Goal: Task Accomplishment & Management: Manage account settings

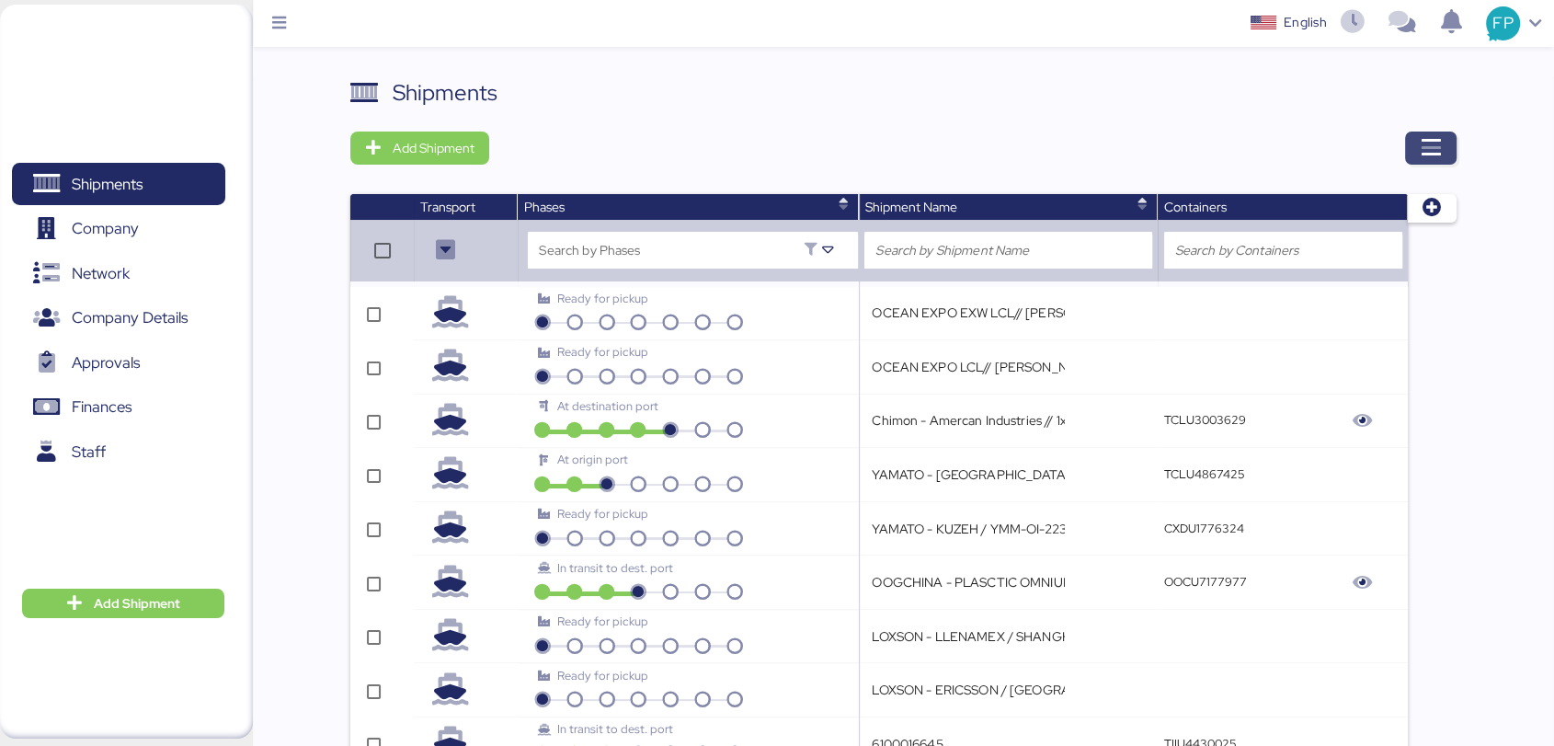
click at [1437, 149] on icon "button" at bounding box center [1430, 148] width 22 height 22
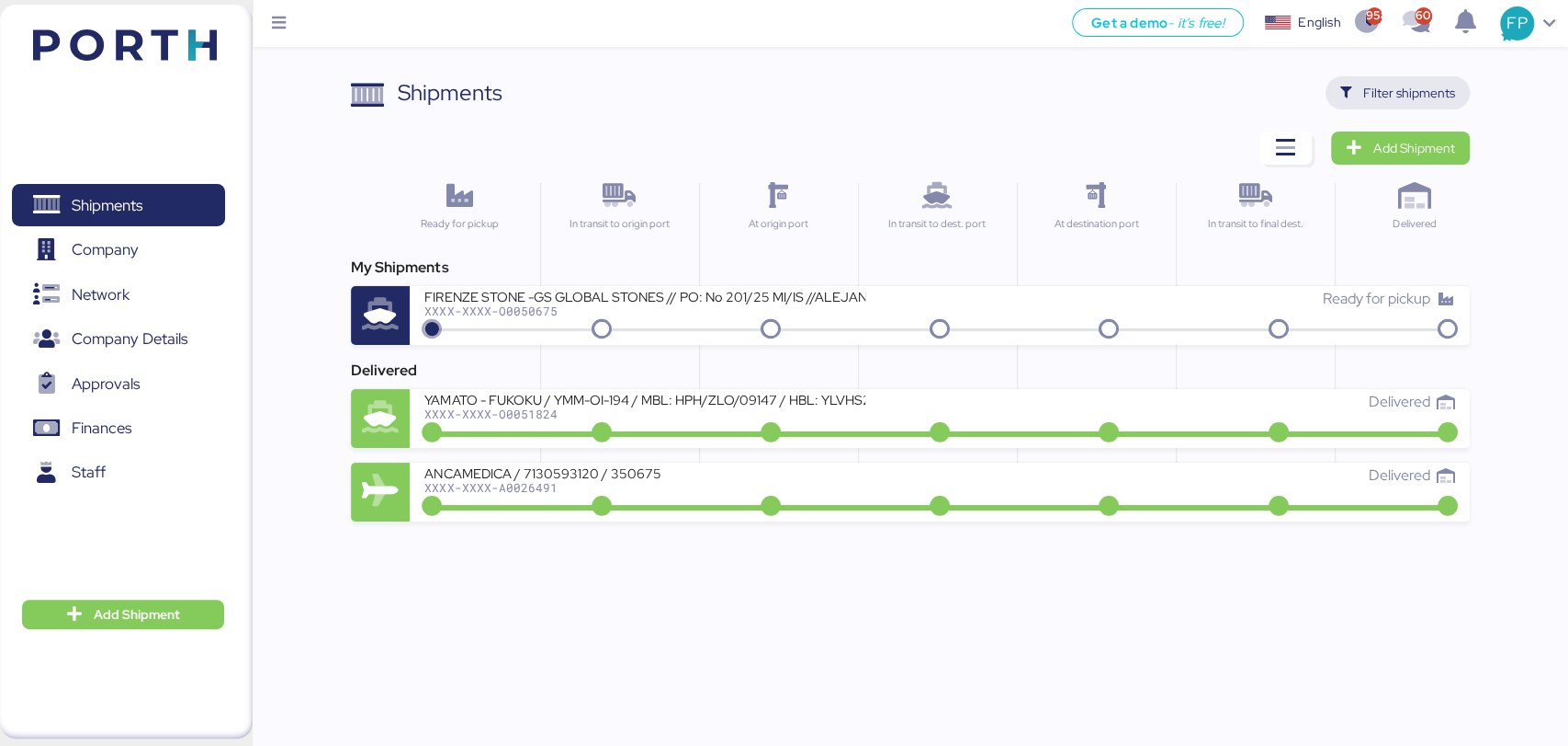
click at [1422, 93] on span "Filter shipments" at bounding box center [1409, 93] width 92 height 22
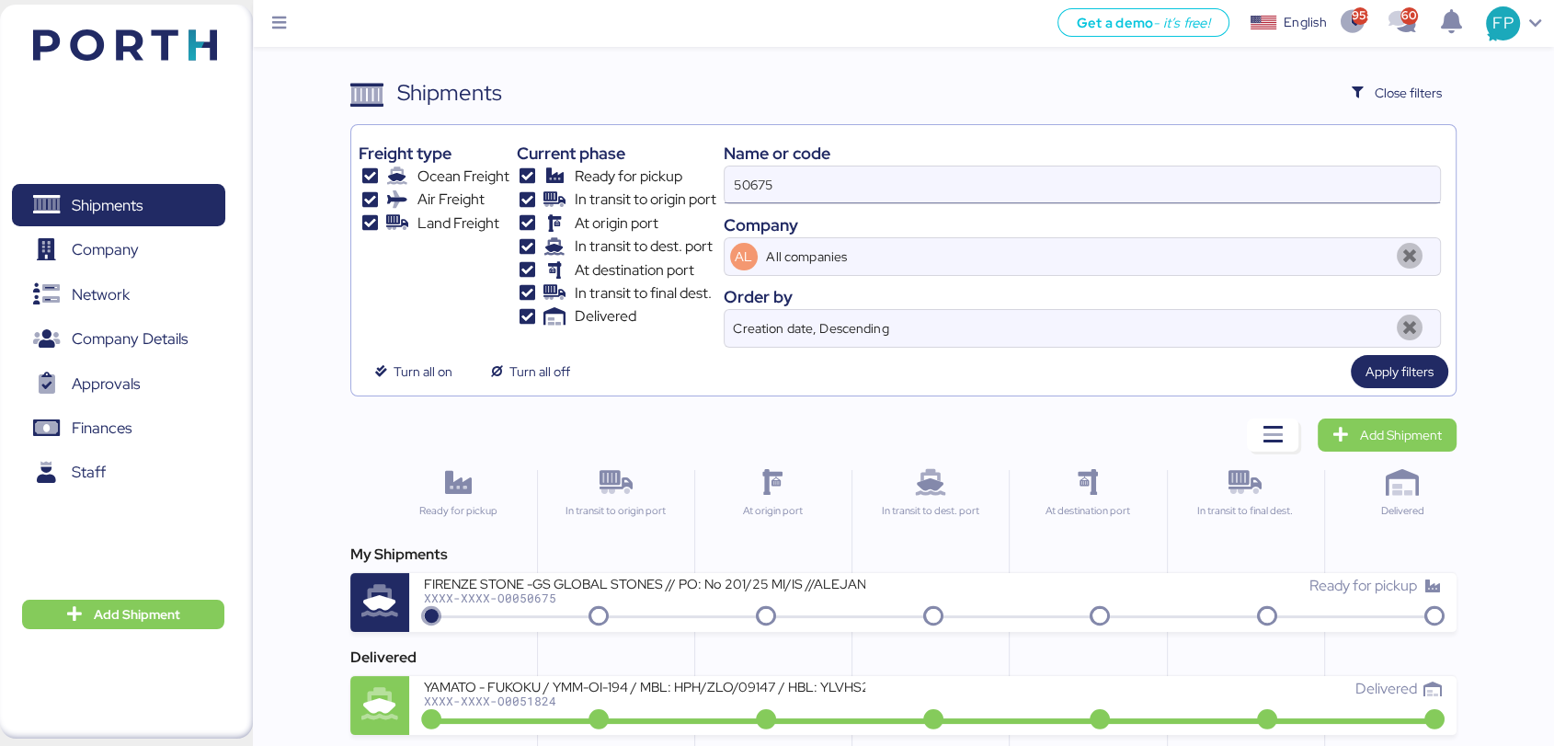
click at [755, 171] on input "50675" at bounding box center [1081, 184] width 715 height 37
paste input "O0051899"
type input "O0051899"
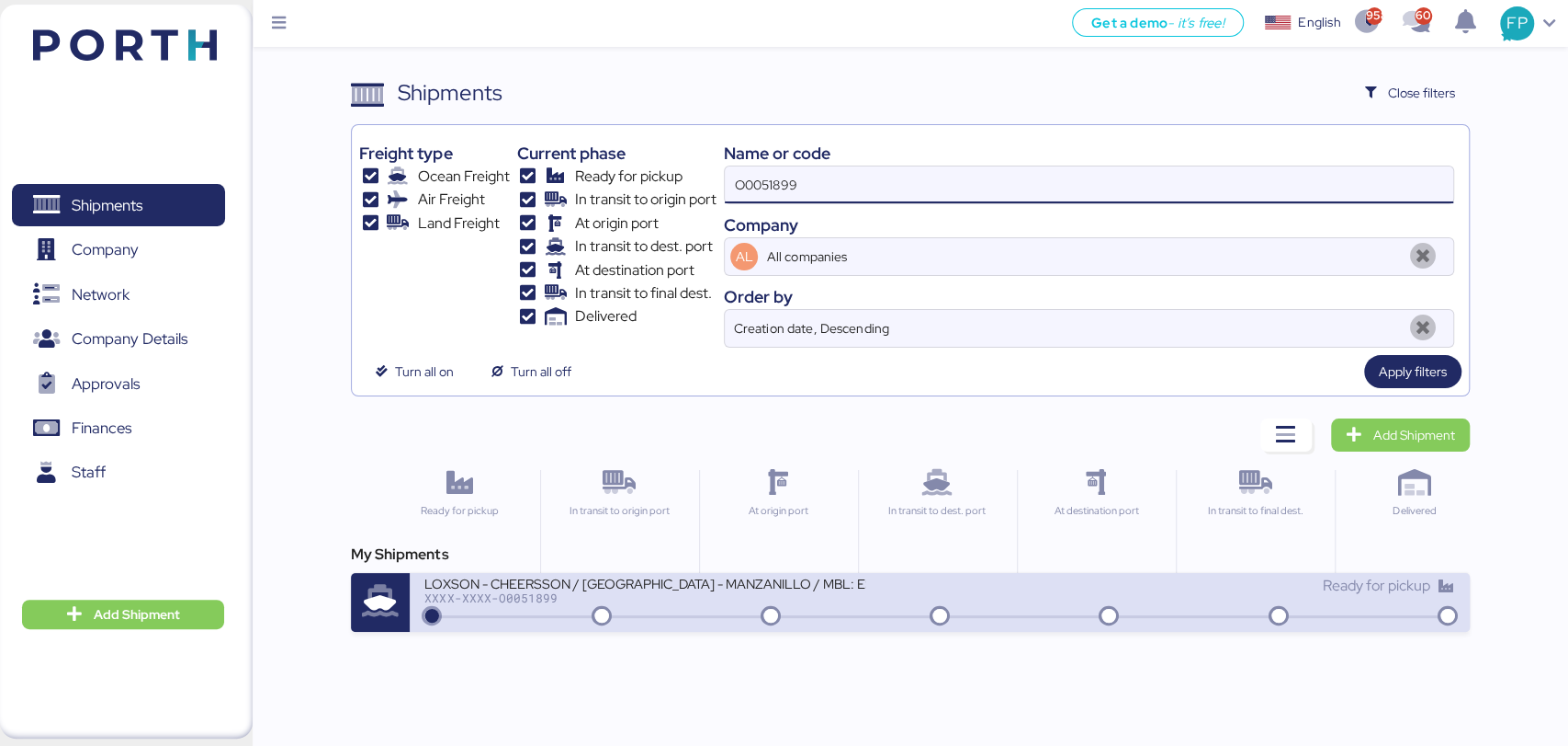
click at [885, 609] on div "LOXSON - CHEERSSON / [GEOGRAPHIC_DATA] - MANZANILLO / MBL: ESLCHNSHG038927 - HB…" at bounding box center [683, 595] width 516 height 40
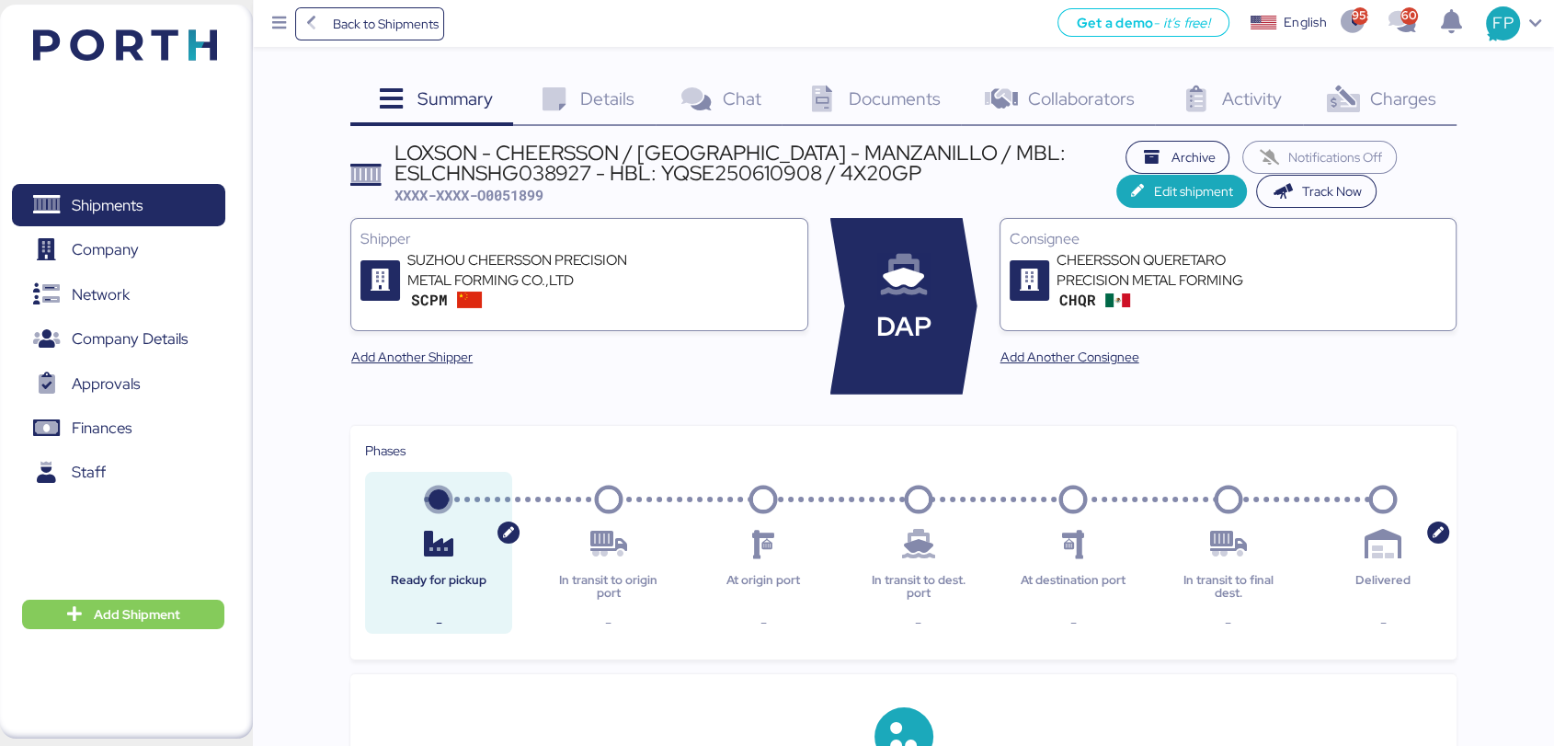
click at [1407, 117] on div "Charges 0" at bounding box center [1380, 101] width 154 height 50
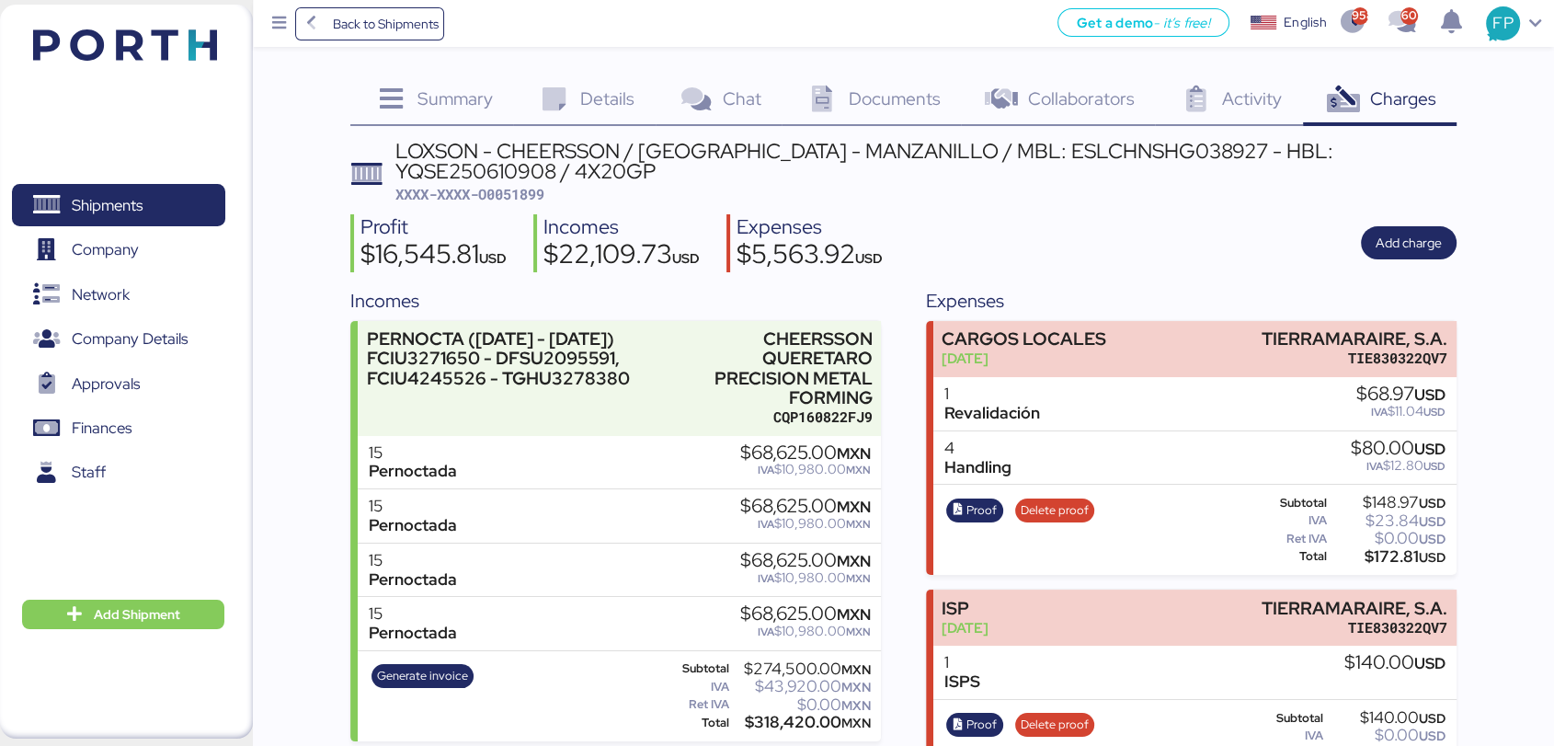
click at [518, 190] on span "XXXX-XXXX-O0051899" at bounding box center [469, 194] width 149 height 18
click at [518, 191] on span "XXXX-XXXX-O0051899" at bounding box center [469, 194] width 149 height 18
copy span "O0051899"
click at [601, 105] on span "Details" at bounding box center [607, 98] width 54 height 24
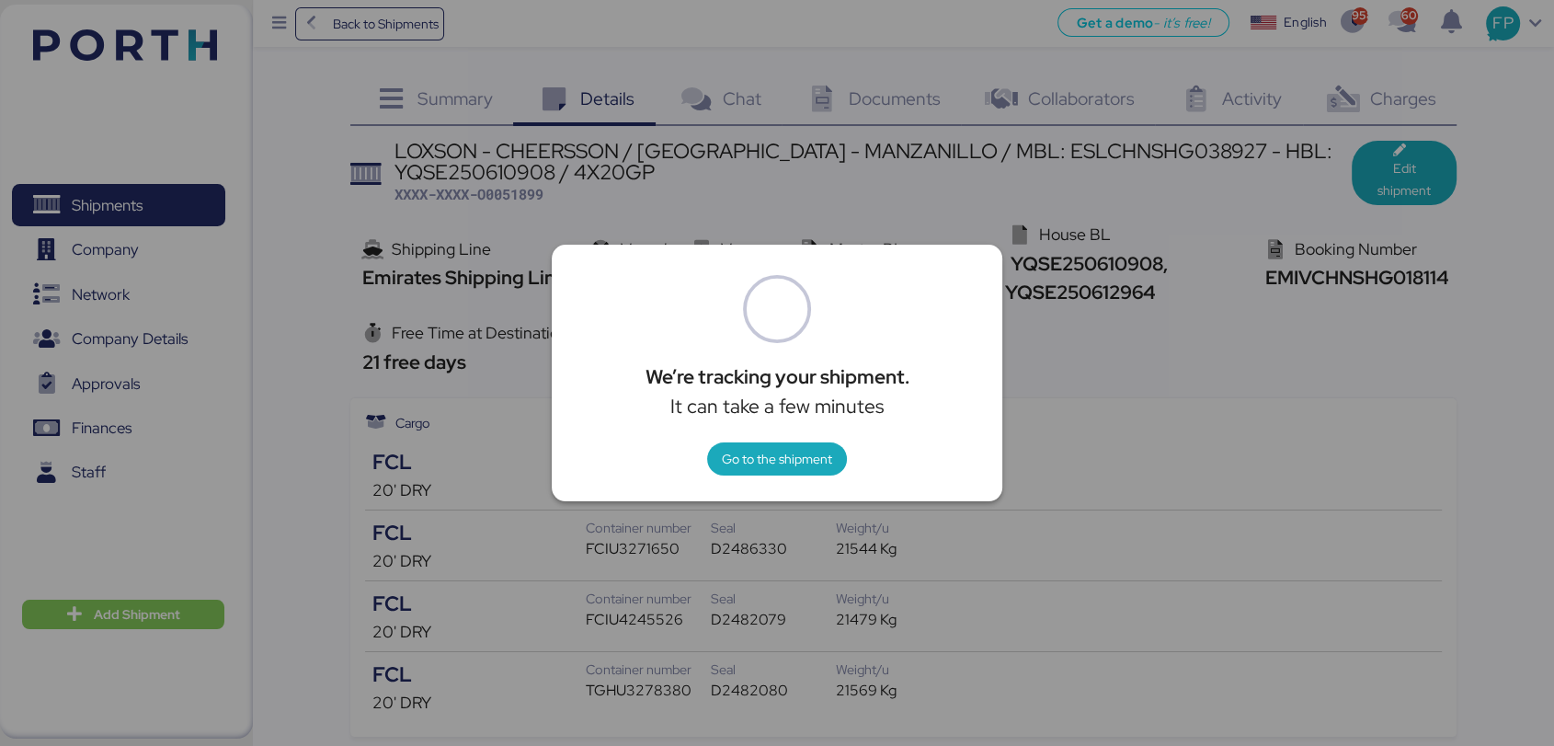
click at [1218, 377] on div at bounding box center [777, 373] width 1554 height 746
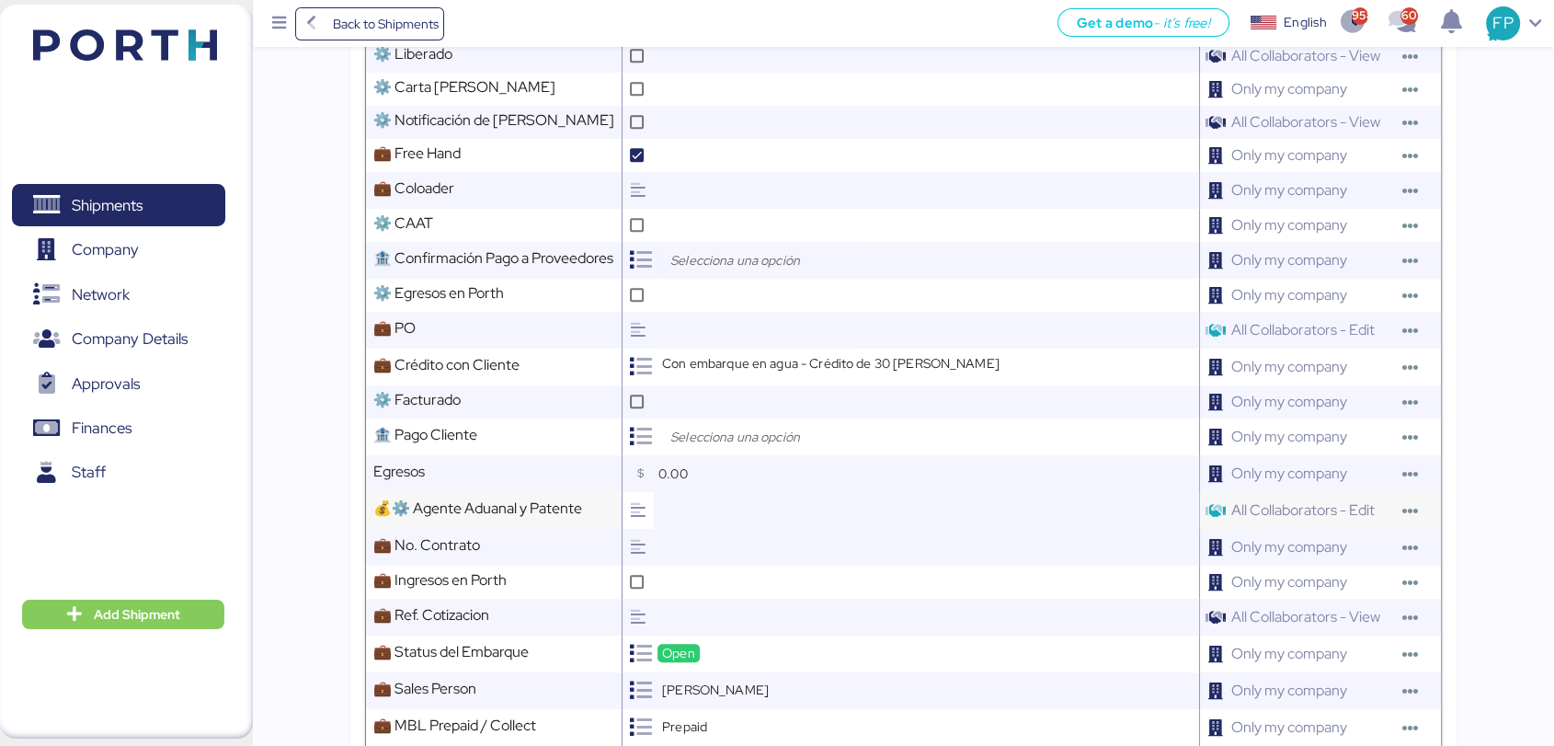
scroll to position [1225, 0]
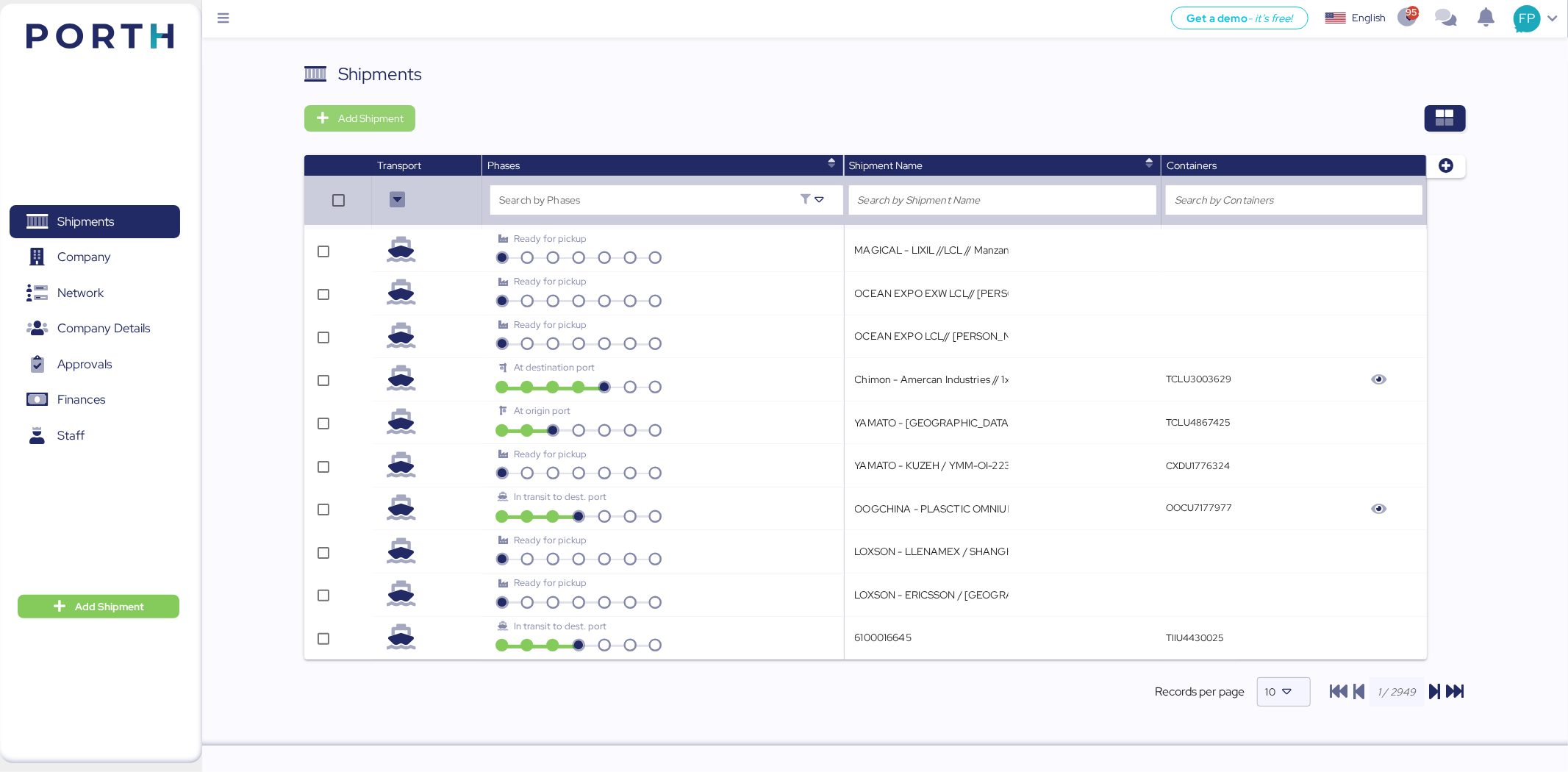
click at [368, 118] on span "Add Shipment" at bounding box center [371, 118] width 66 height 18
click at [413, 150] on div "Add Shipment Manually" at bounding box center [373, 144] width 114 height 21
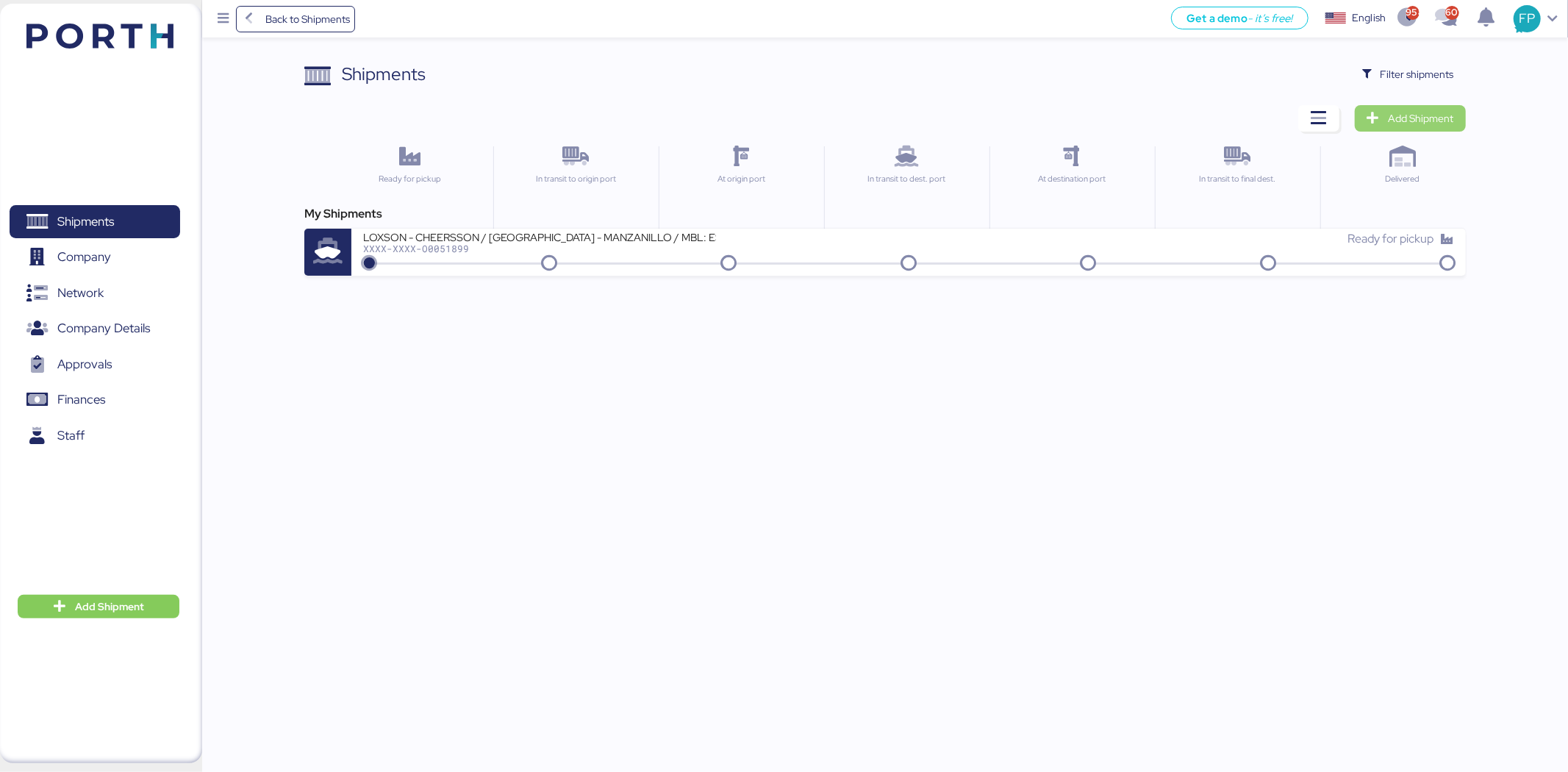
click at [1429, 106] on span "Add Shipment" at bounding box center [1410, 118] width 111 height 26
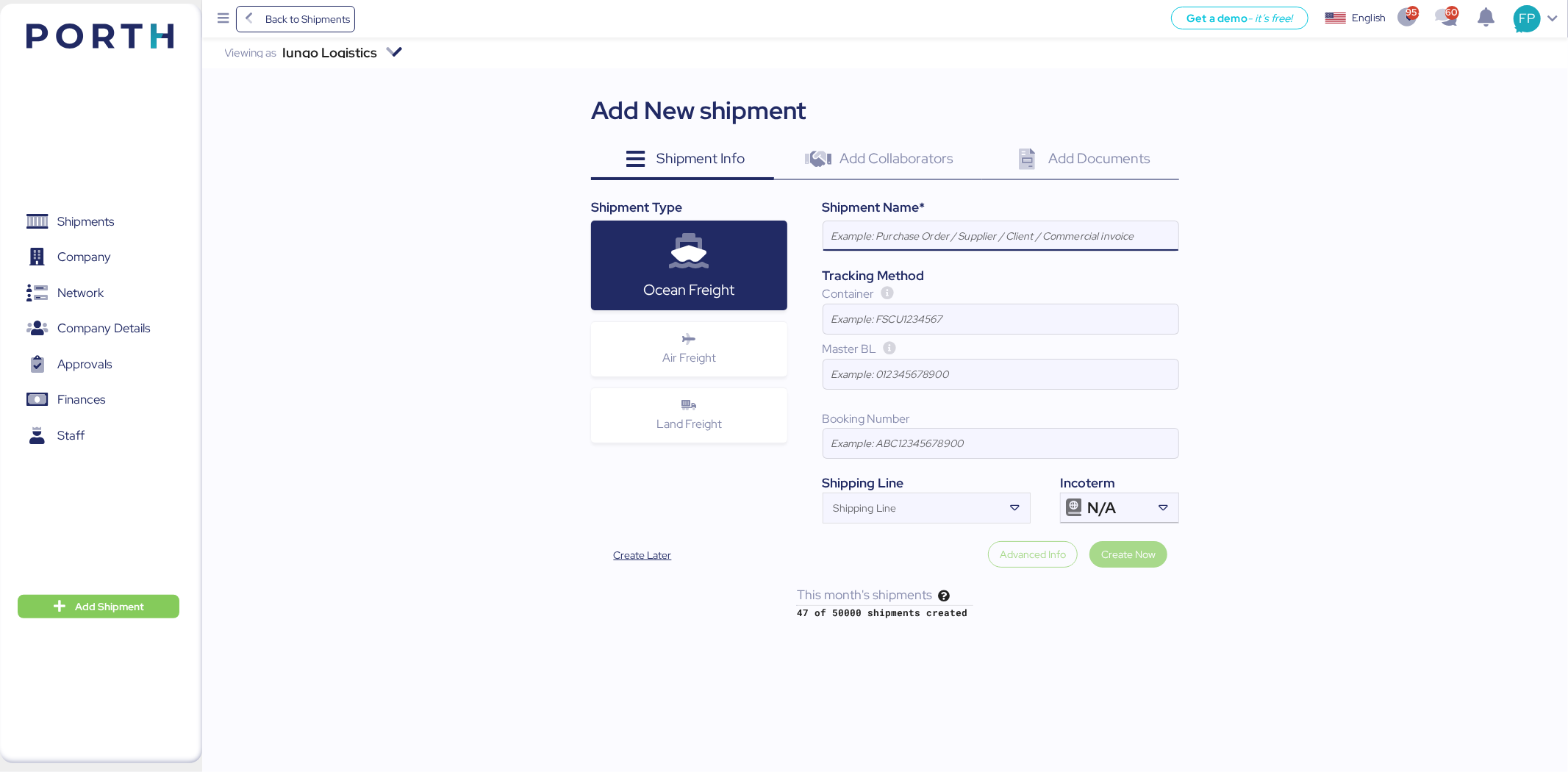
click at [894, 229] on input at bounding box center [1001, 236] width 355 height 30
paste input "LCL DAP shipment FM SHENZHEN TO MANZANILLO(MX) WQSE2508X05"
type input "LCL DAP shipment FM SHENZHEN TO MANZANILLO(MX) WQSE2508X05"
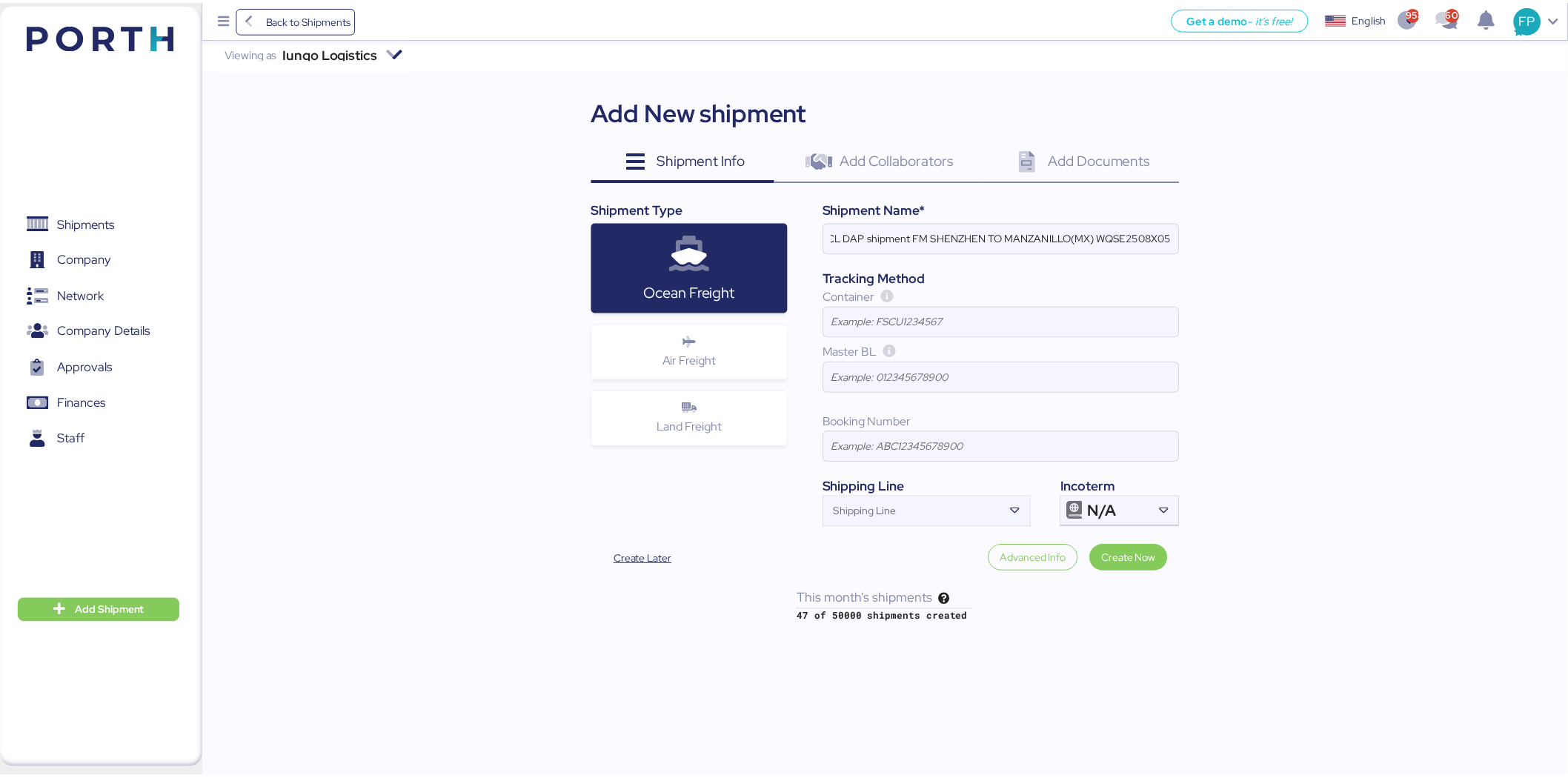
scroll to position [0, 0]
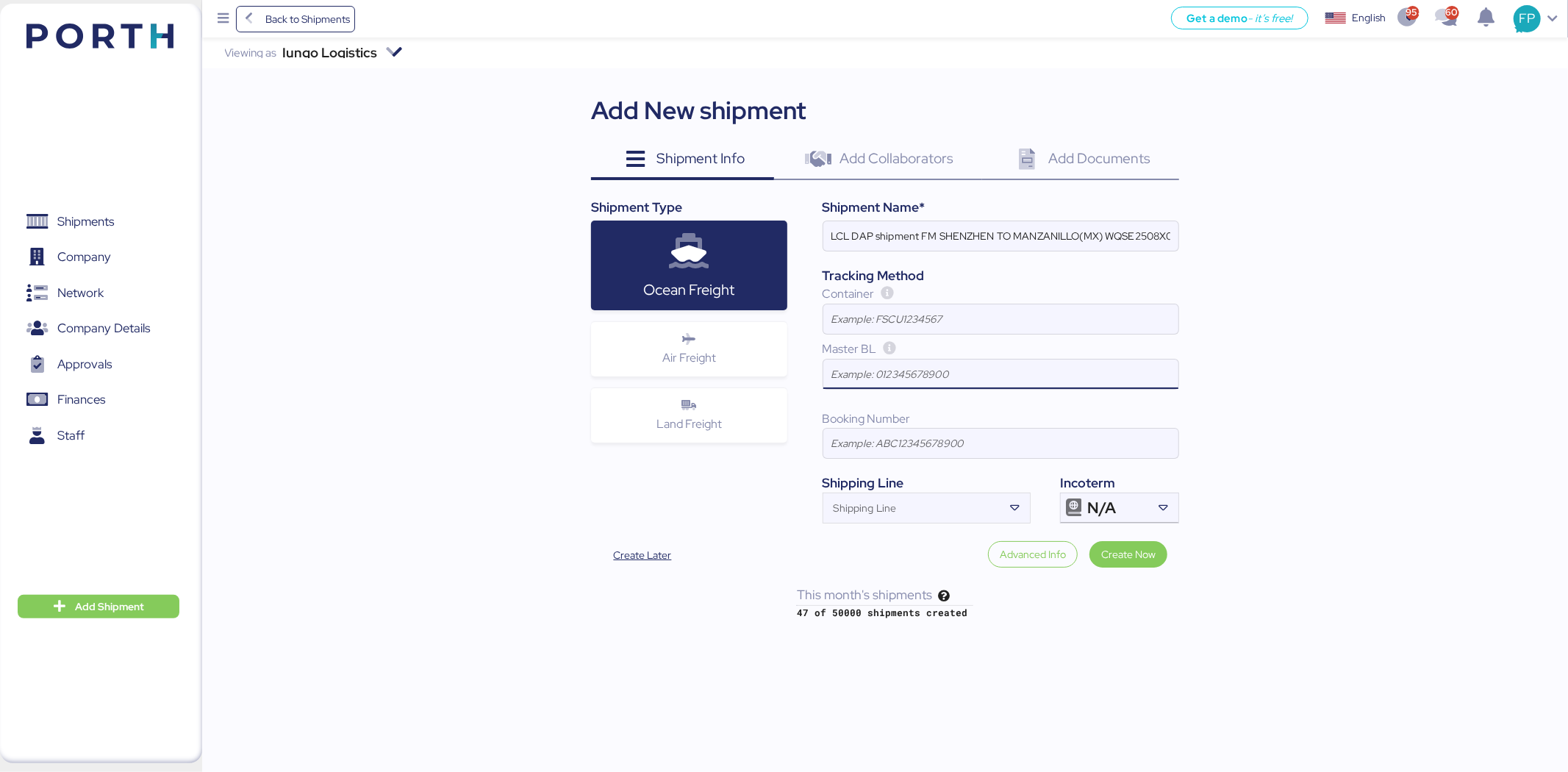
click at [928, 370] on input at bounding box center [1001, 374] width 355 height 30
paste input "SZMZL25098597"
type input "SZMZL25098597"
drag, startPoint x: 1191, startPoint y: 382, endPoint x: 1111, endPoint y: 458, distance: 110.3
click at [1191, 383] on div "Iungo Logistics Viewing as Iungo Logistics Add New shipment Shipment Info 0 Add…" at bounding box center [885, 329] width 1366 height 582
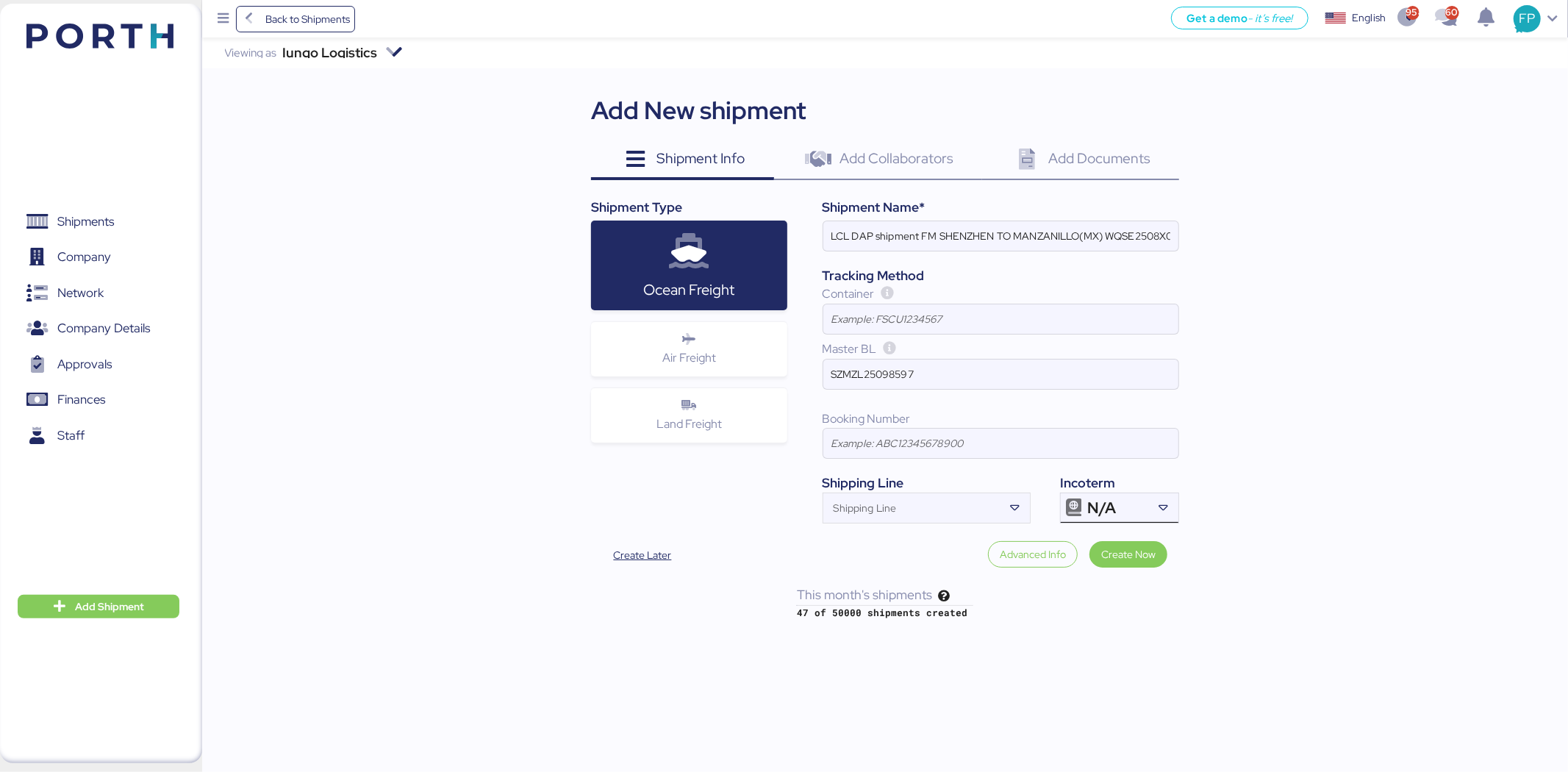
click at [1123, 506] on div "N/A" at bounding box center [1118, 508] width 61 height 30
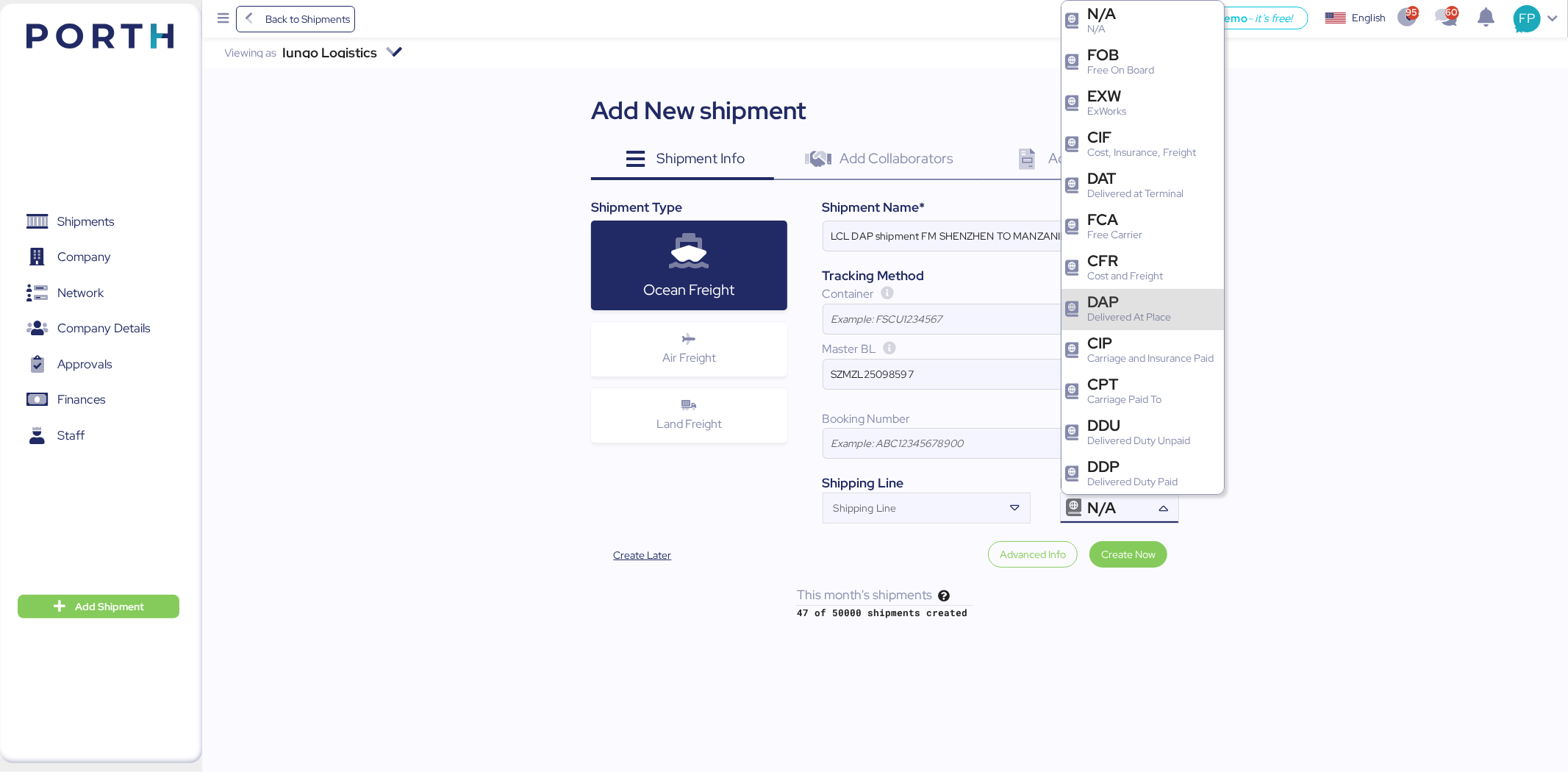
click at [1145, 304] on div "DAP" at bounding box center [1129, 302] width 84 height 15
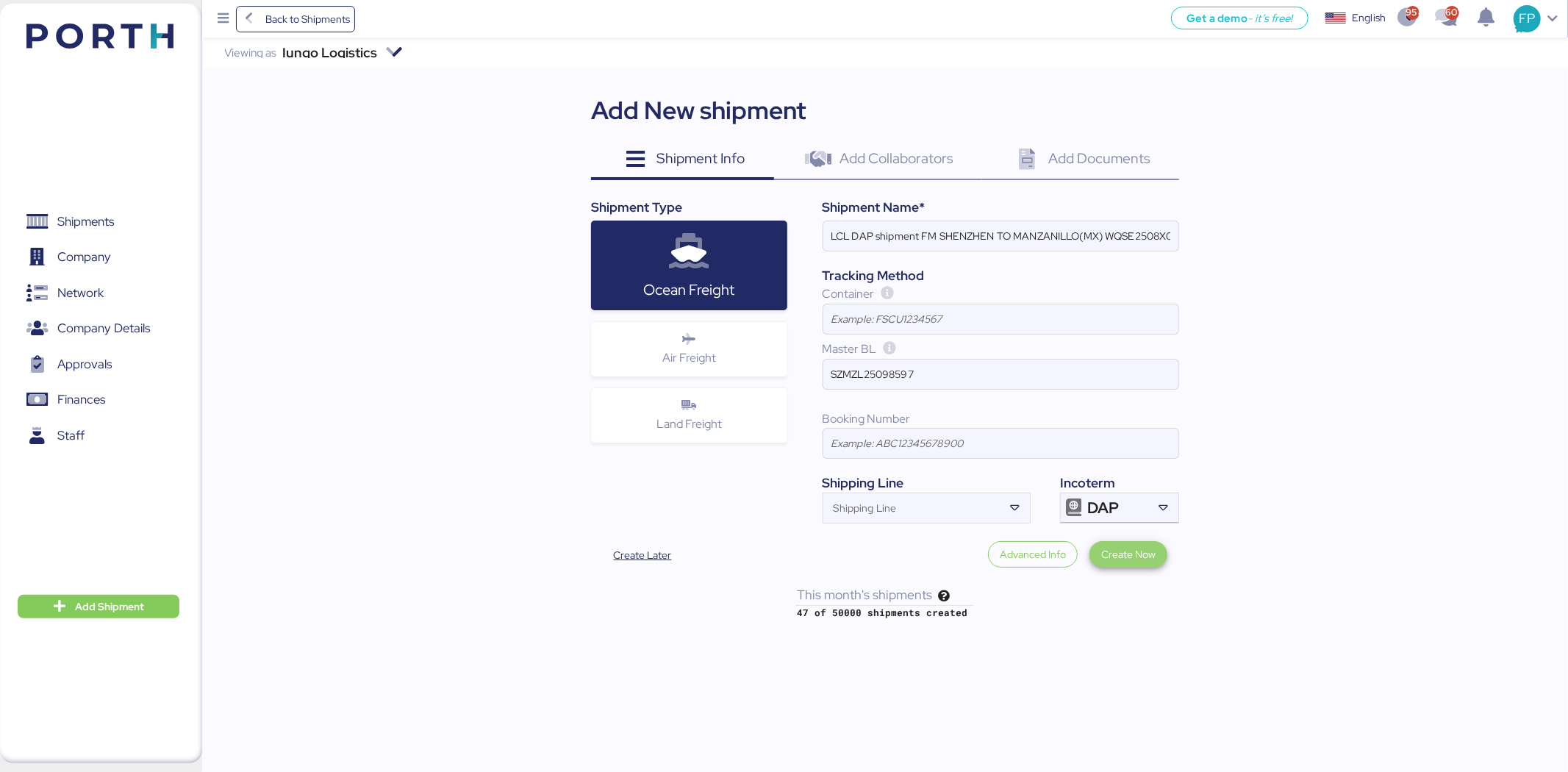
click at [1155, 550] on span "Create Now" at bounding box center [1128, 554] width 54 height 18
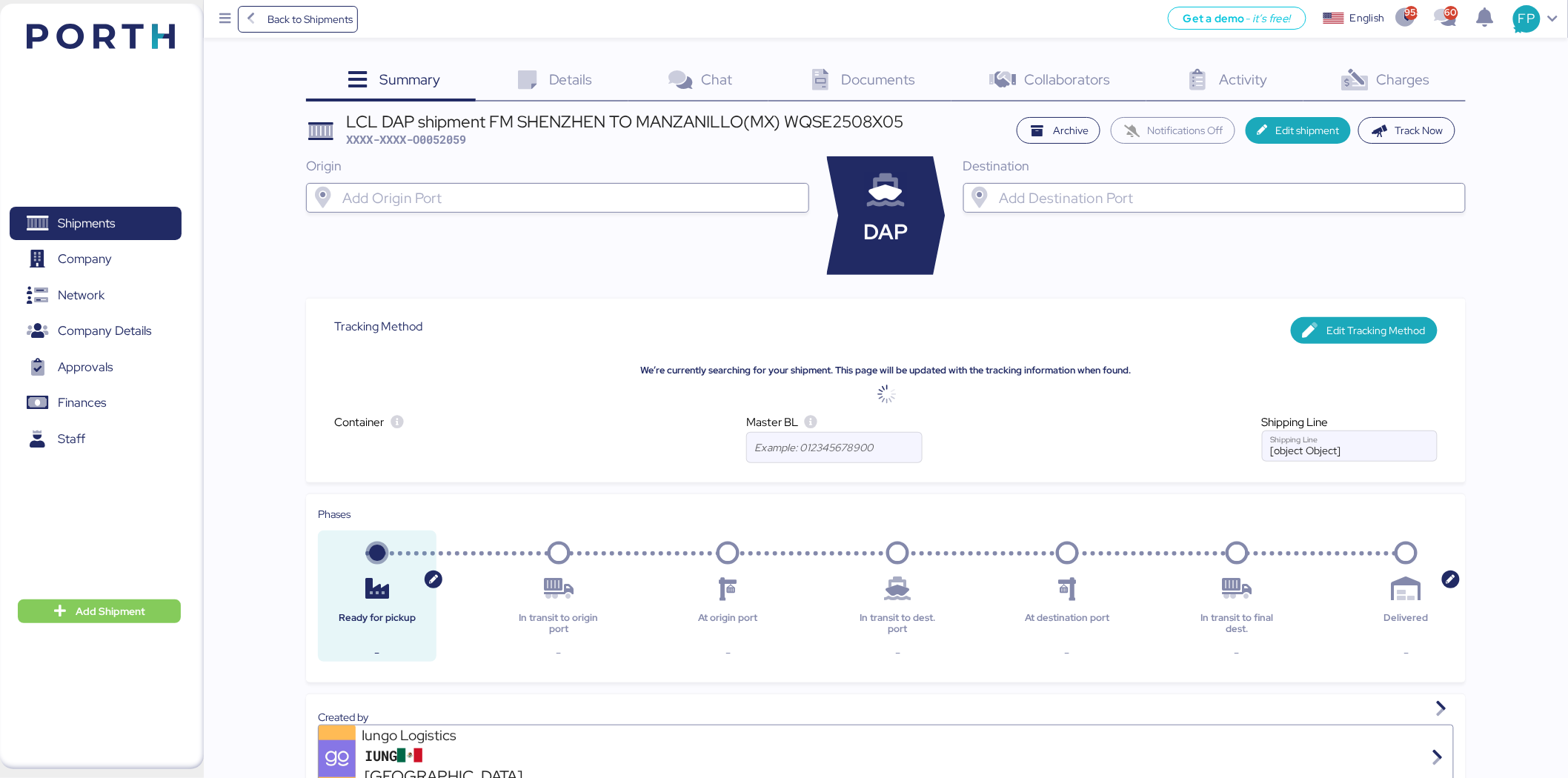
click at [569, 190] on input "search" at bounding box center [571, 198] width 463 height 18
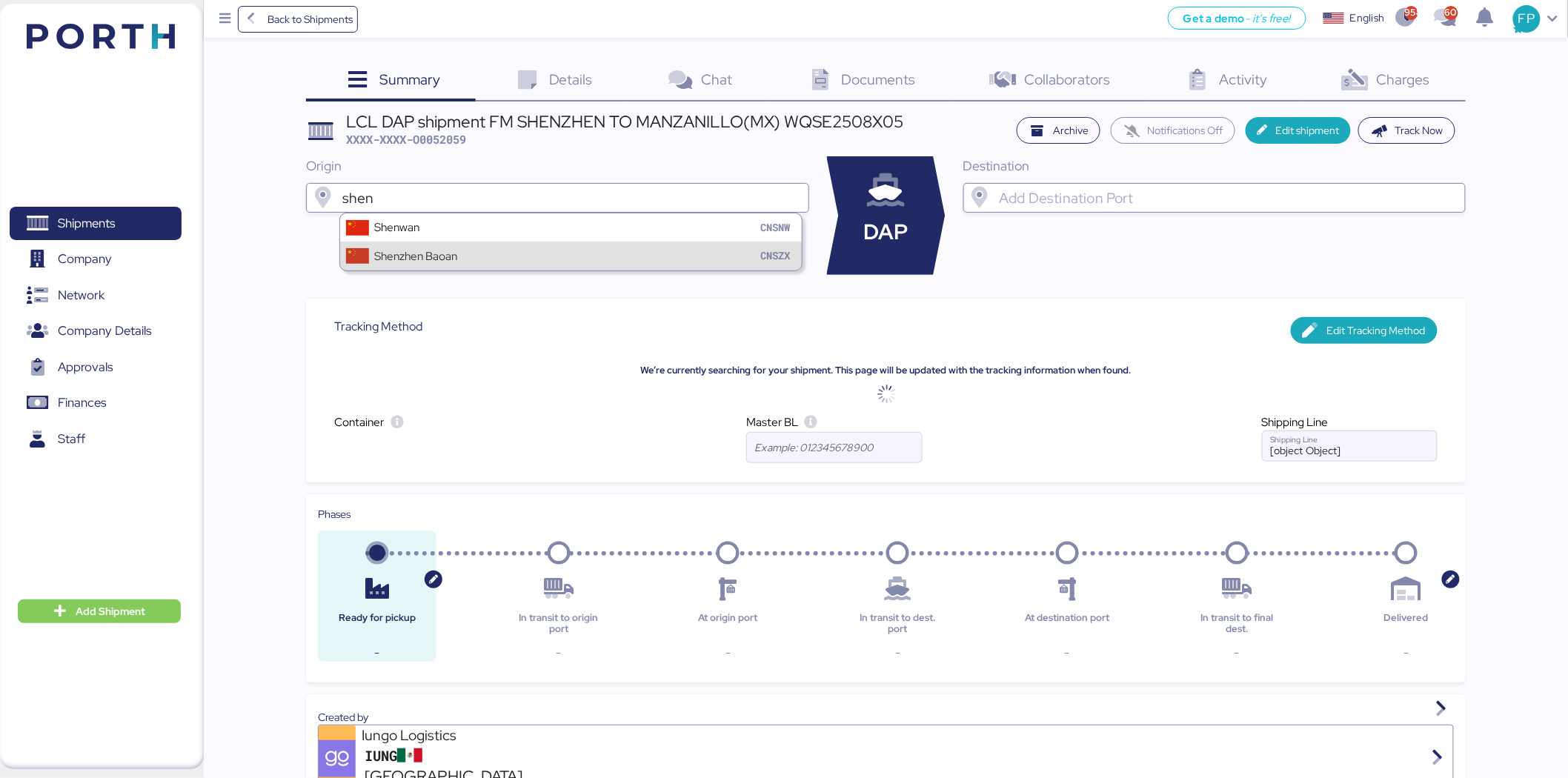
type input "shen"
click at [545, 249] on div "Shenzhen Baoan CNSZX" at bounding box center [571, 256] width 462 height 28
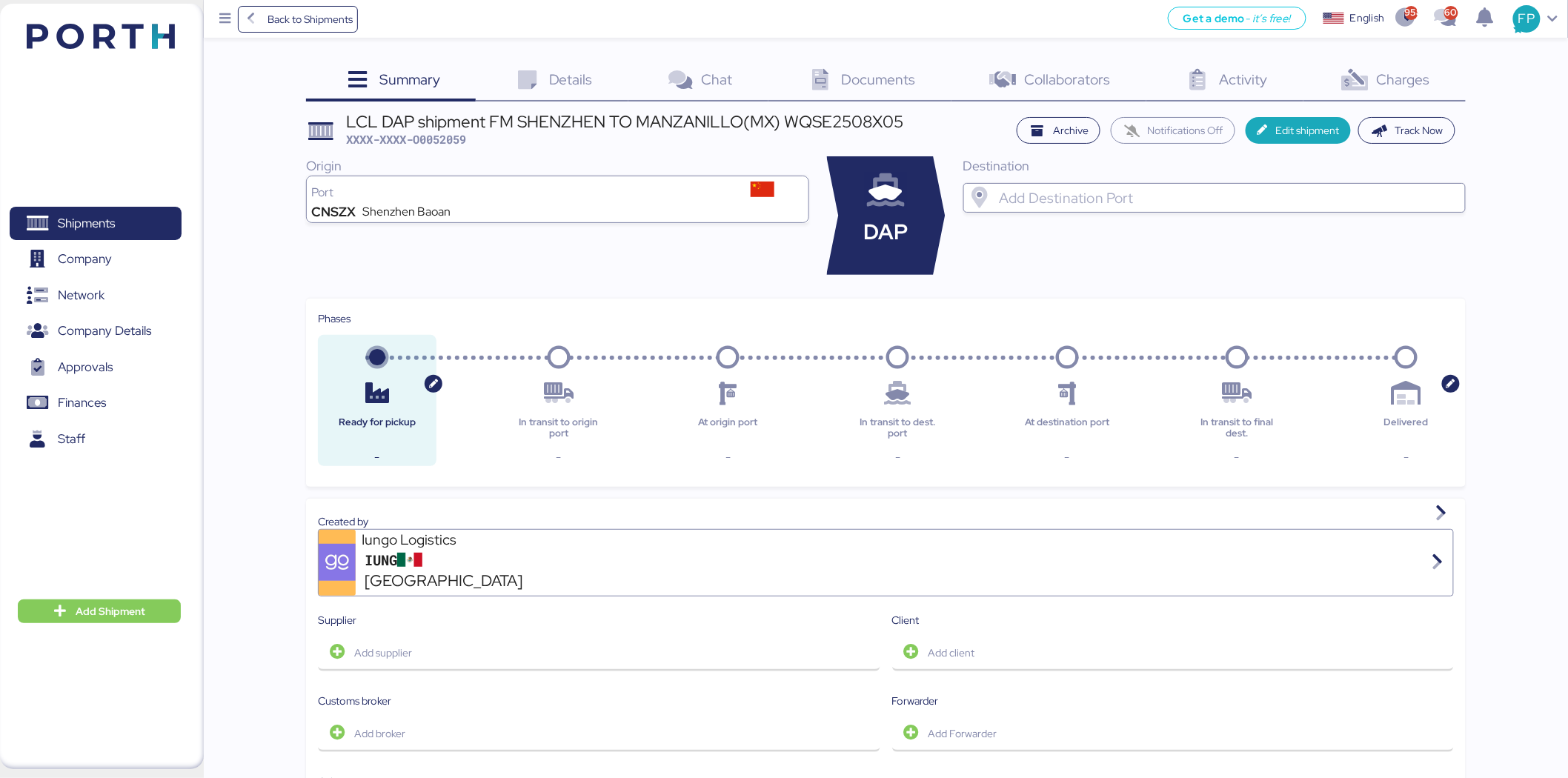
click at [1051, 188] on div at bounding box center [1228, 198] width 463 height 30
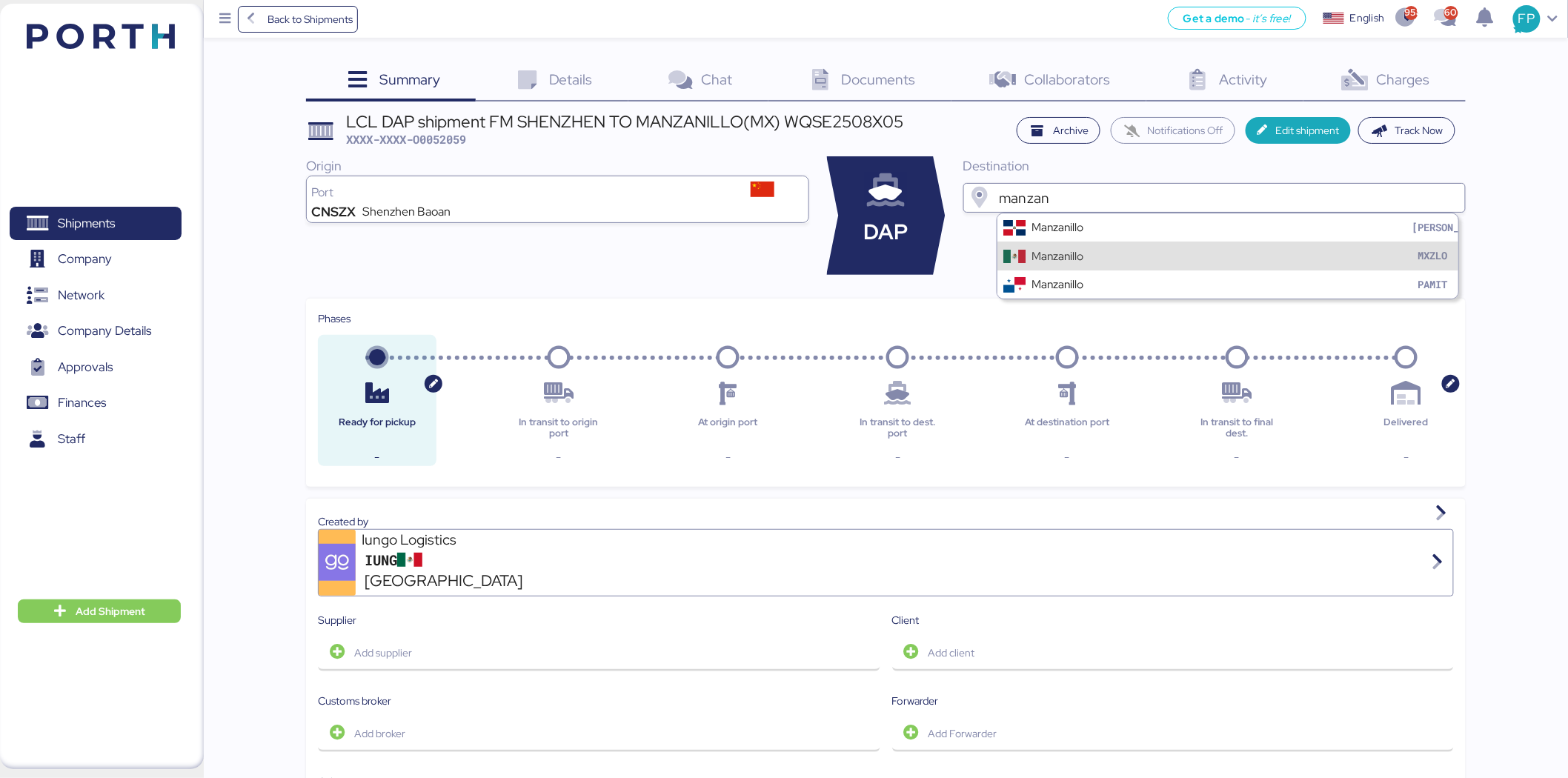
type input "manzan"
click at [1076, 245] on div "Manzanillo MXZLO" at bounding box center [1228, 256] width 462 height 28
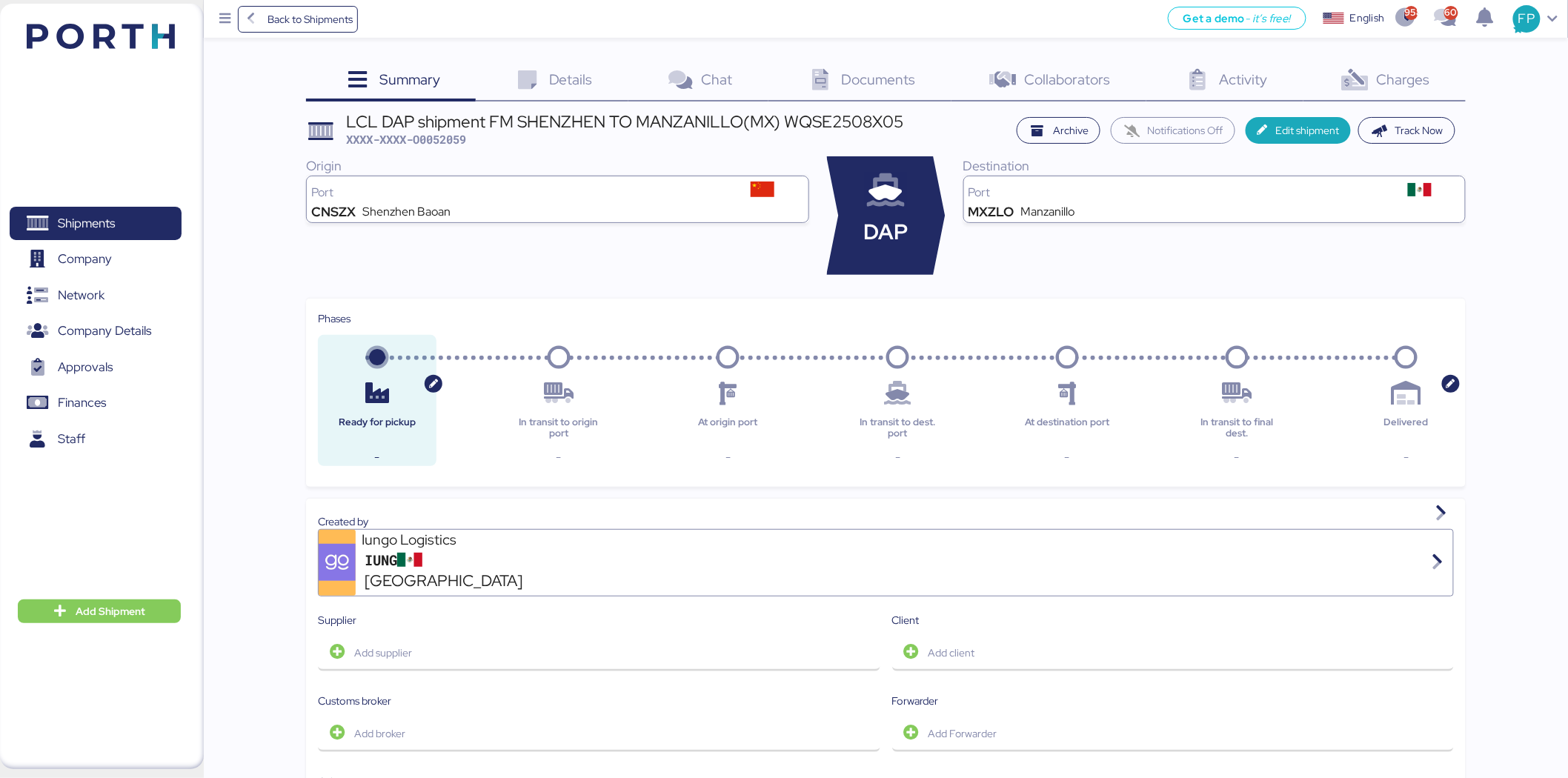
click at [1063, 76] on span "Collaborators" at bounding box center [1067, 79] width 86 height 19
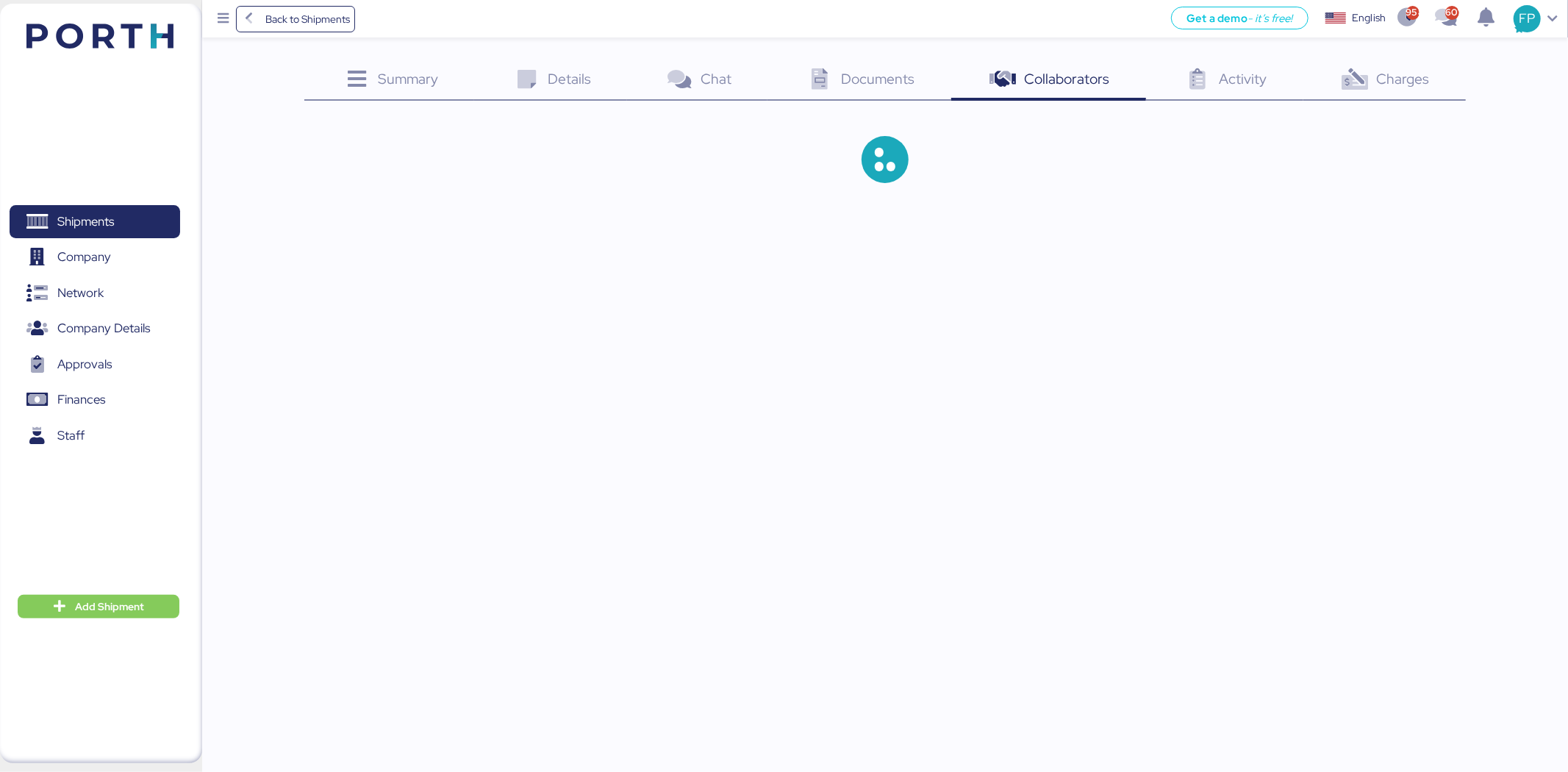
click at [902, 78] on span "Documents" at bounding box center [878, 78] width 74 height 19
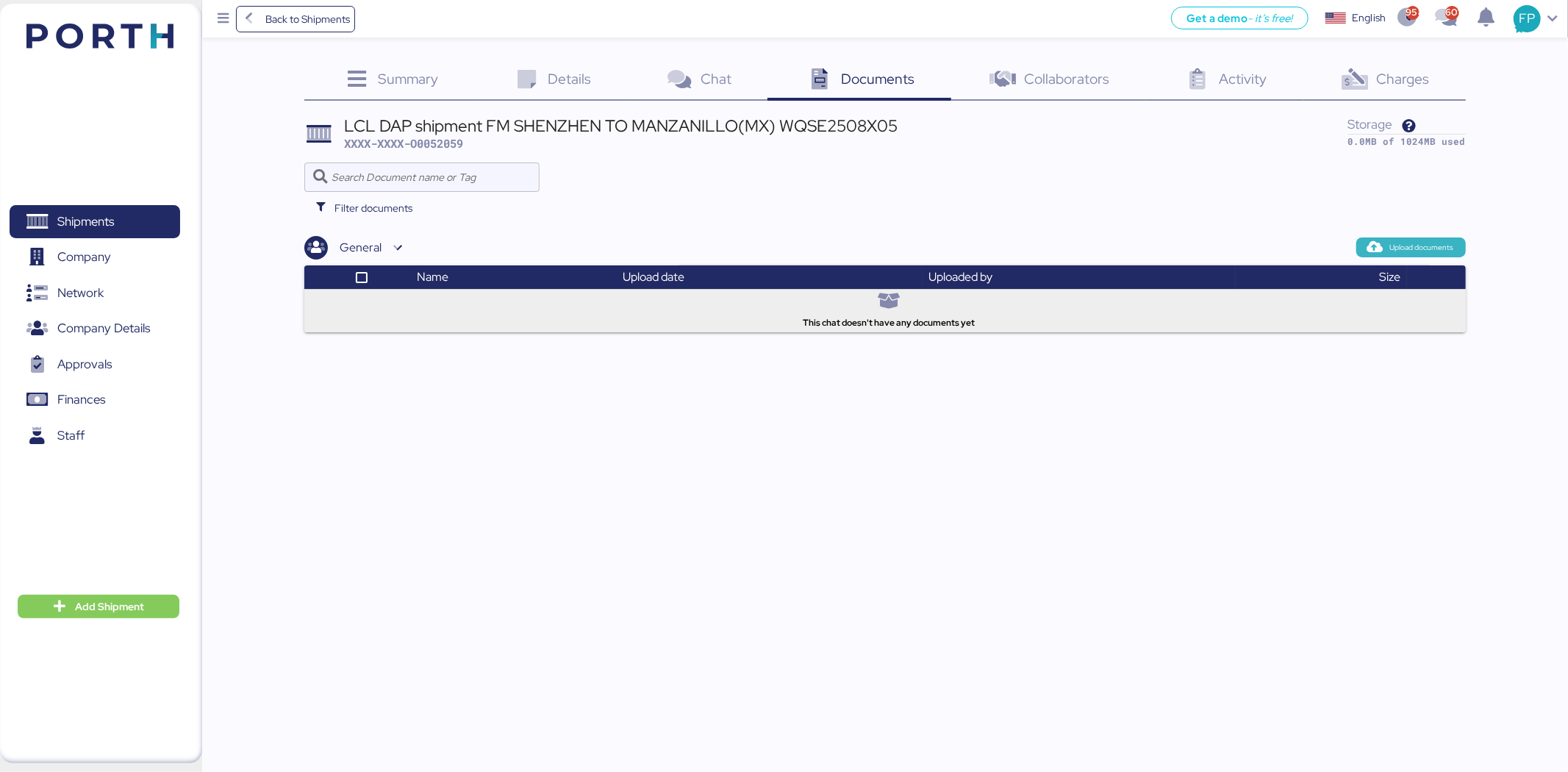
click at [1413, 250] on span "Upload documents" at bounding box center [1422, 248] width 64 height 14
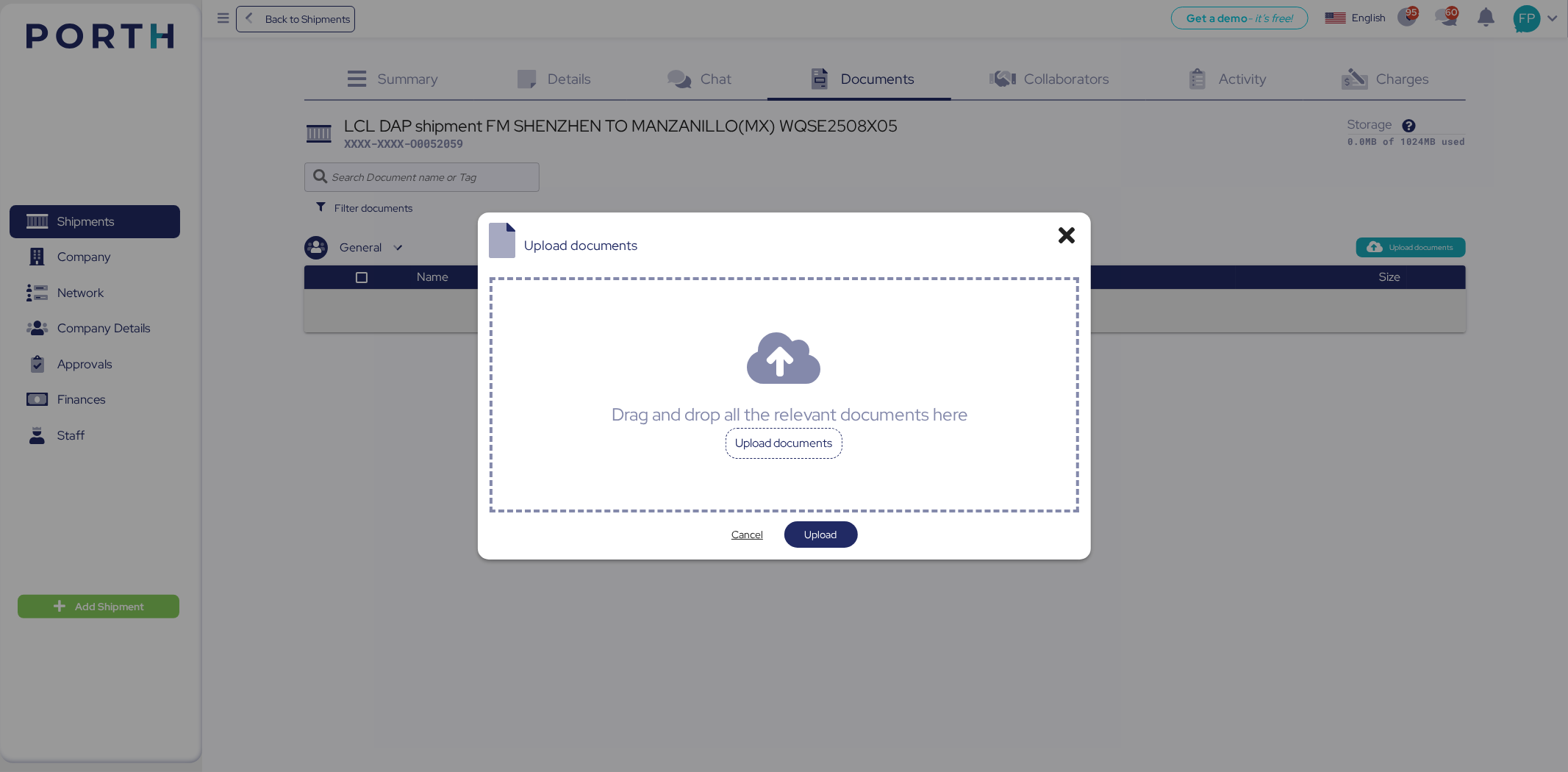
click at [833, 432] on div "Upload documents" at bounding box center [784, 443] width 118 height 31
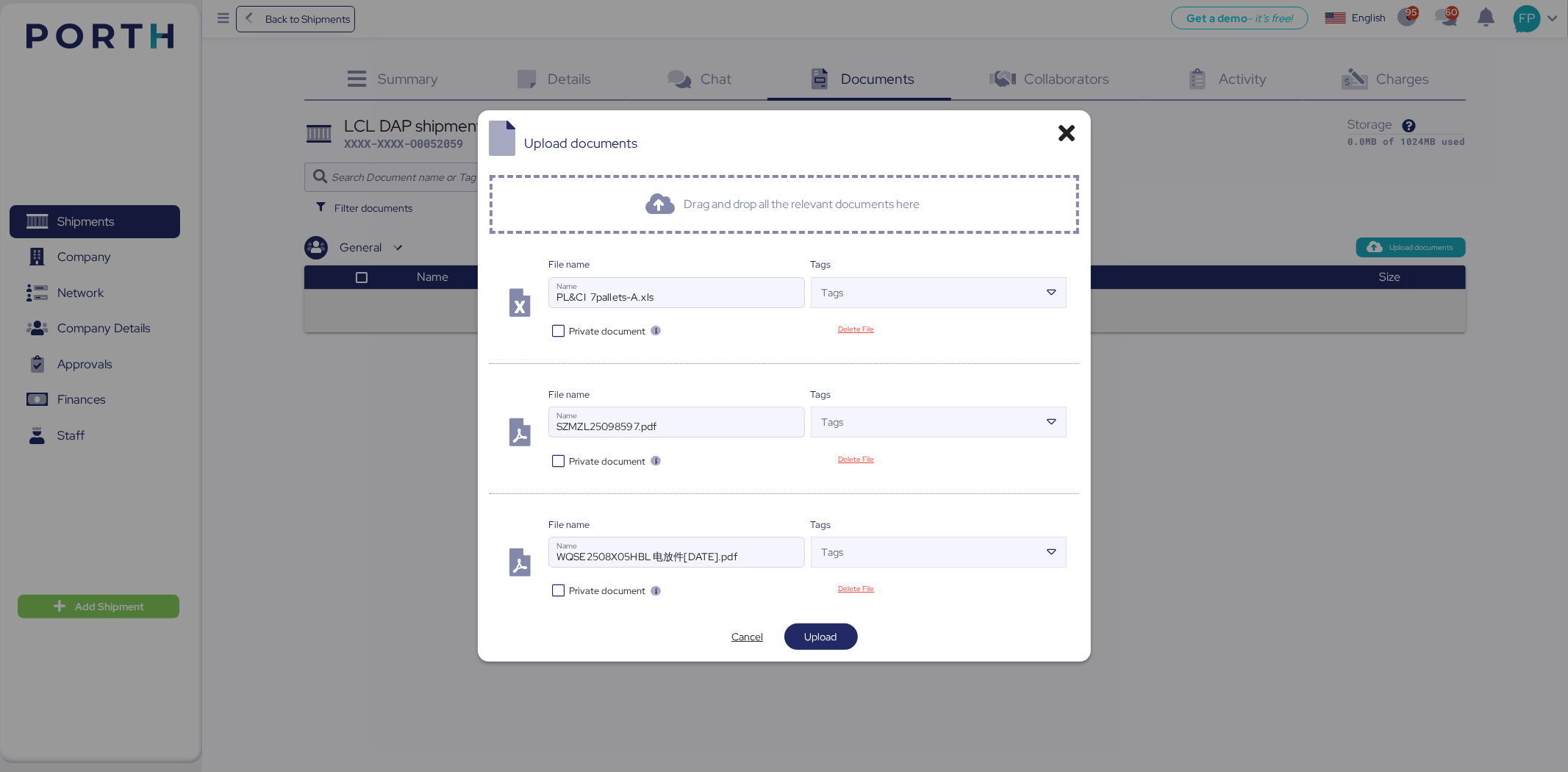
click at [562, 331] on icon at bounding box center [559, 330] width 22 height 14
click at [561, 464] on icon at bounding box center [559, 461] width 22 height 14
click at [557, 593] on icon at bounding box center [559, 590] width 22 height 14
drag, startPoint x: 812, startPoint y: 644, endPoint x: 875, endPoint y: 619, distance: 67.8
click at [814, 645] on span "Upload" at bounding box center [821, 637] width 32 height 18
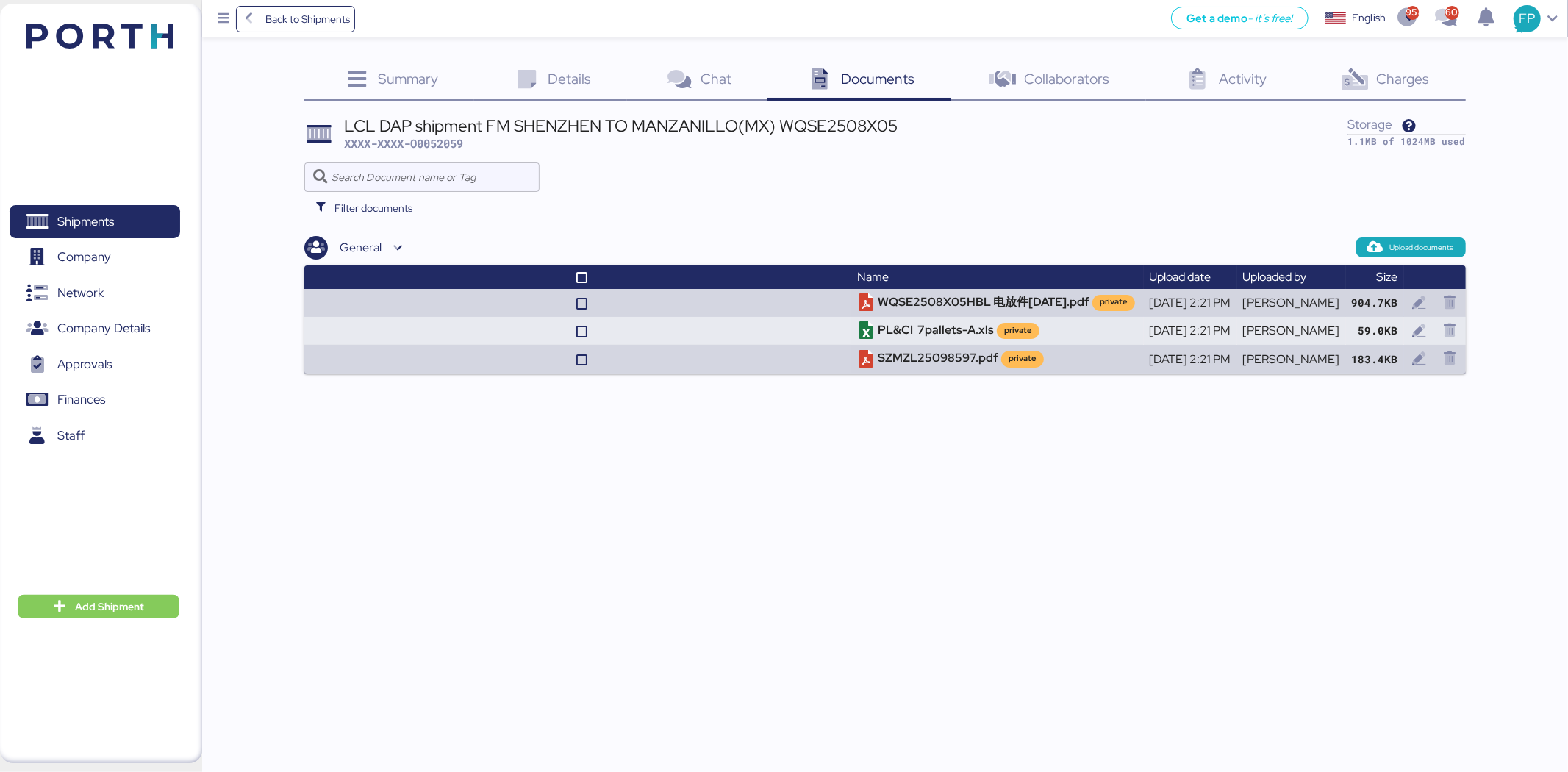
click at [1426, 85] on span "Charges" at bounding box center [1402, 78] width 53 height 19
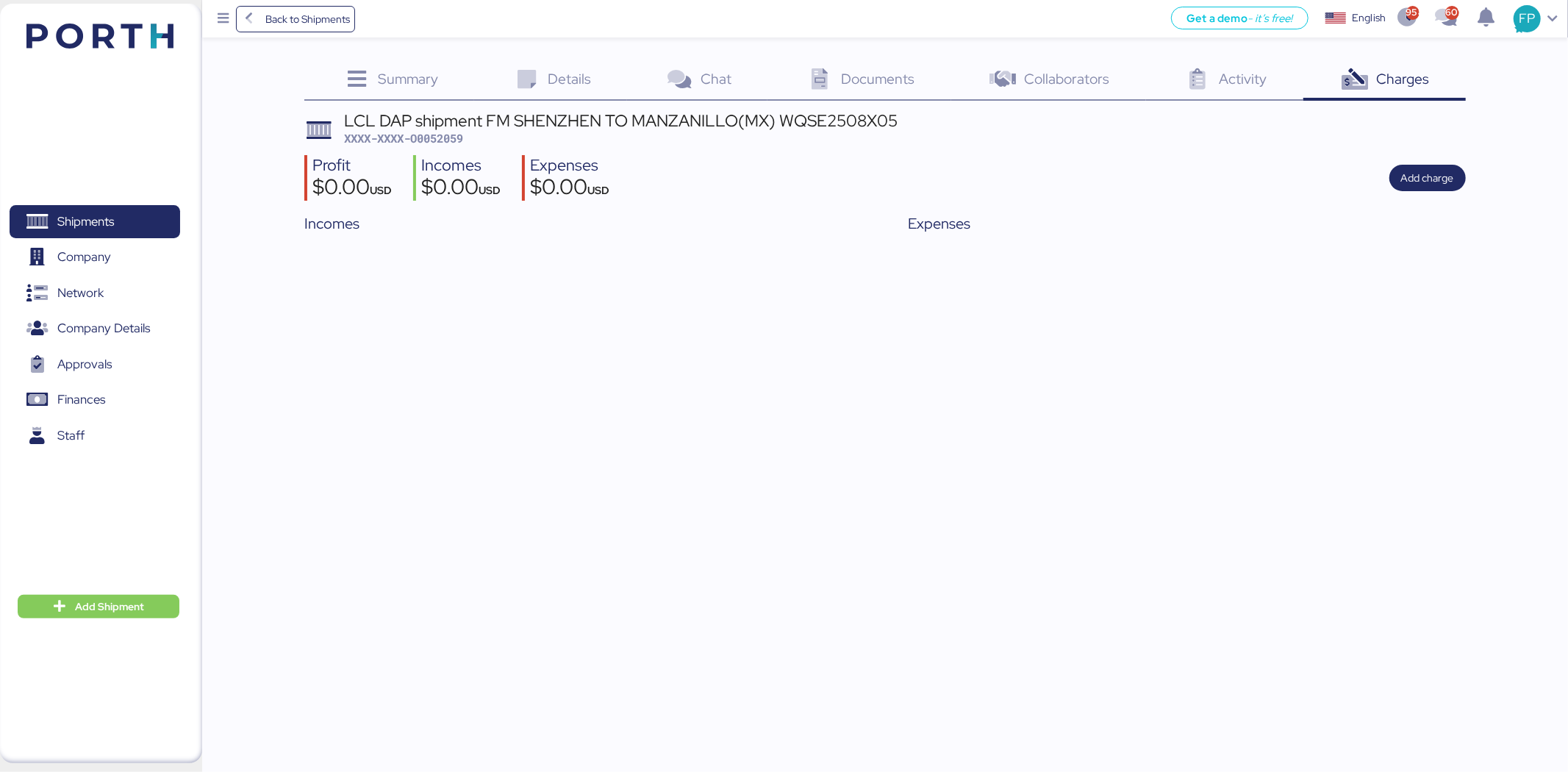
click at [560, 93] on div "Details 0" at bounding box center [550, 81] width 153 height 40
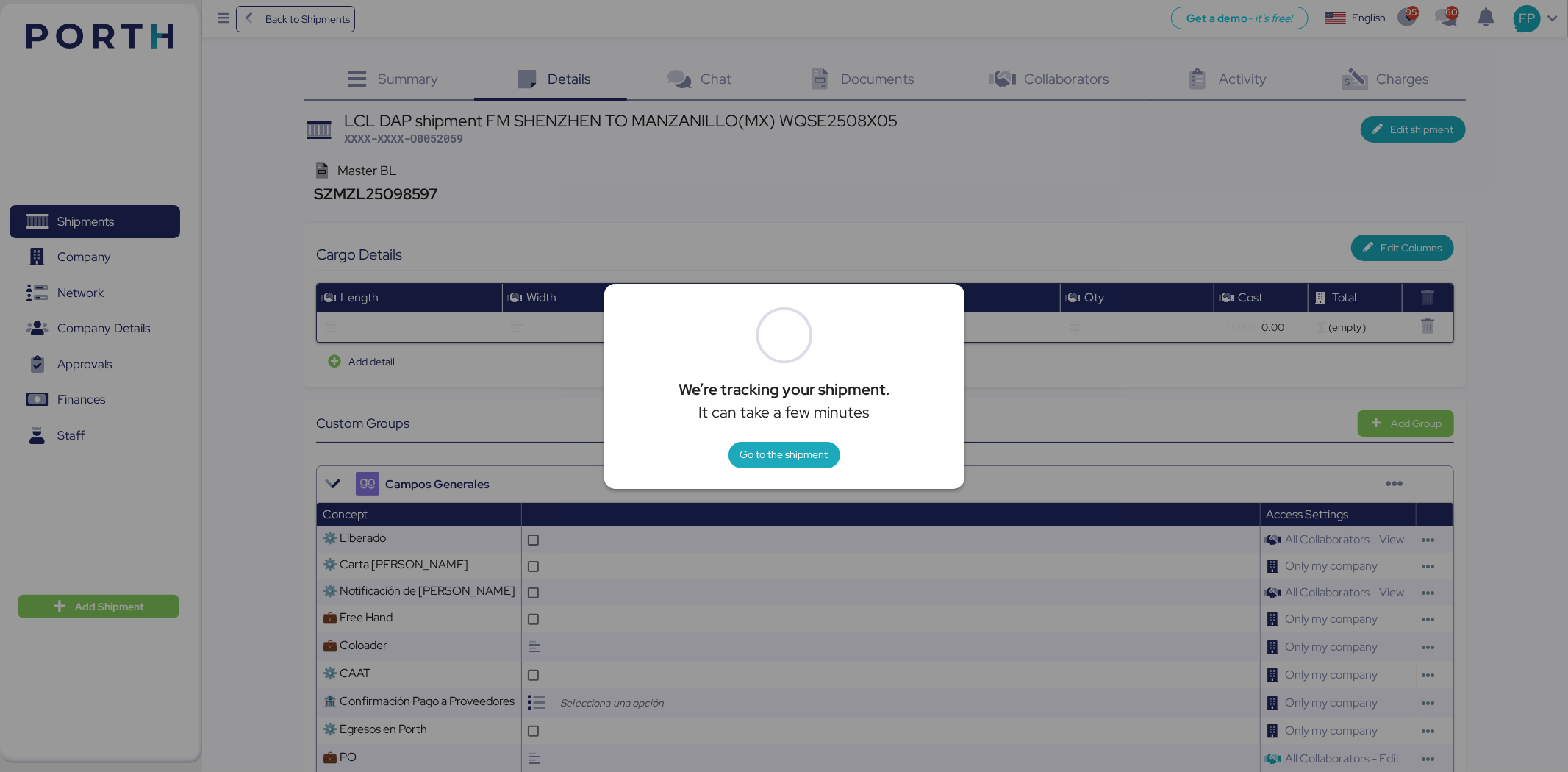
click at [1089, 94] on div at bounding box center [784, 386] width 1568 height 772
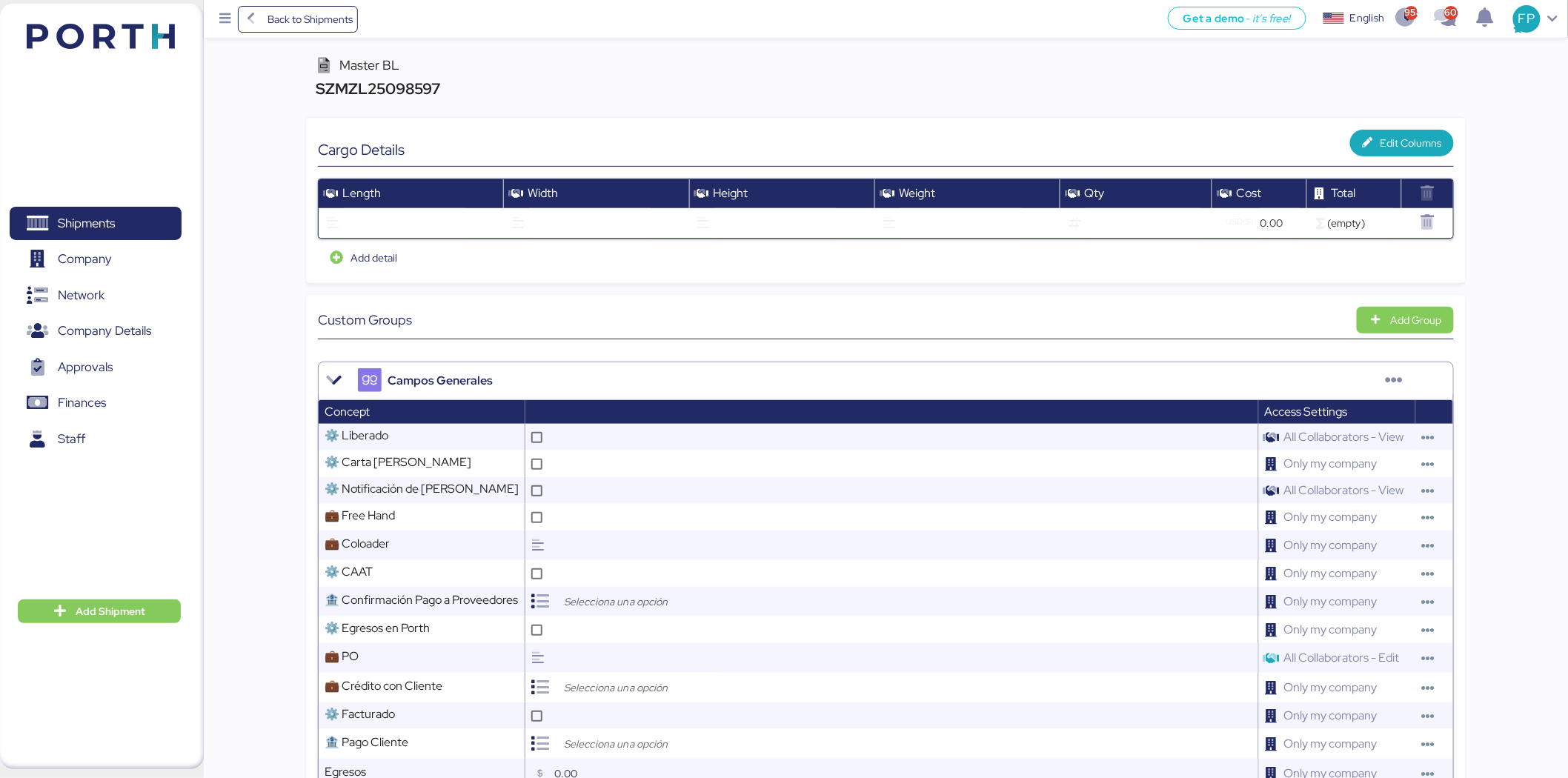
scroll to position [576, 0]
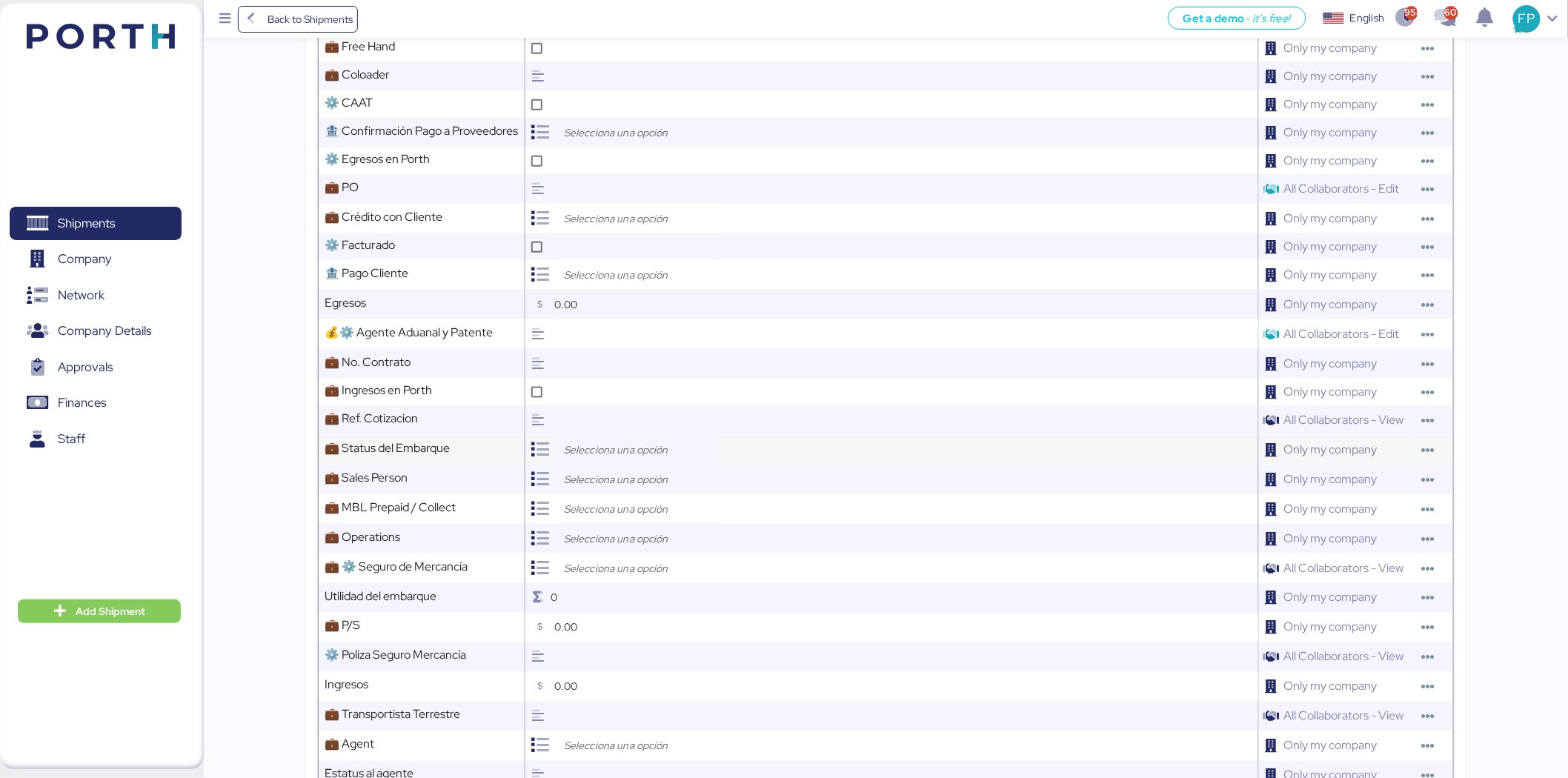
click at [652, 453] on input "search" at bounding box center [638, 450] width 156 height 18
click at [645, 472] on div "Open" at bounding box center [639, 484] width 138 height 23
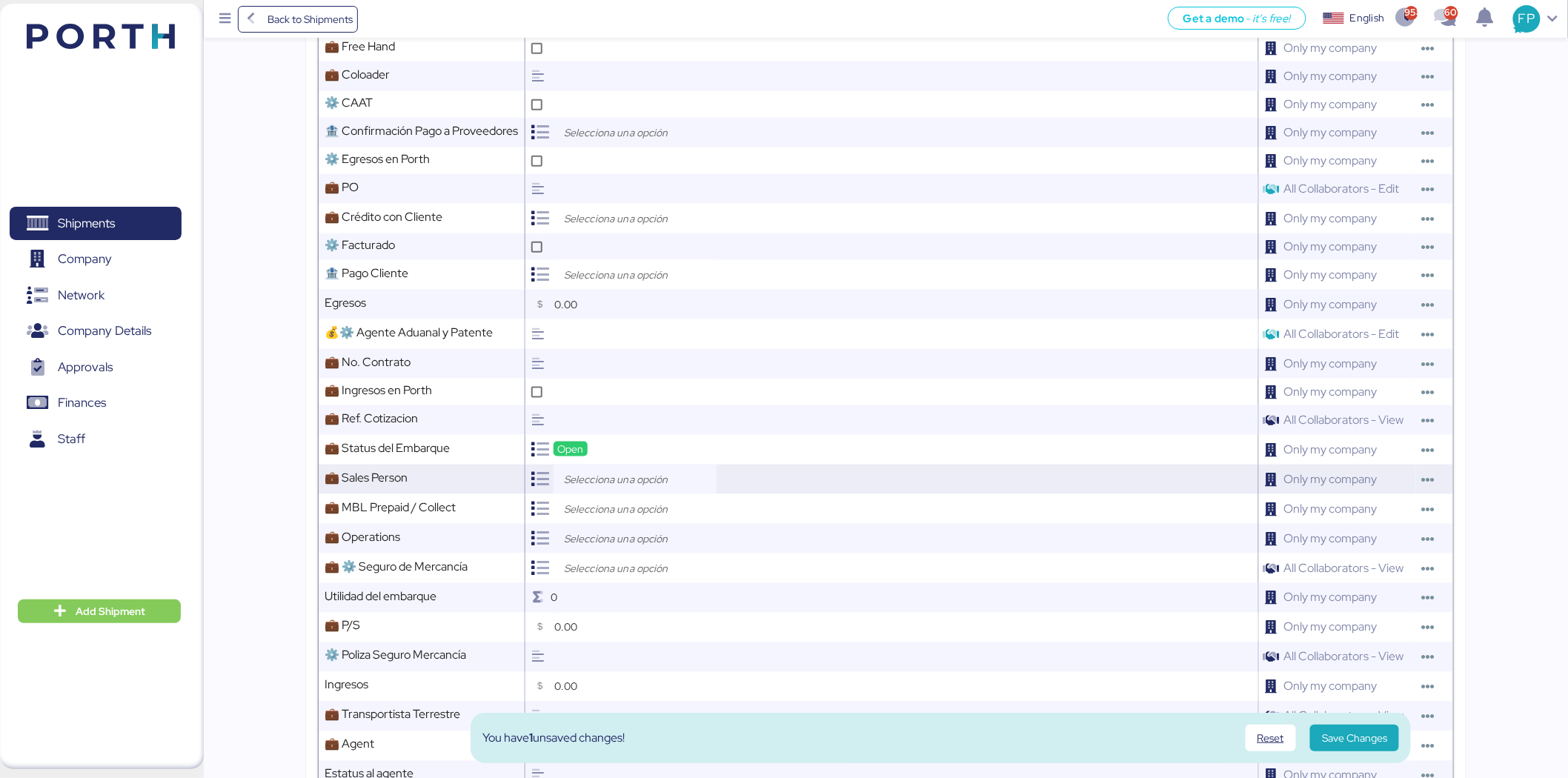
click at [606, 473] on input "search" at bounding box center [638, 480] width 156 height 18
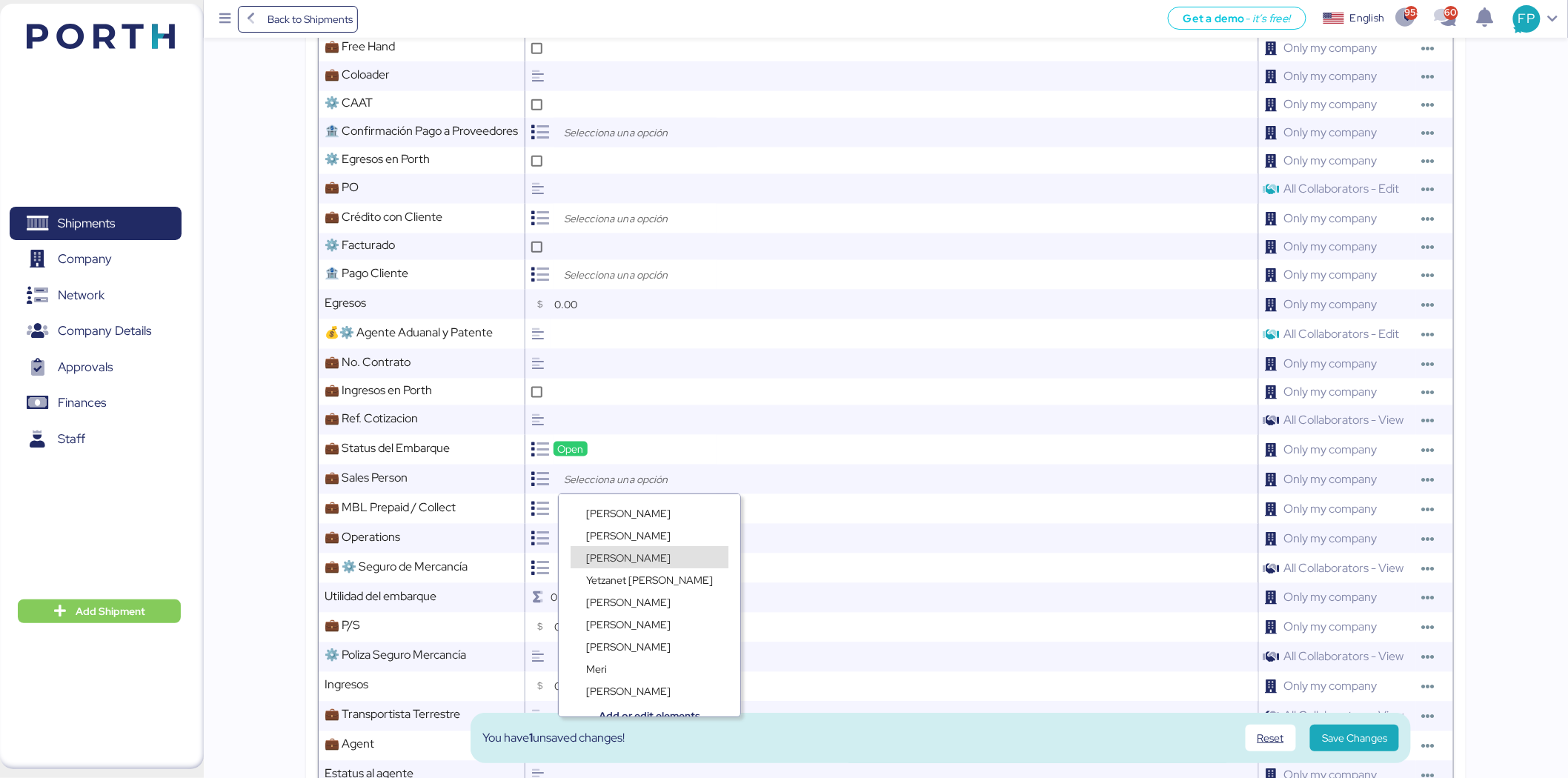
click at [619, 552] on span "Frida Perez" at bounding box center [628, 558] width 85 height 14
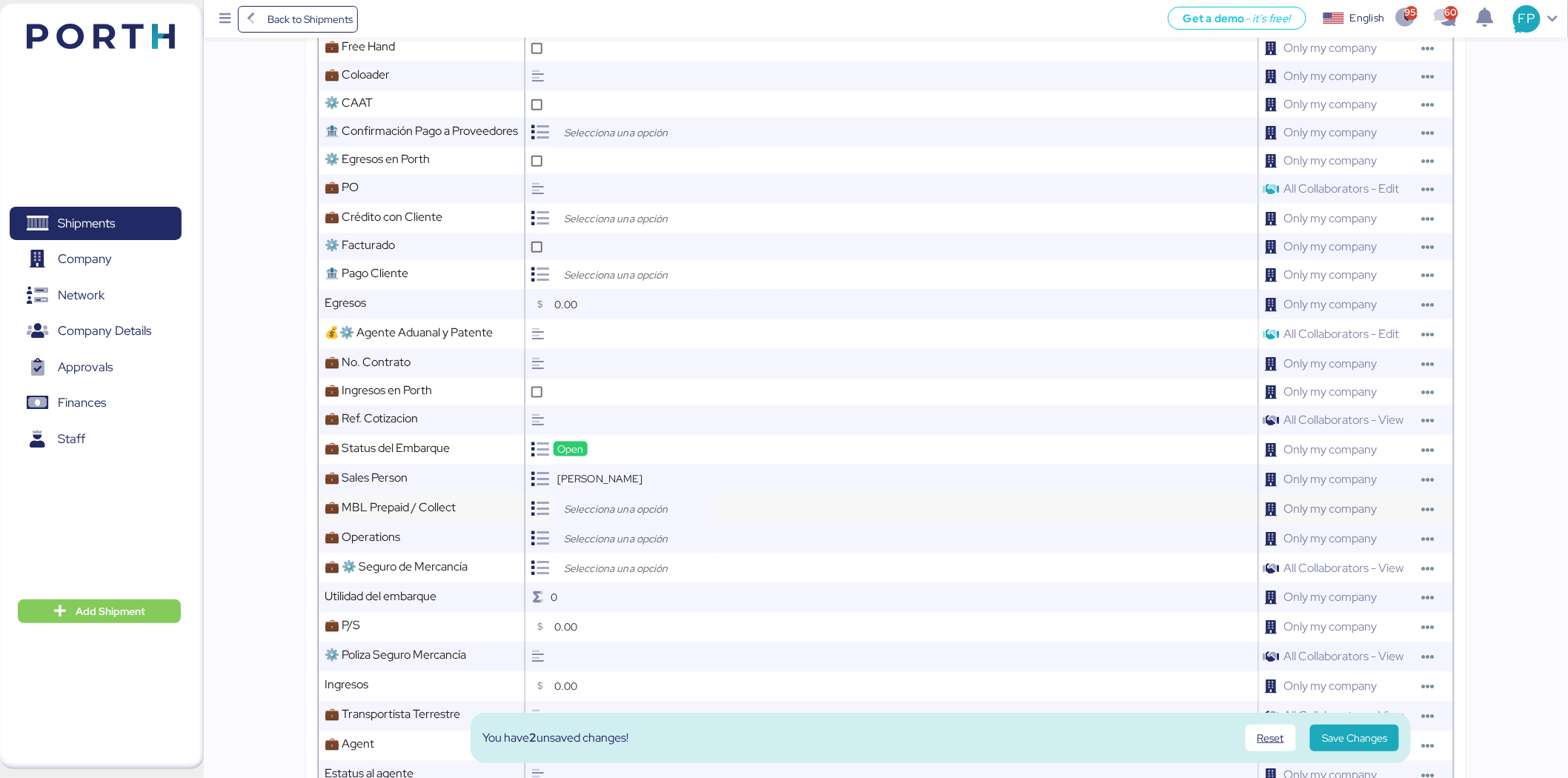
click at [617, 505] on input "search" at bounding box center [638, 510] width 156 height 18
click at [624, 536] on div "Prepaid" at bounding box center [604, 543] width 43 height 15
click at [615, 534] on input "search" at bounding box center [638, 539] width 156 height 18
click at [618, 618] on span "Ruth Uribe" at bounding box center [628, 617] width 85 height 14
click at [613, 572] on input "search" at bounding box center [638, 568] width 156 height 18
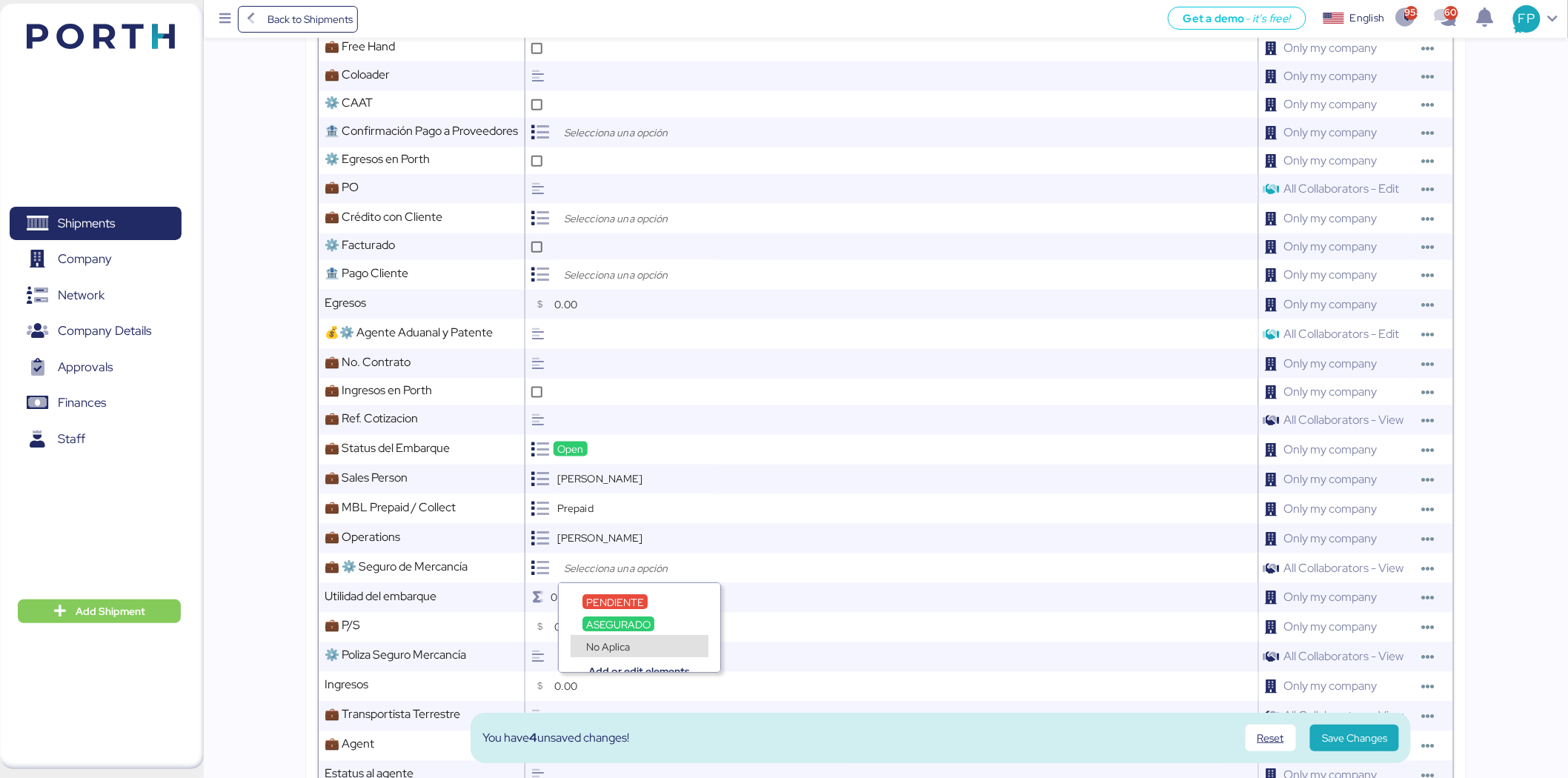
click at [626, 641] on span "No Aplica" at bounding box center [608, 647] width 44 height 14
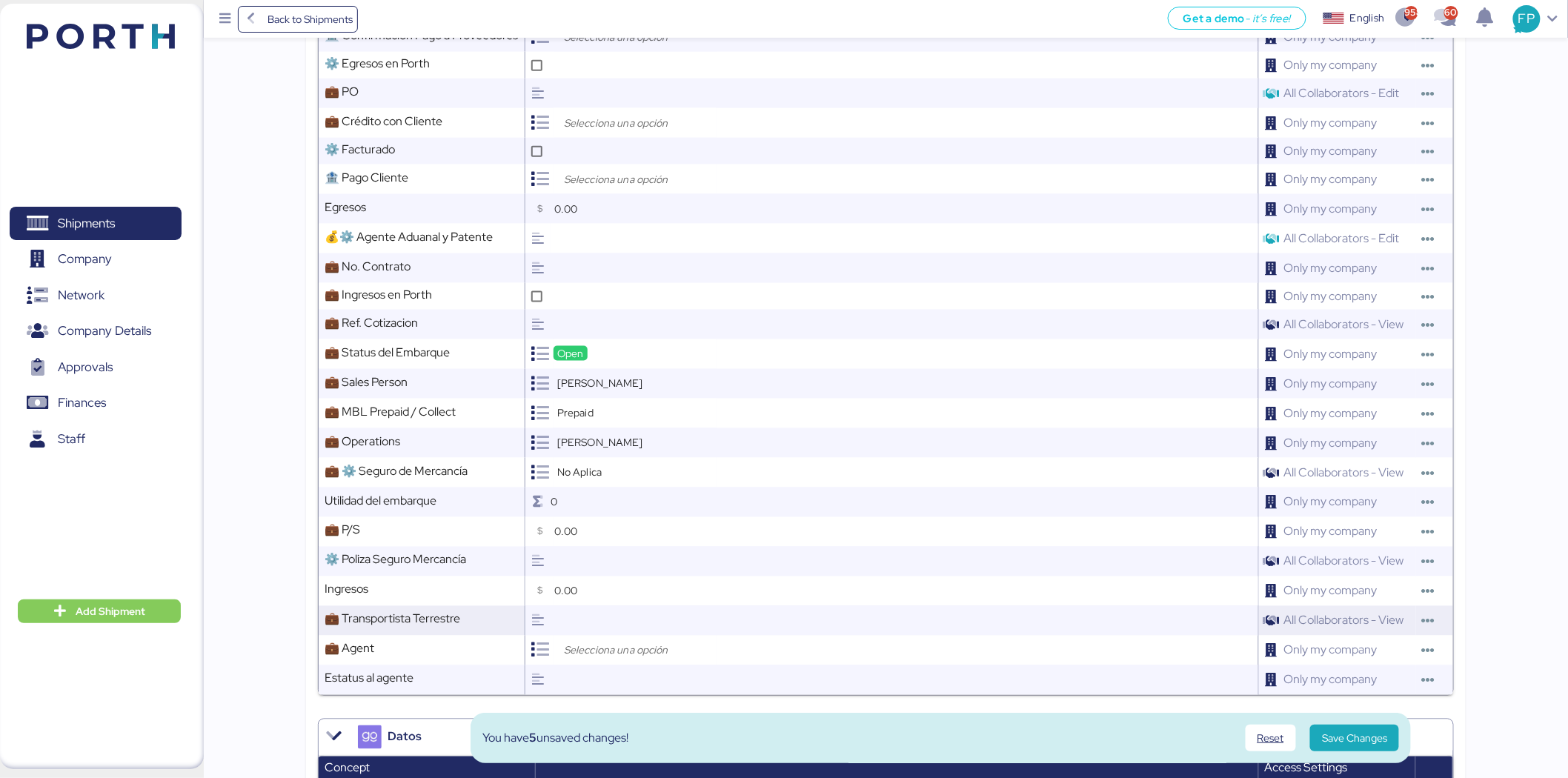
scroll to position [823, 0]
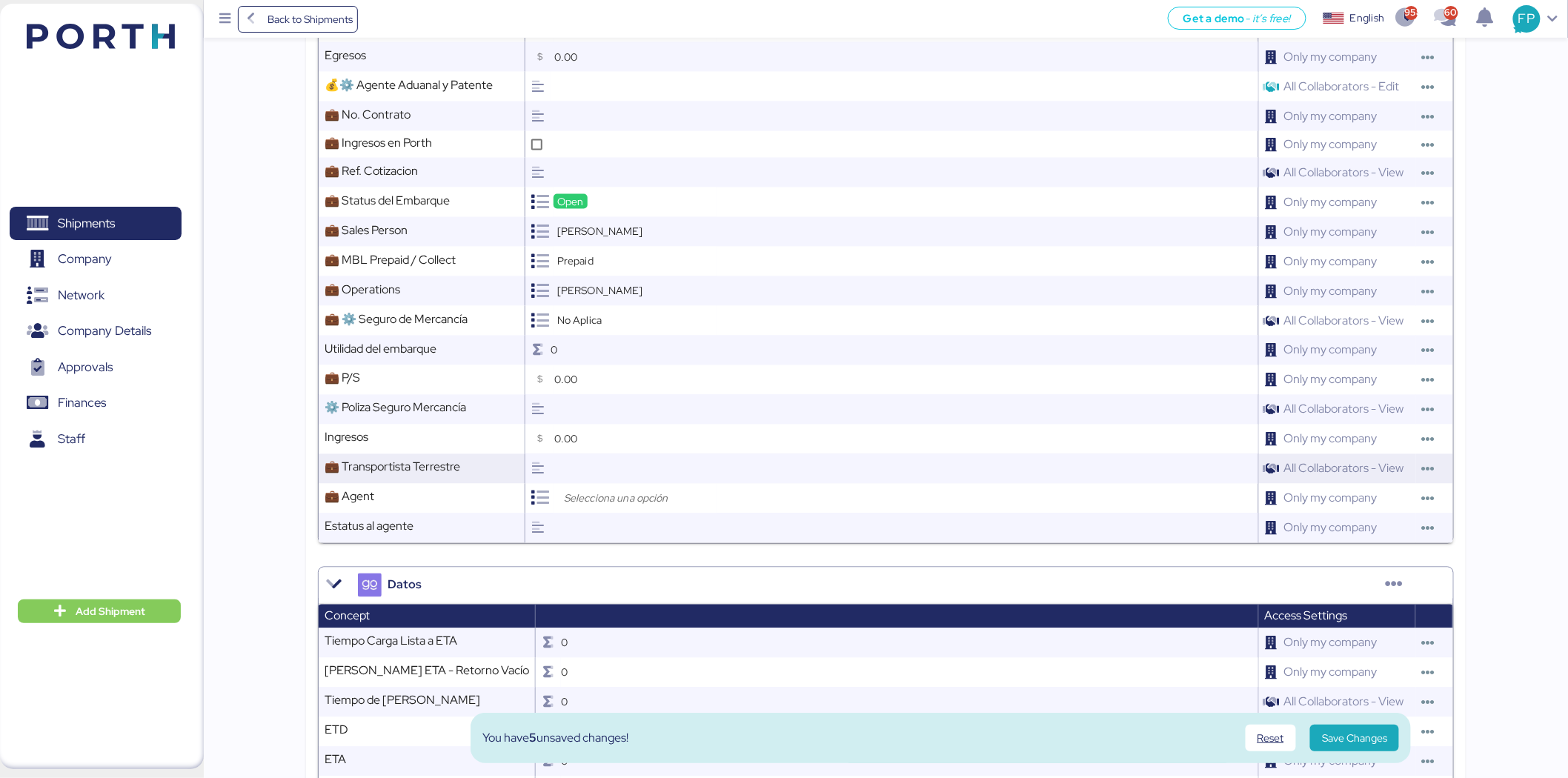
click at [601, 467] on input "text" at bounding box center [905, 469] width 708 height 30
click at [601, 478] on input "text" at bounding box center [905, 469] width 708 height 30
click at [595, 505] on input "search" at bounding box center [638, 499] width 156 height 18
type input "reac"
click at [701, 522] on div "SHENZHEN REACH LOGISTICS COMPANY LIMITED" at bounding box center [708, 533] width 274 height 23
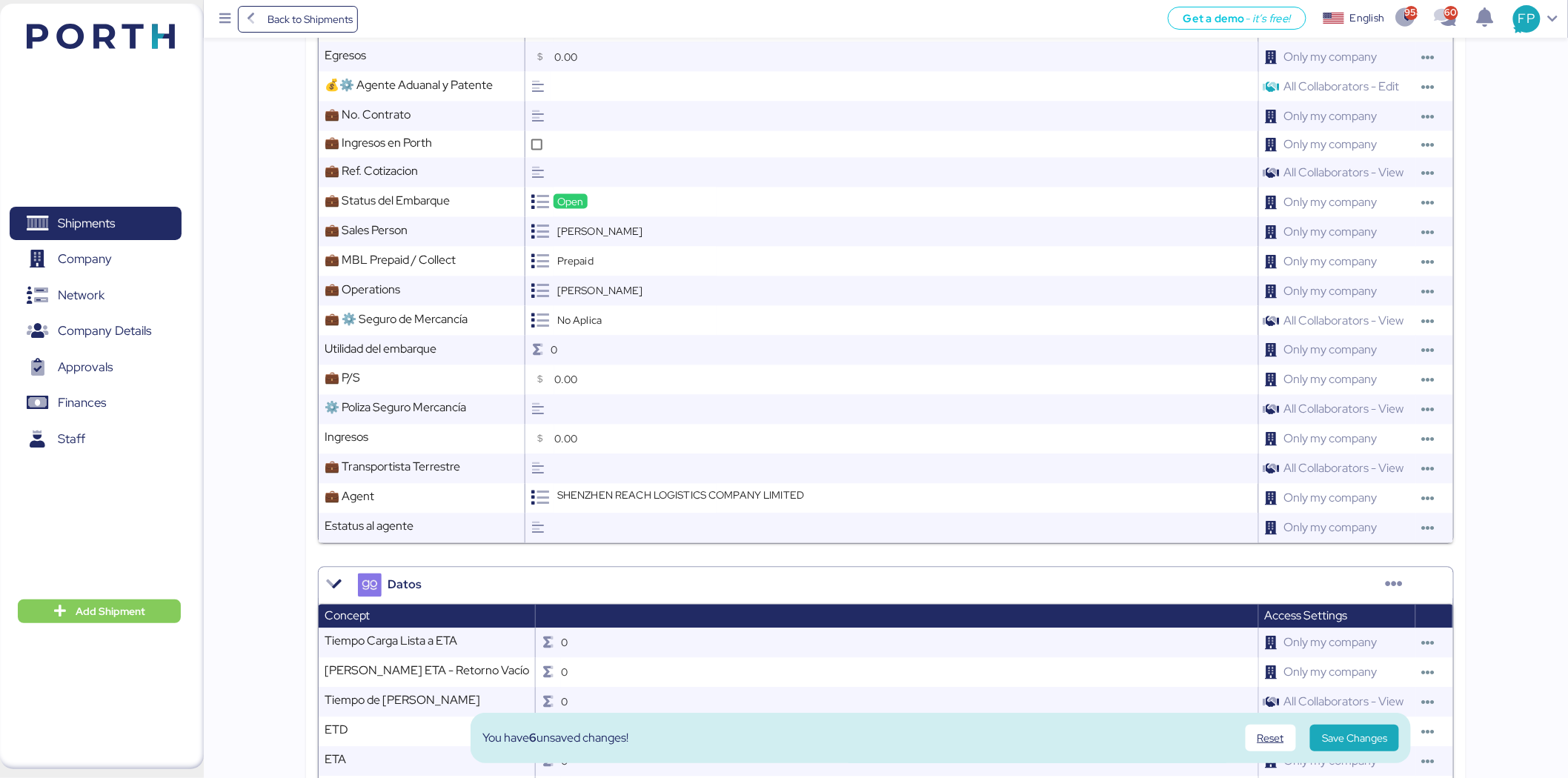
scroll to position [7, 0]
click at [628, 472] on input "text" at bounding box center [905, 469] width 708 height 30
type input "NA"
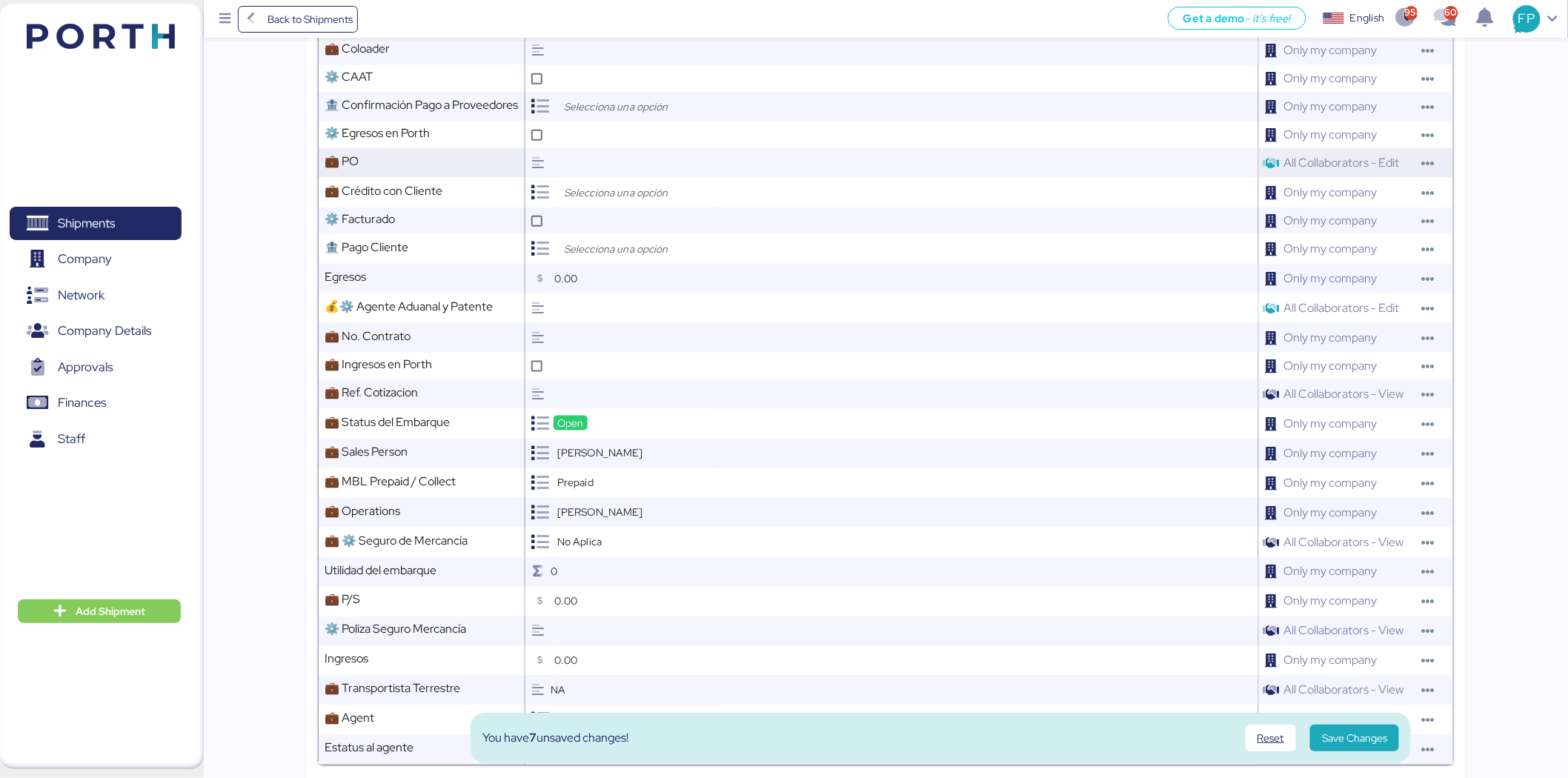
scroll to position [601, 0]
click at [643, 149] on input "text" at bounding box center [905, 164] width 708 height 30
click at [657, 193] on input "search" at bounding box center [638, 193] width 156 height 18
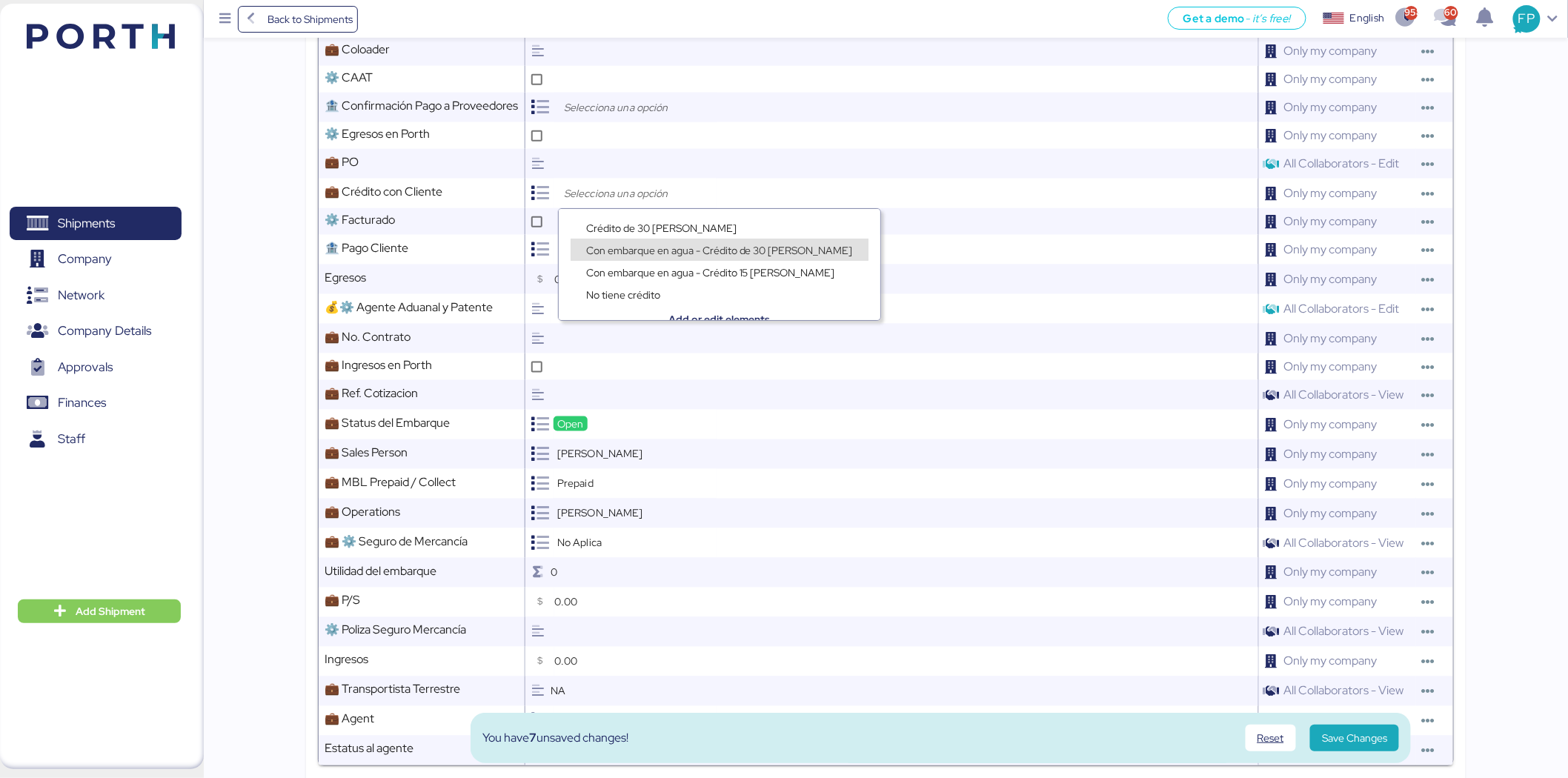
click at [671, 253] on div "Con embarque en agua - Crédito 15 días" at bounding box center [719, 264] width 322 height 23
click at [667, 247] on span "Con embarque en agua - Crédito de 30 [PERSON_NAME]" at bounding box center [719, 250] width 267 height 14
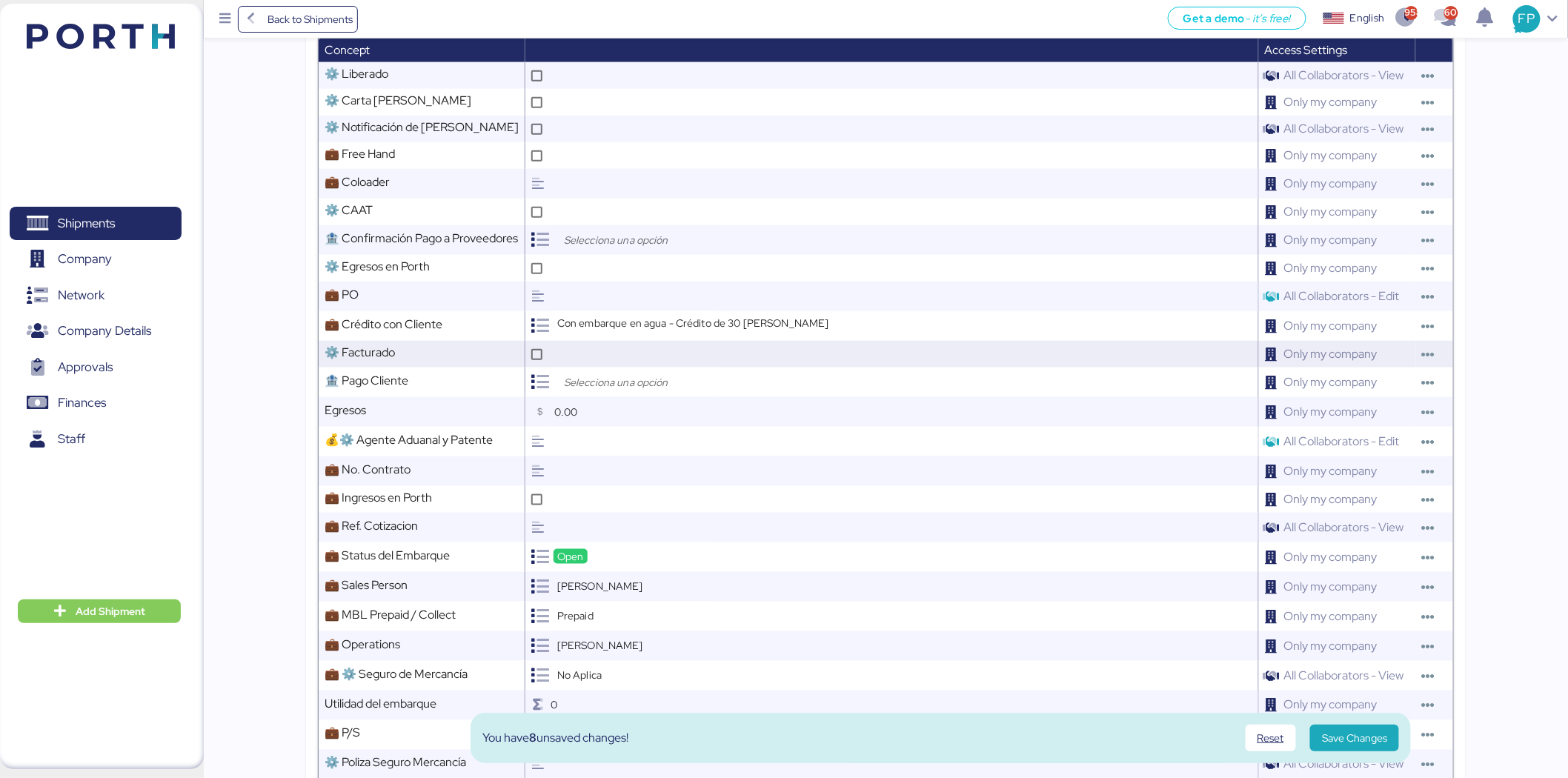
scroll to position [468, 0]
click at [636, 389] on input "search" at bounding box center [638, 383] width 156 height 18
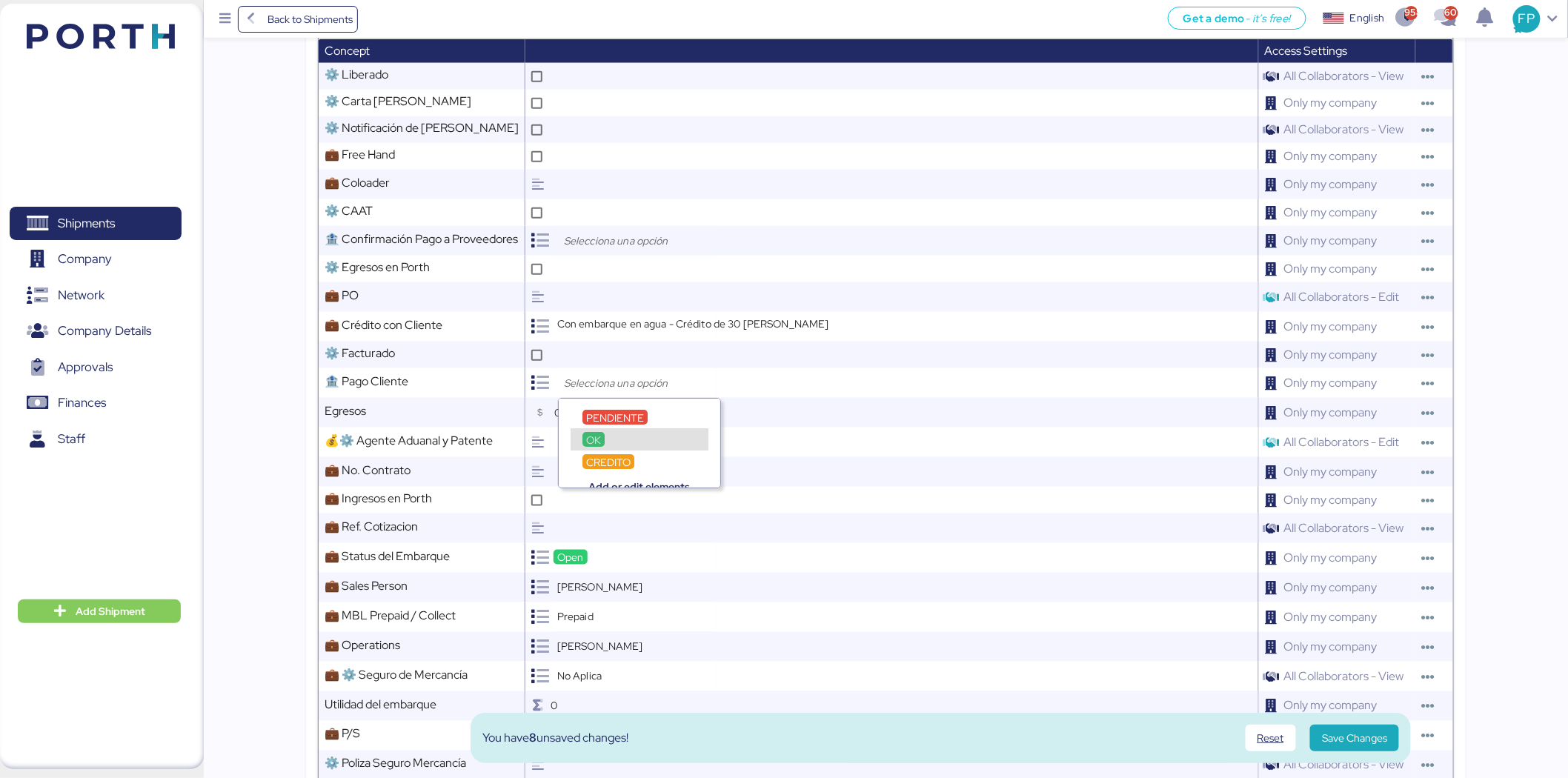
click at [625, 421] on div "OK" at bounding box center [639, 432] width 161 height 23
click at [624, 416] on span "PENDIENTE" at bounding box center [615, 418] width 58 height 14
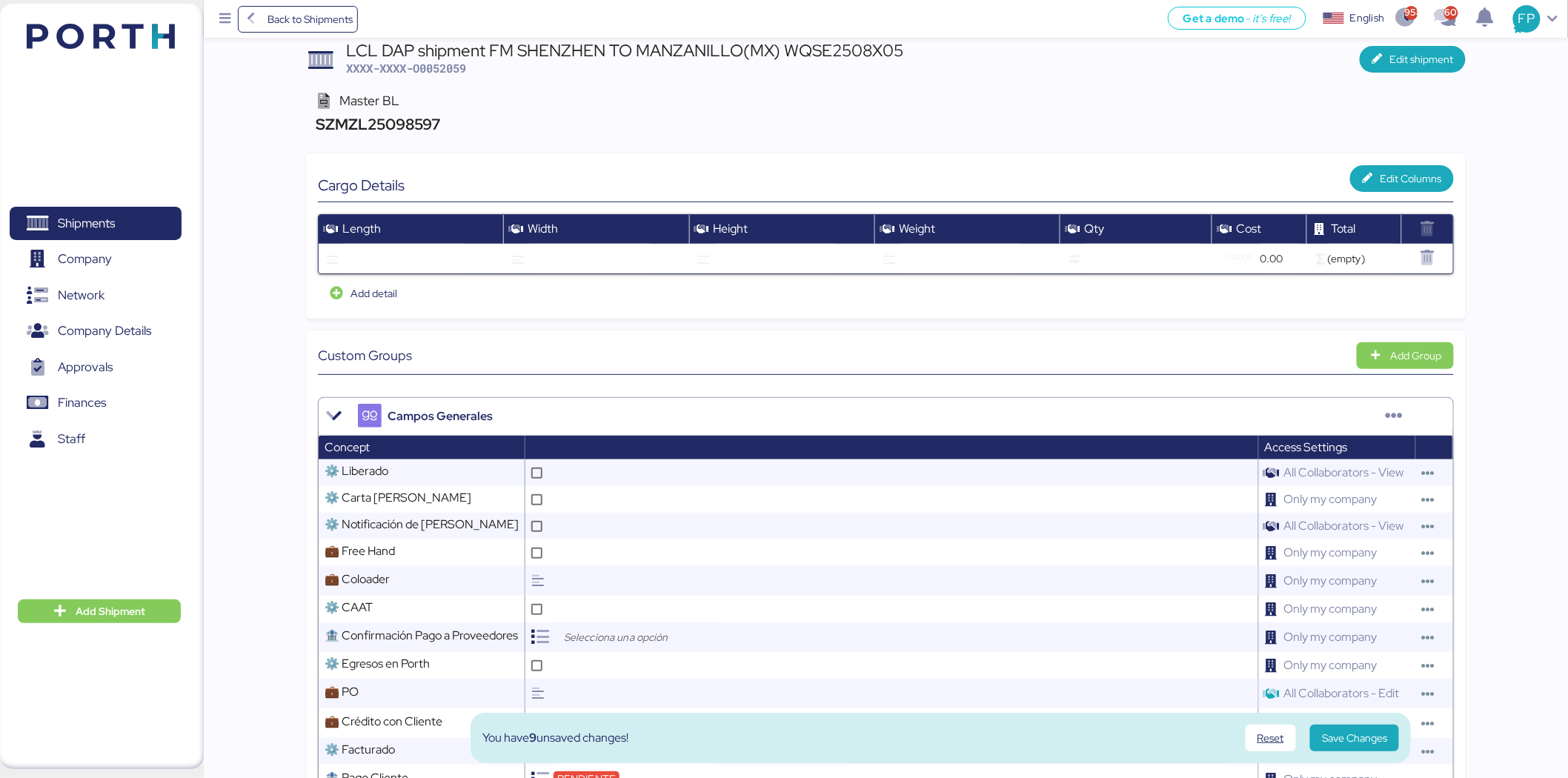
scroll to position [0, 0]
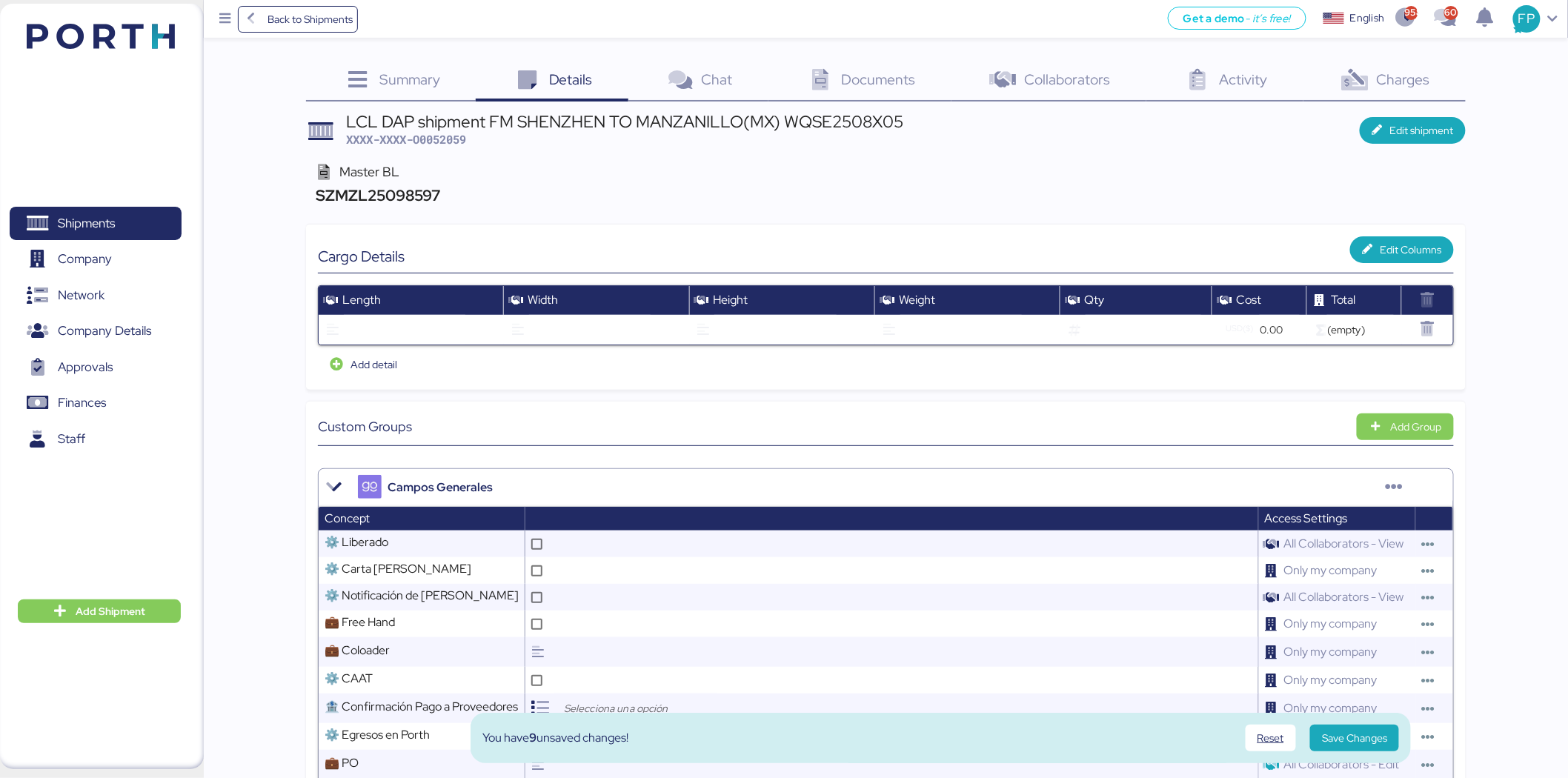
click at [1375, 730] on span "Save Changes" at bounding box center [1354, 738] width 65 height 18
click at [1409, 61] on div "Charges 0" at bounding box center [1384, 81] width 162 height 40
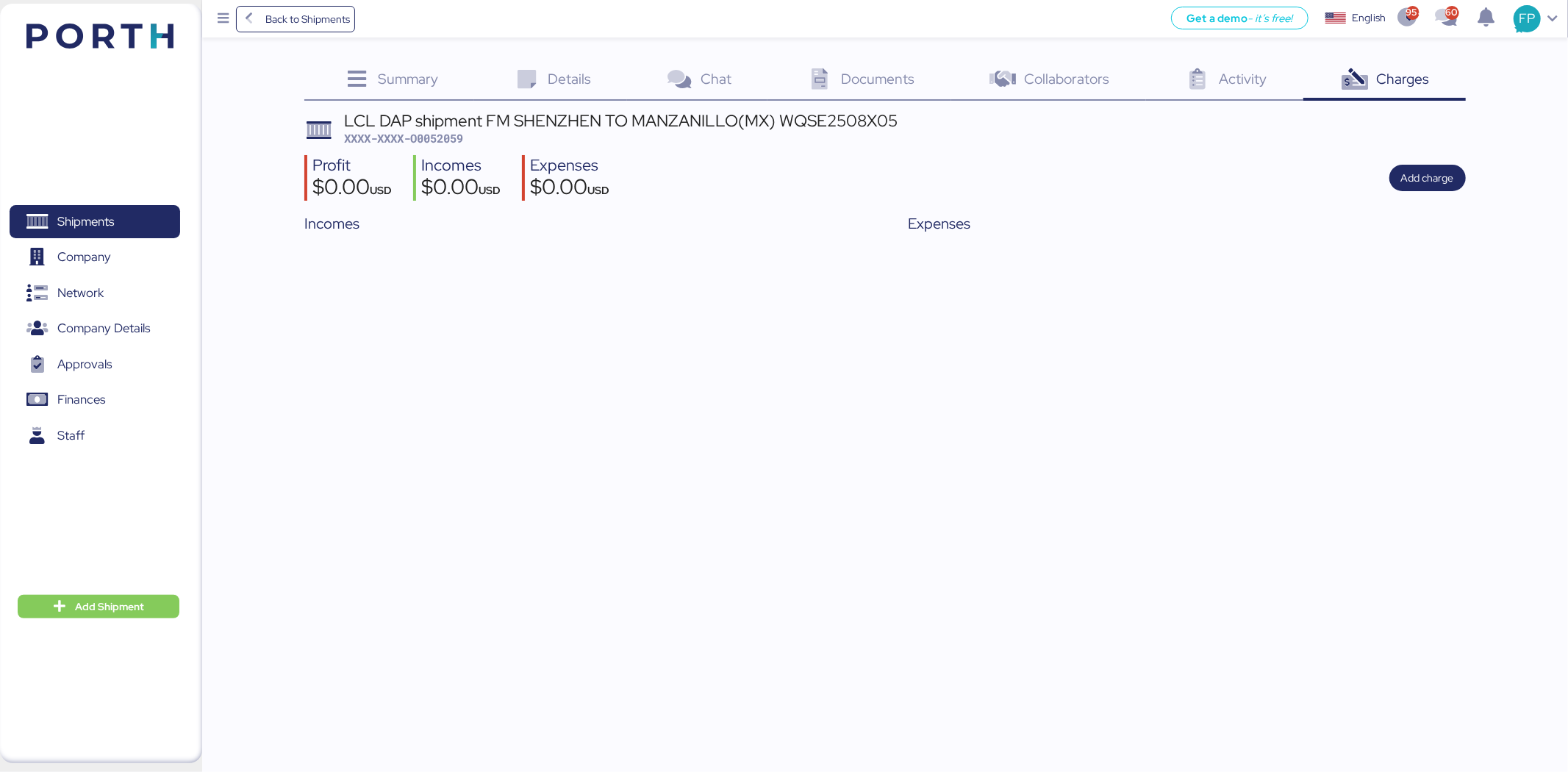
click at [429, 144] on span "XXXX-XXXX-O0052059" at bounding box center [403, 138] width 119 height 14
copy span "O0052059"
click at [567, 68] on div "Details 0" at bounding box center [550, 81] width 153 height 40
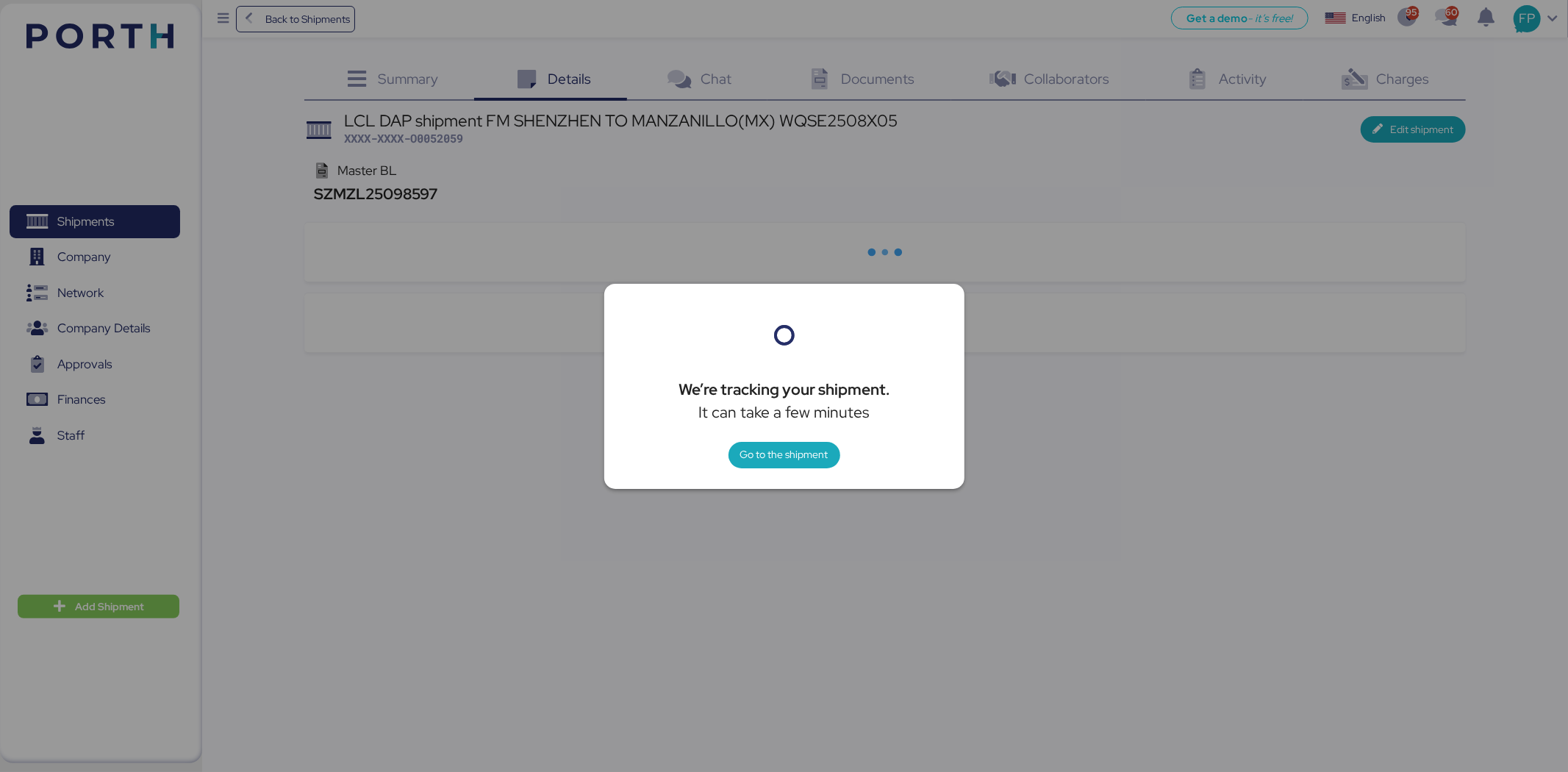
click at [421, 84] on div at bounding box center [784, 386] width 1568 height 772
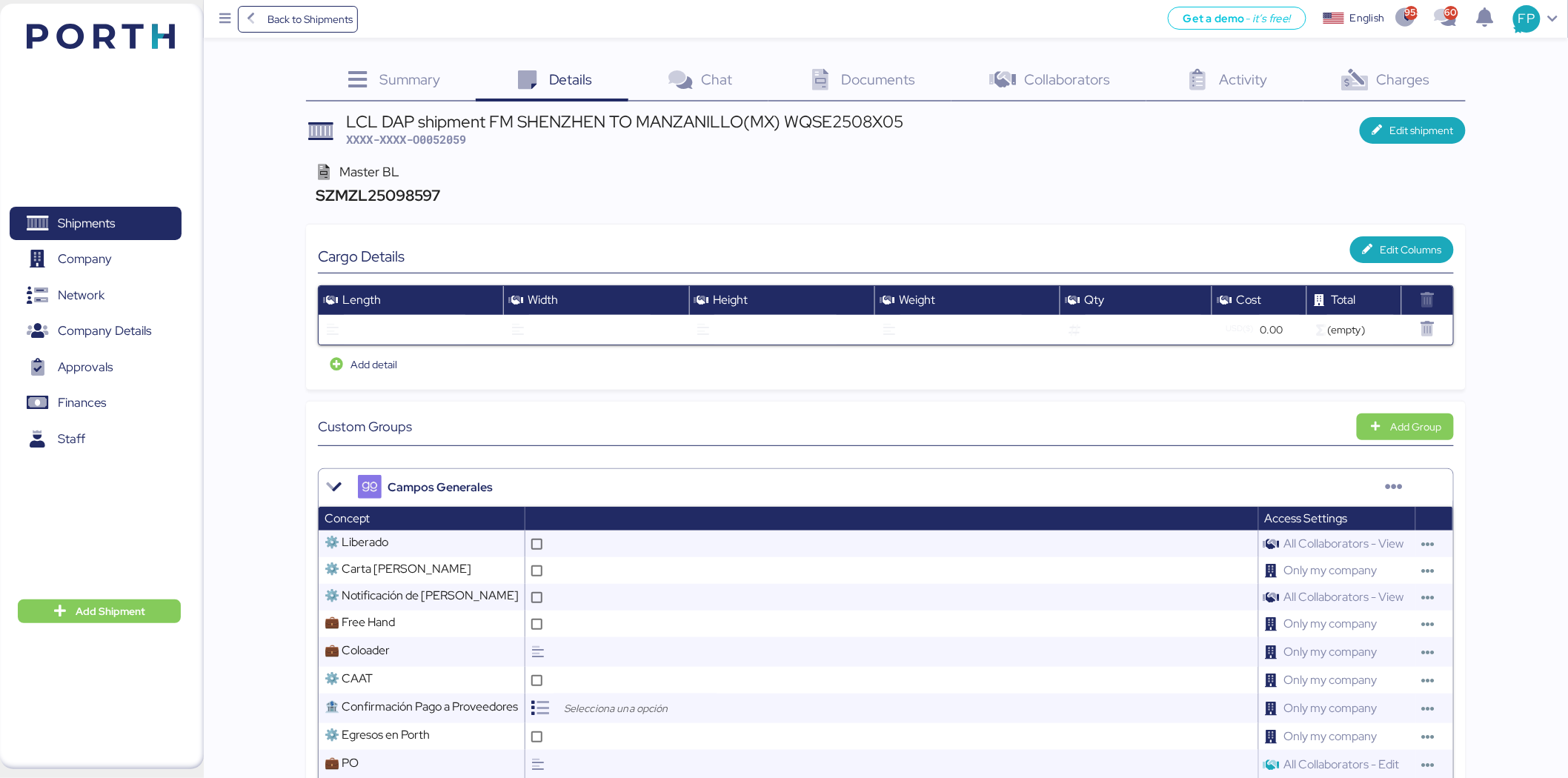
click at [896, 119] on div "LCL DAP shipment FM SHENZHEN TO MANZANILLO(MX) WQSE2508X05" at bounding box center [625, 122] width 558 height 16
click at [898, 119] on div "LCL DAP shipment FM SHENZHEN TO MANZANILLO(MX) WQSE2508X05" at bounding box center [625, 122] width 558 height 16
copy div "WQSE2508X05"
click at [1412, 124] on span "Edit shipment" at bounding box center [1422, 131] width 64 height 18
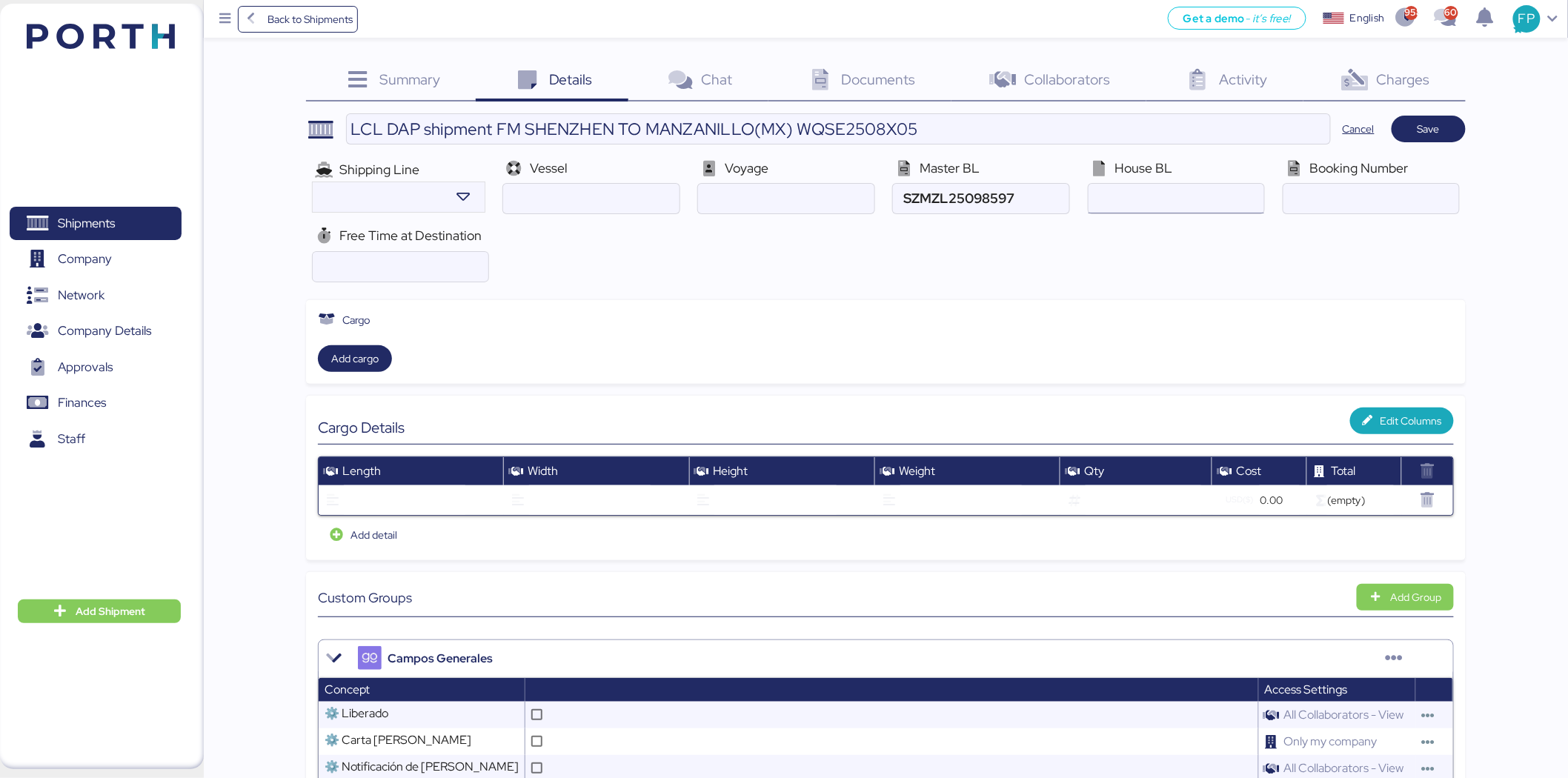
click at [1158, 190] on input "ocean" at bounding box center [1176, 198] width 176 height 30
paste input "WQSE2508X05"
type input "WQSE2508X05"
click at [1170, 306] on div "Cargo Add cargo" at bounding box center [886, 342] width 1160 height 84
click at [347, 346] on span "Add cargo" at bounding box center [355, 358] width 74 height 27
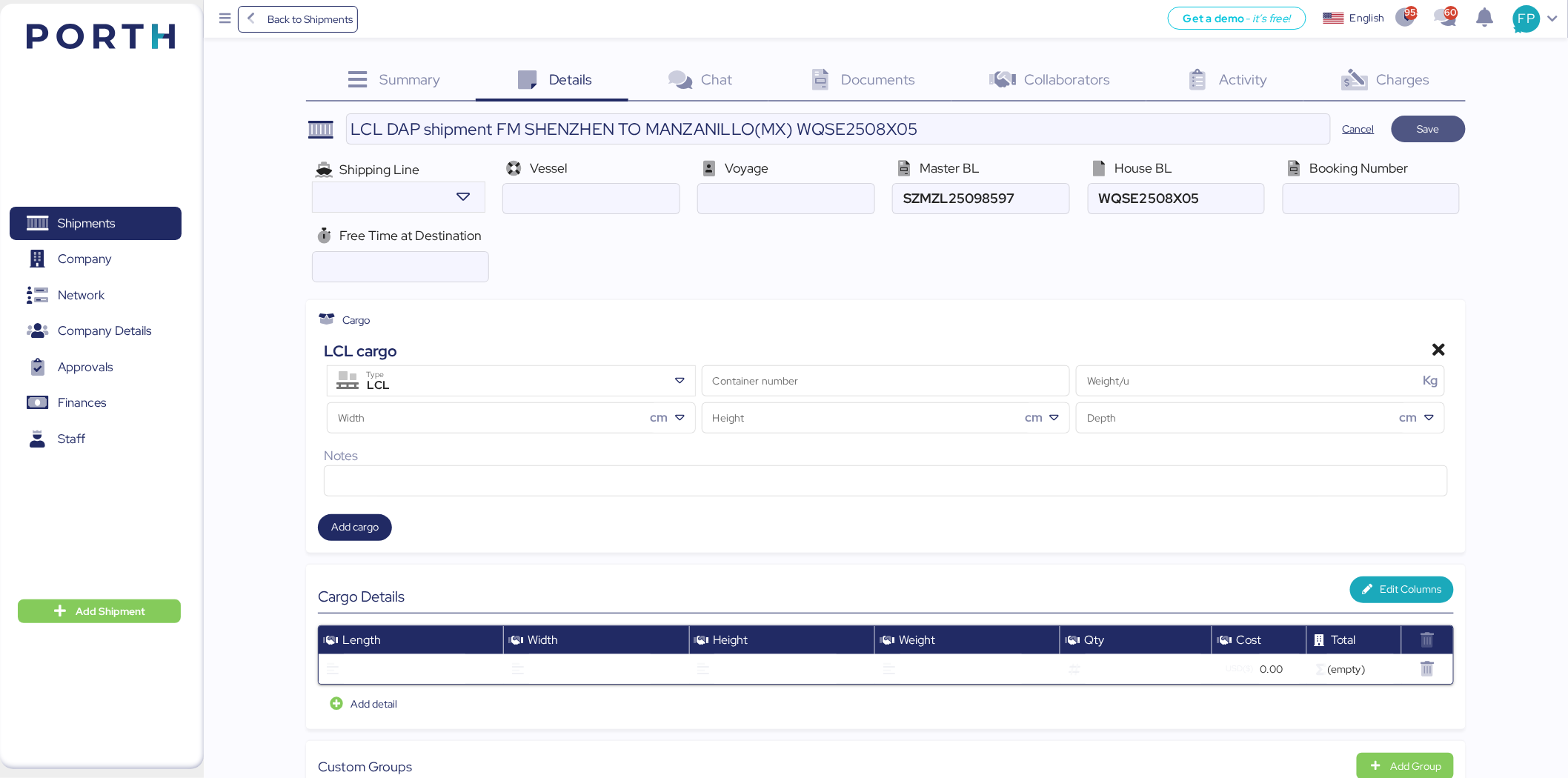
drag, startPoint x: 1409, startPoint y: 139, endPoint x: 1375, endPoint y: 117, distance: 40.5
click at [1409, 139] on span "Save" at bounding box center [1429, 128] width 74 height 27
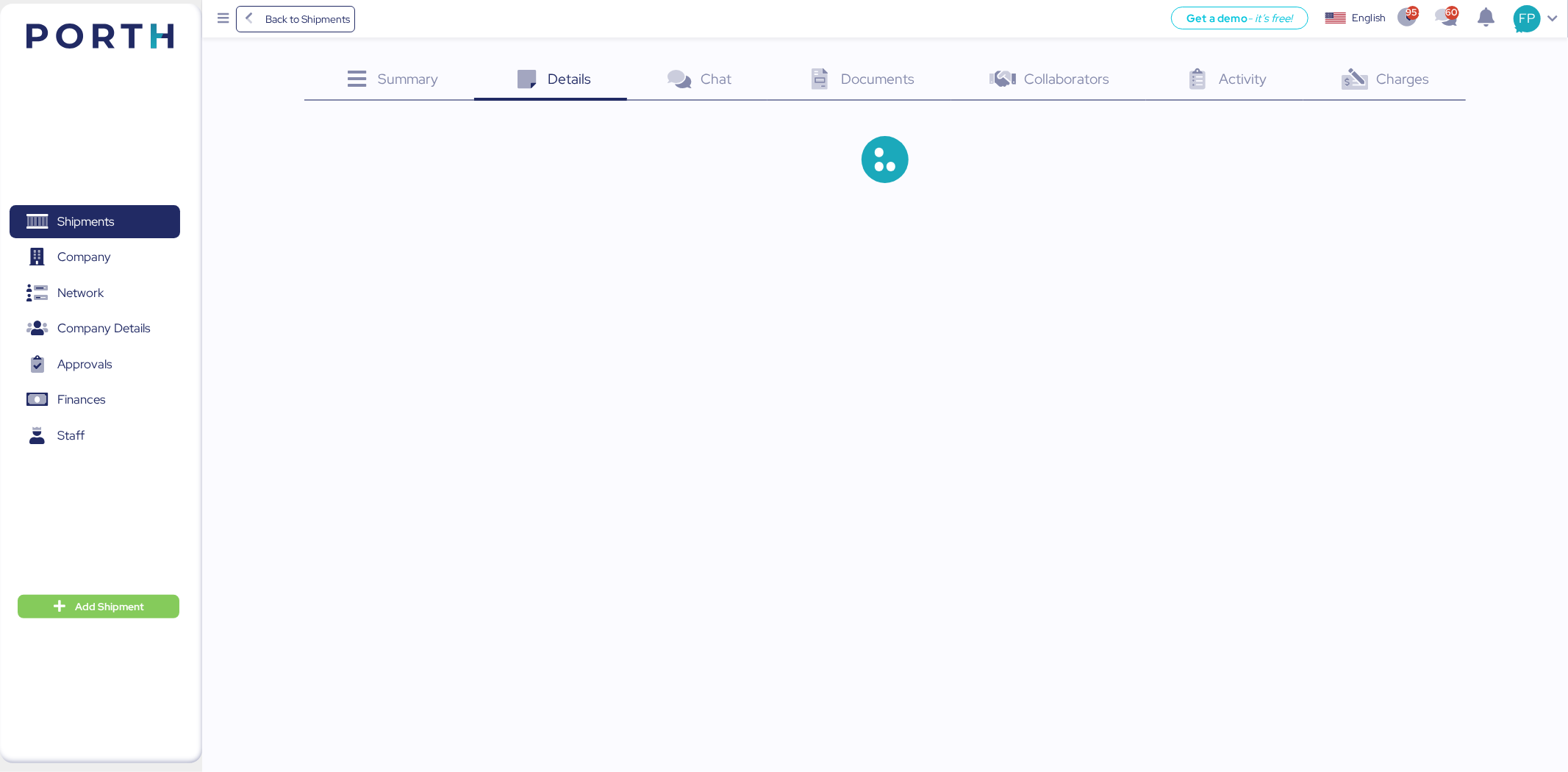
click at [425, 85] on span "Summary" at bounding box center [408, 78] width 60 height 19
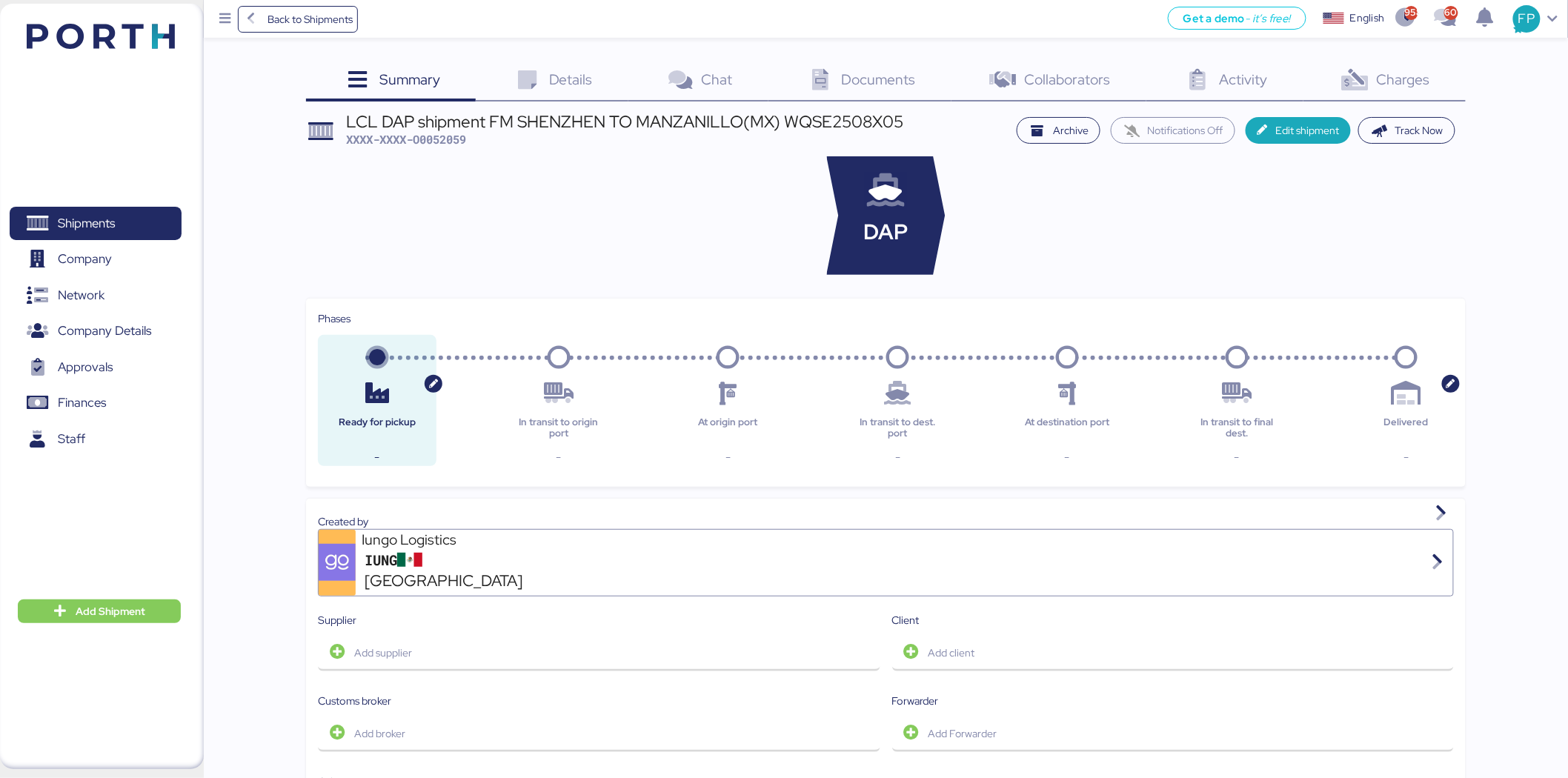
click at [579, 69] on div "Details 0" at bounding box center [551, 81] width 152 height 40
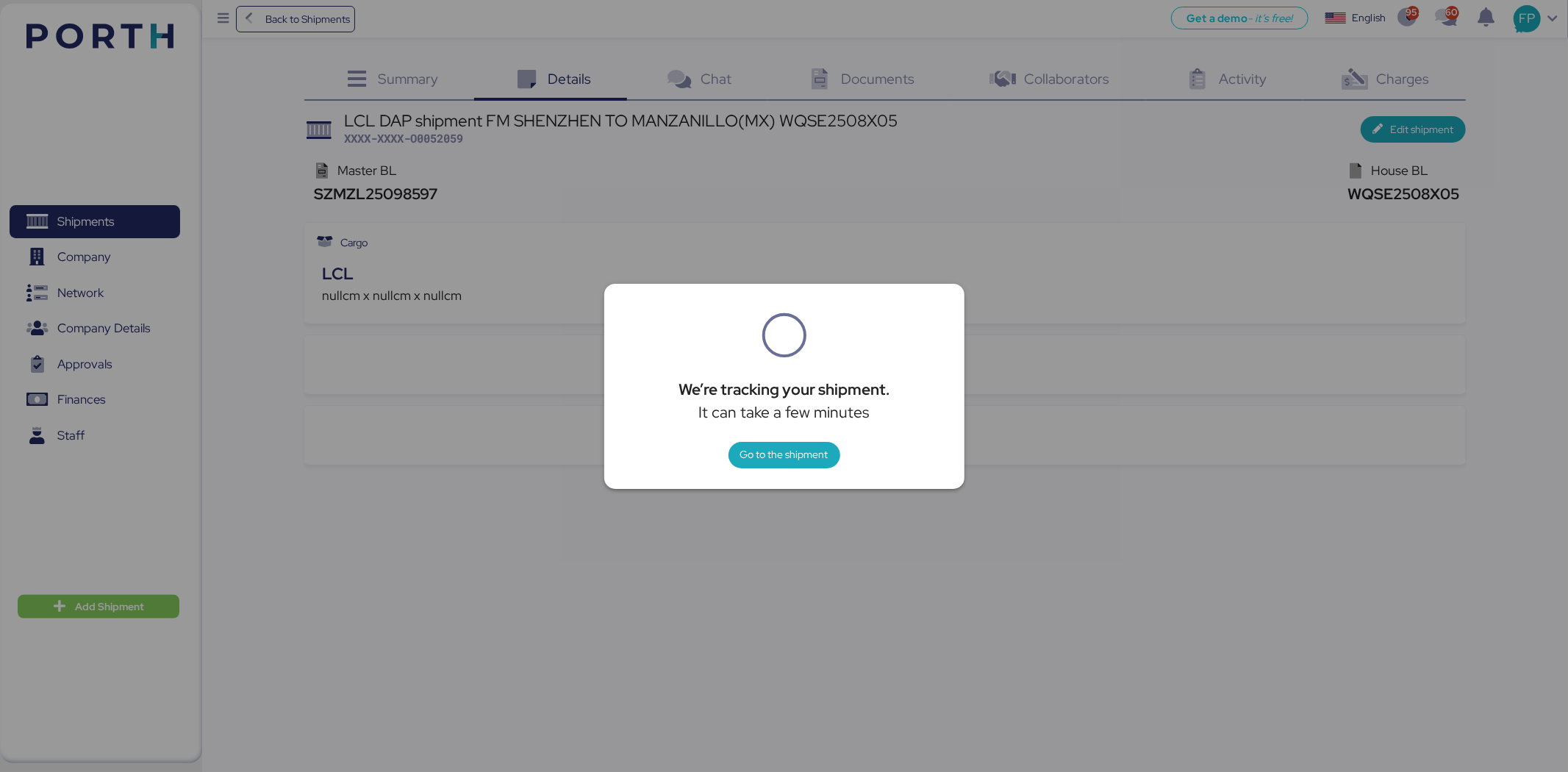
click at [1069, 288] on div at bounding box center [784, 386] width 1568 height 772
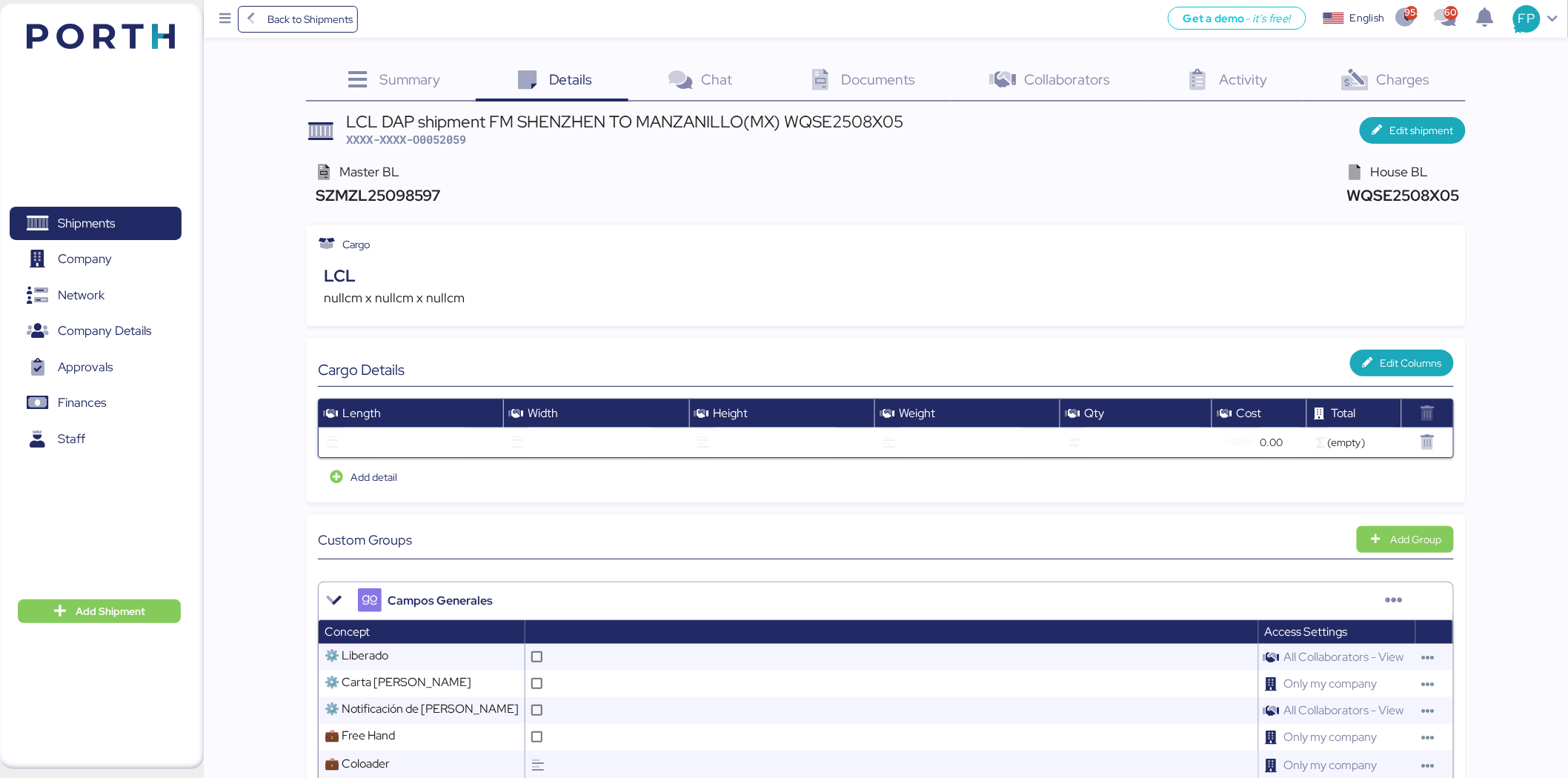
click at [431, 133] on span "XXXX-XXXX-O0052059" at bounding box center [406, 139] width 120 height 15
click at [432, 133] on span "XXXX-XXXX-O0052059" at bounding box center [406, 139] width 120 height 15
copy span "O0052059"
click at [1419, 65] on div "Charges 0" at bounding box center [1384, 81] width 162 height 40
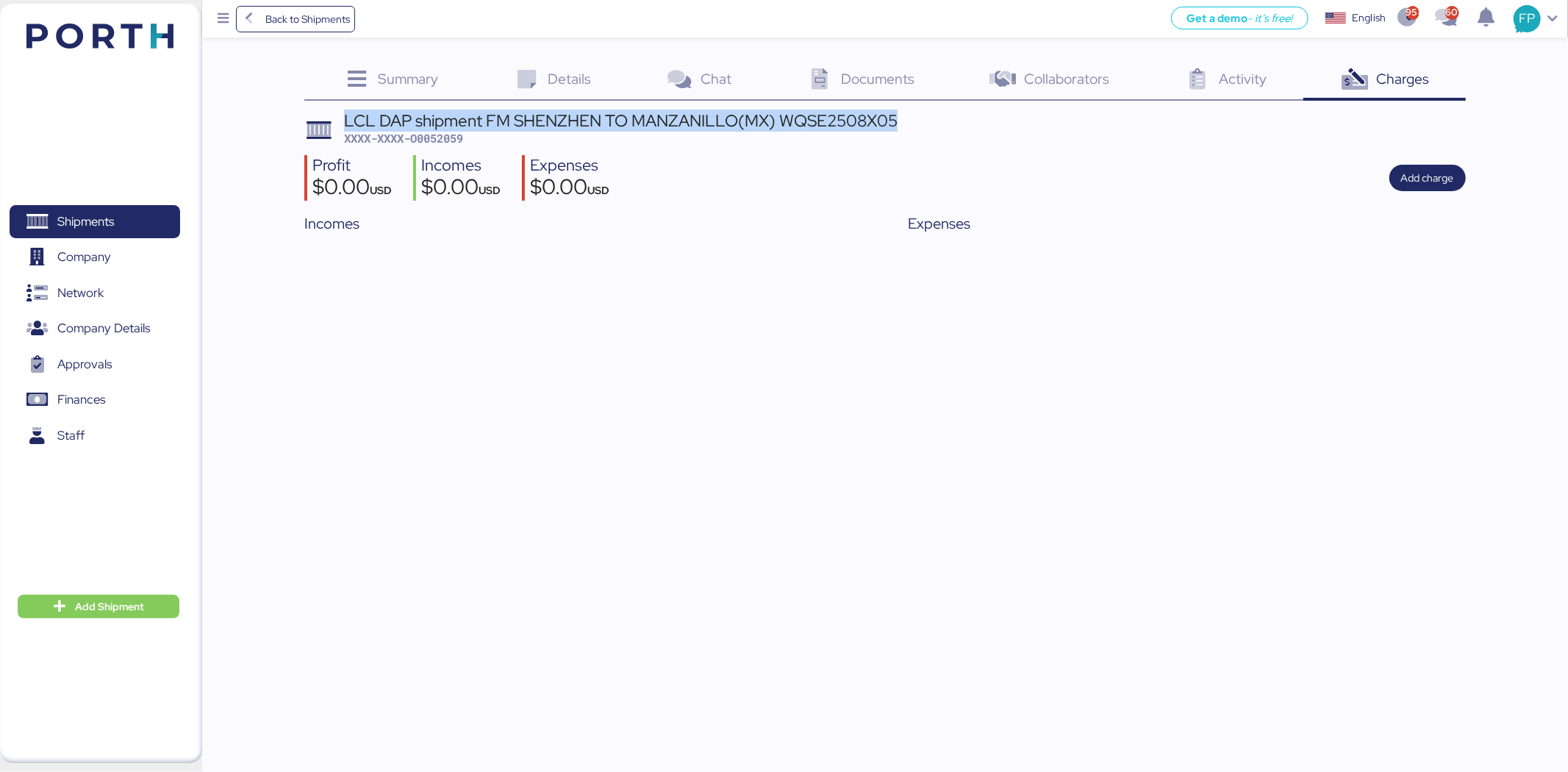
drag, startPoint x: 339, startPoint y: 114, endPoint x: 916, endPoint y: 112, distance: 577.0
click at [916, 113] on header "LCL DAP shipment FM SHENZHEN TO MANZANILLO(MX) WQSE2508X05 XXXX-XXXX-O0052059" at bounding box center [885, 130] width 1161 height 34
copy div "LCL DAP shipment FM SHENZHEN TO MANZANILLO(MX) WQSE2508X05"
click at [460, 138] on span "XXXX-XXXX-O0052059" at bounding box center [403, 138] width 119 height 14
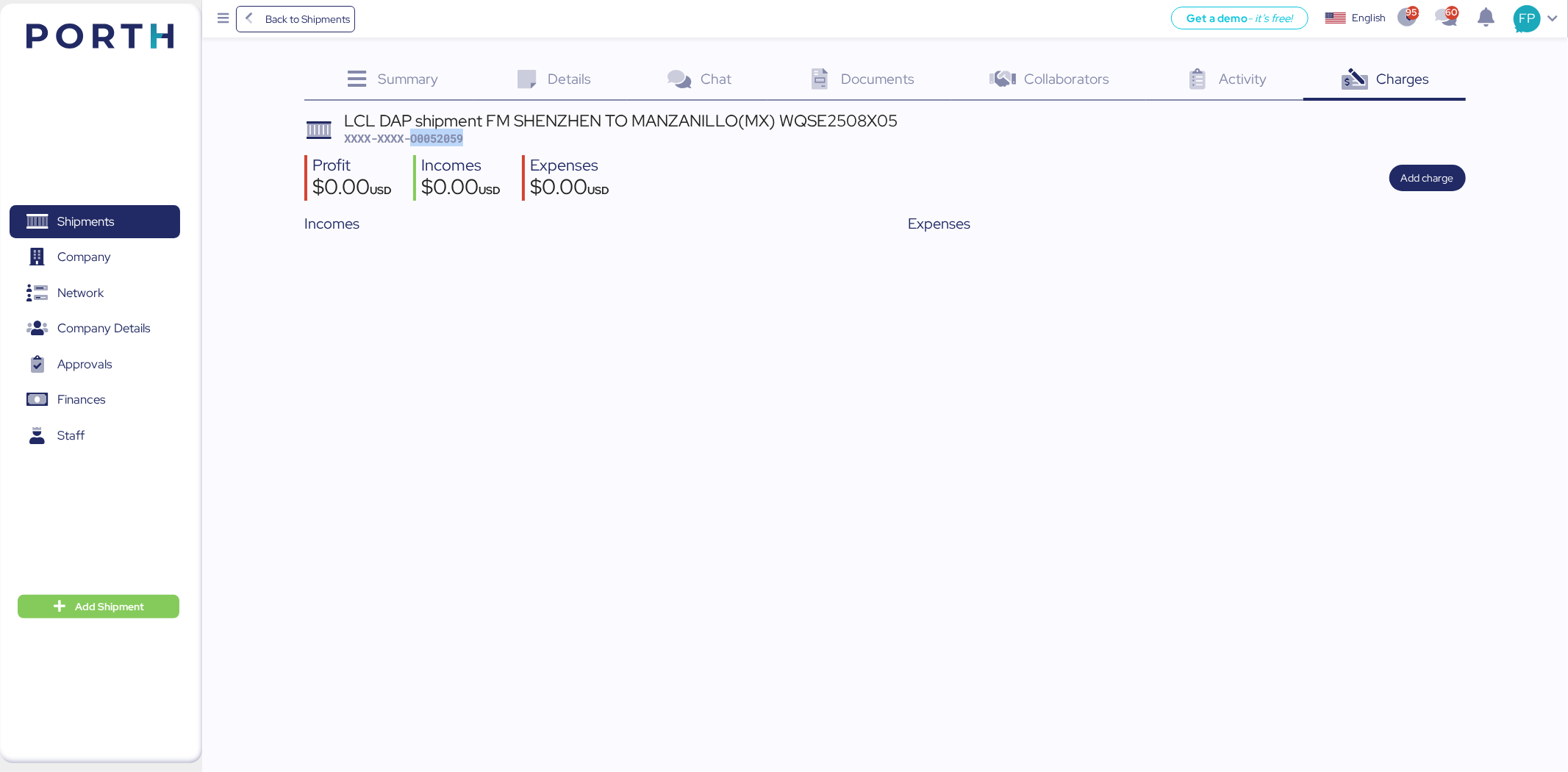
click at [460, 137] on span "XXXX-XXXX-O0052059" at bounding box center [403, 138] width 119 height 14
copy span "O0052059"
click at [122, 214] on span "Shipments" at bounding box center [94, 222] width 158 height 22
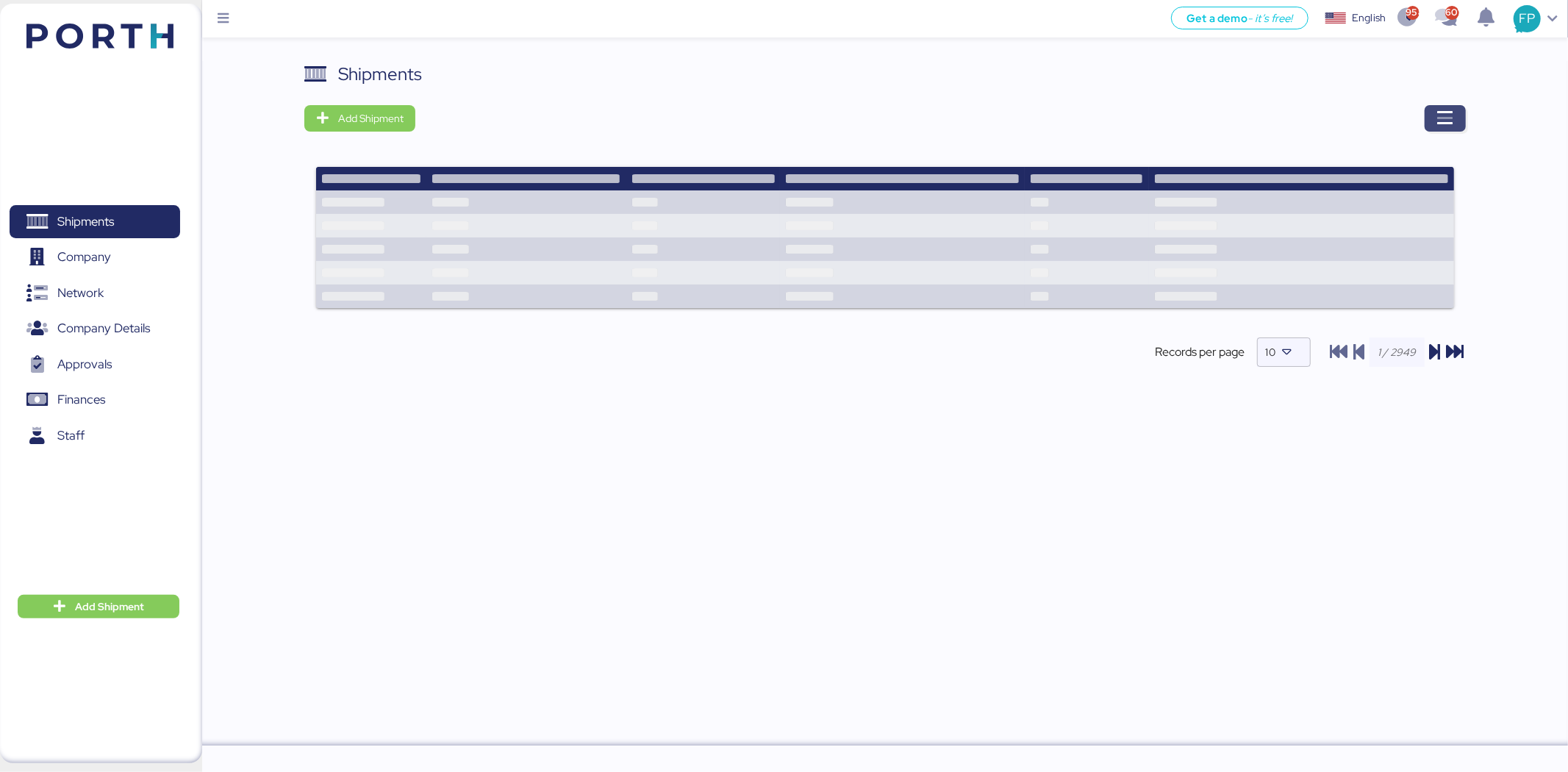
click at [1434, 123] on span "button" at bounding box center [1445, 118] width 41 height 26
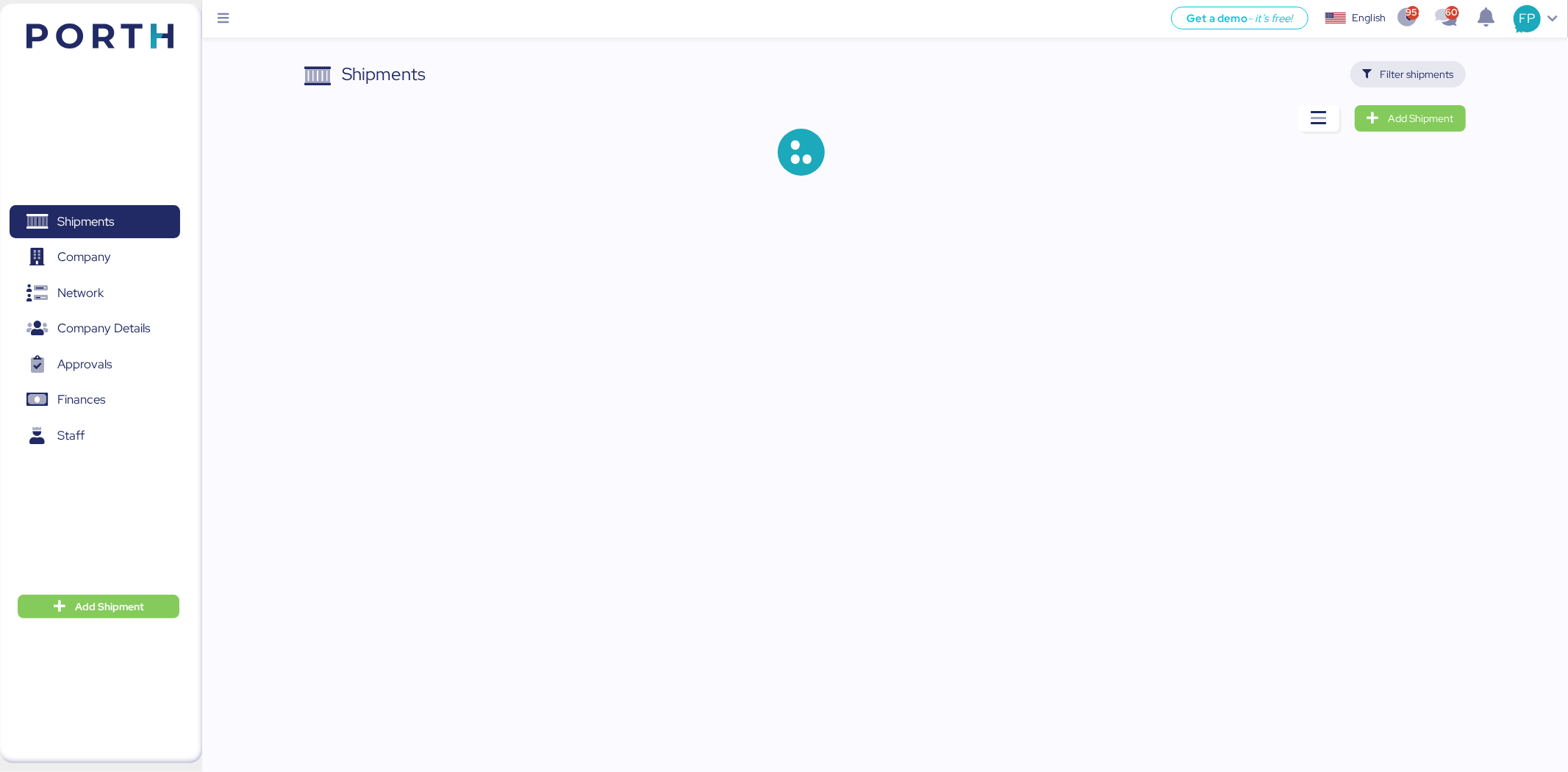
click at [1430, 62] on span "Filter shipments" at bounding box center [1408, 74] width 115 height 26
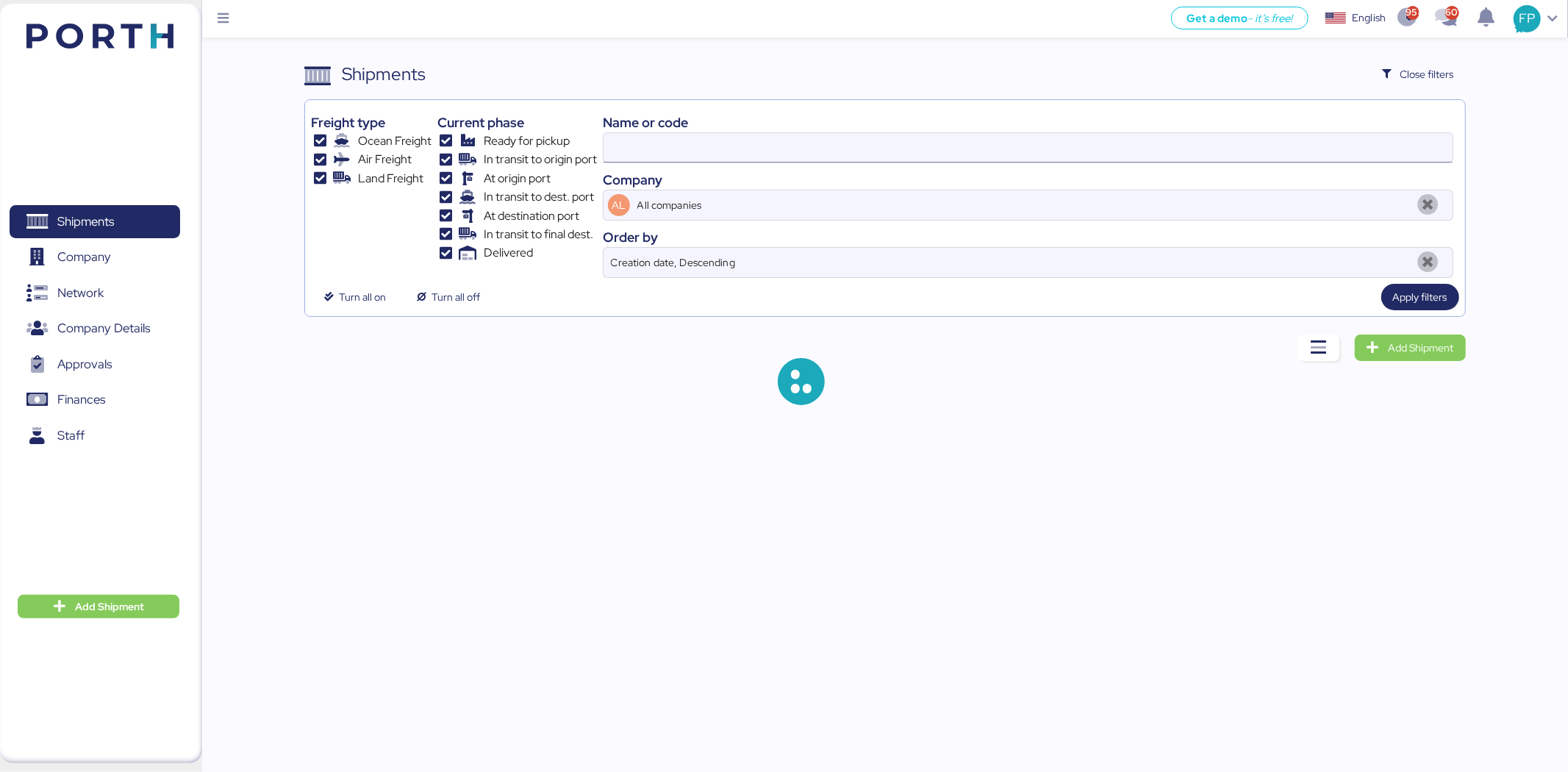
click at [642, 162] on input at bounding box center [1028, 147] width 849 height 30
click at [636, 151] on input at bounding box center [1028, 147] width 849 height 30
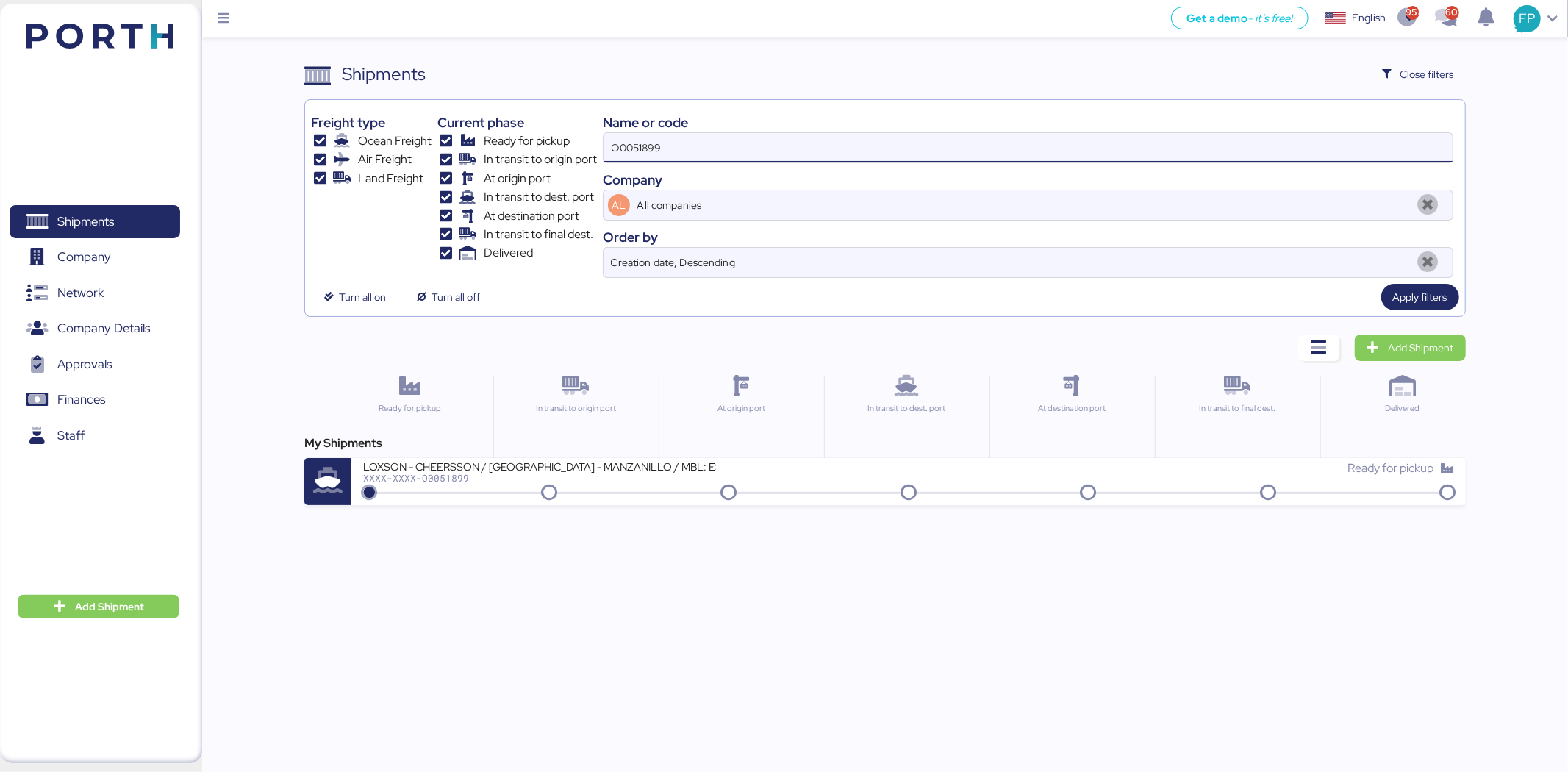
click at [636, 147] on input "O0051899" at bounding box center [1028, 147] width 849 height 30
click at [636, 147] on input "O0051899" at bounding box center [1028, 147] width 849 height 30
paste input "603"
type input "O0051603"
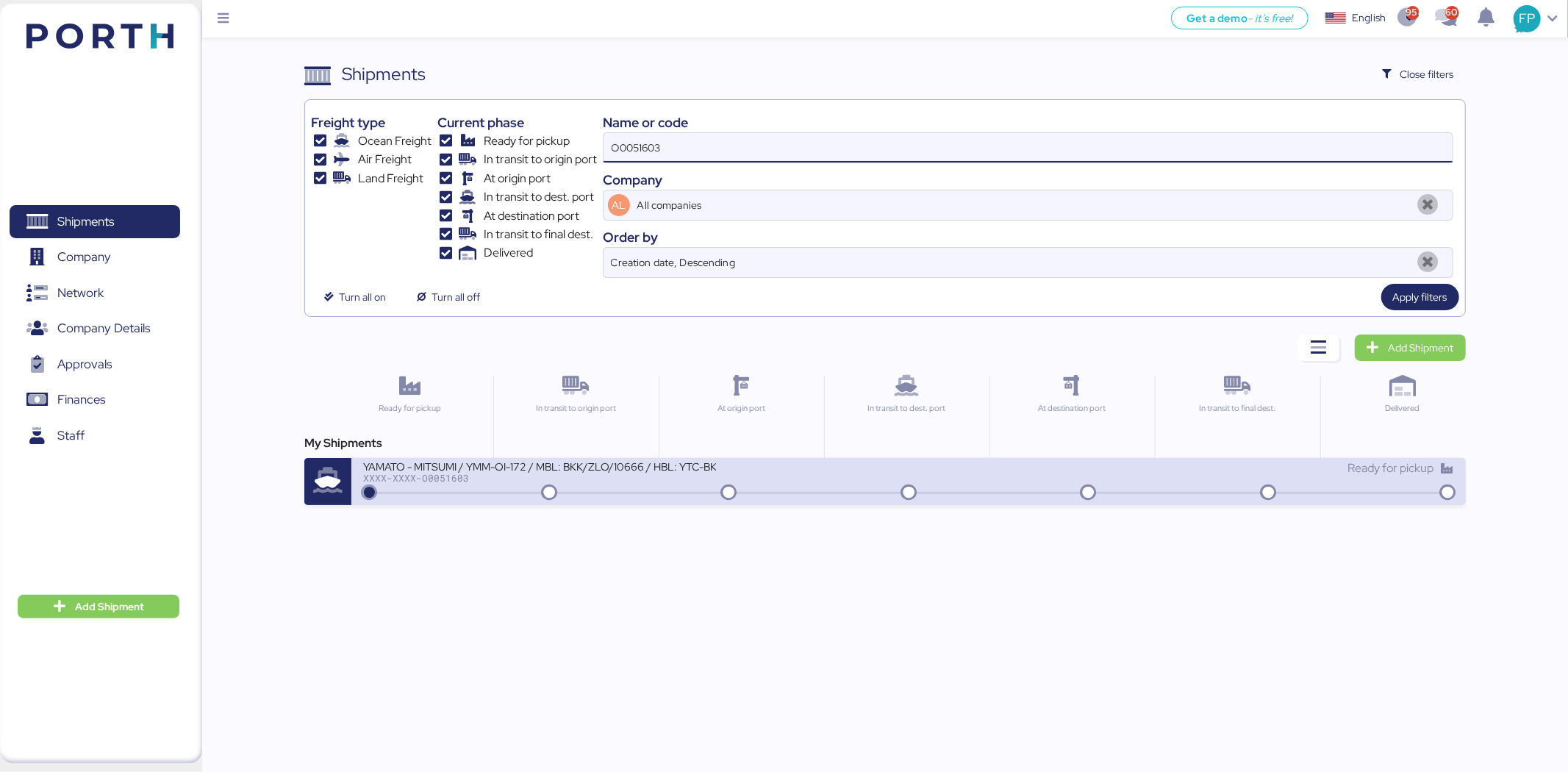
click at [608, 486] on div "YAMATO - MITSUMI / YMM-OI-172 / MBL: BKK/ZLO/10666 / HBL: YTC-BKK23887 / LCL XX…" at bounding box center [636, 476] width 545 height 32
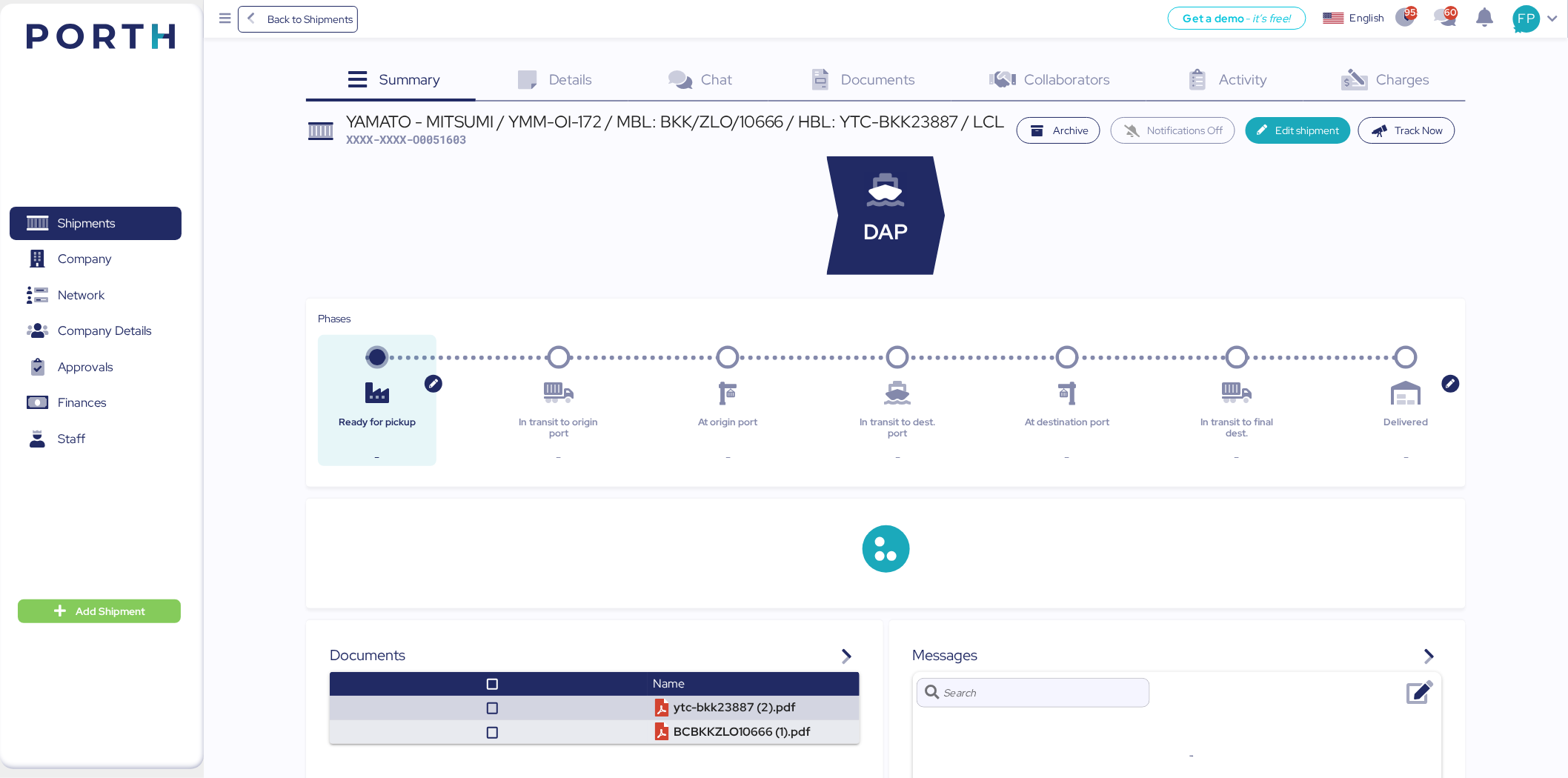
click at [1395, 87] on span "Charges" at bounding box center [1404, 79] width 53 height 19
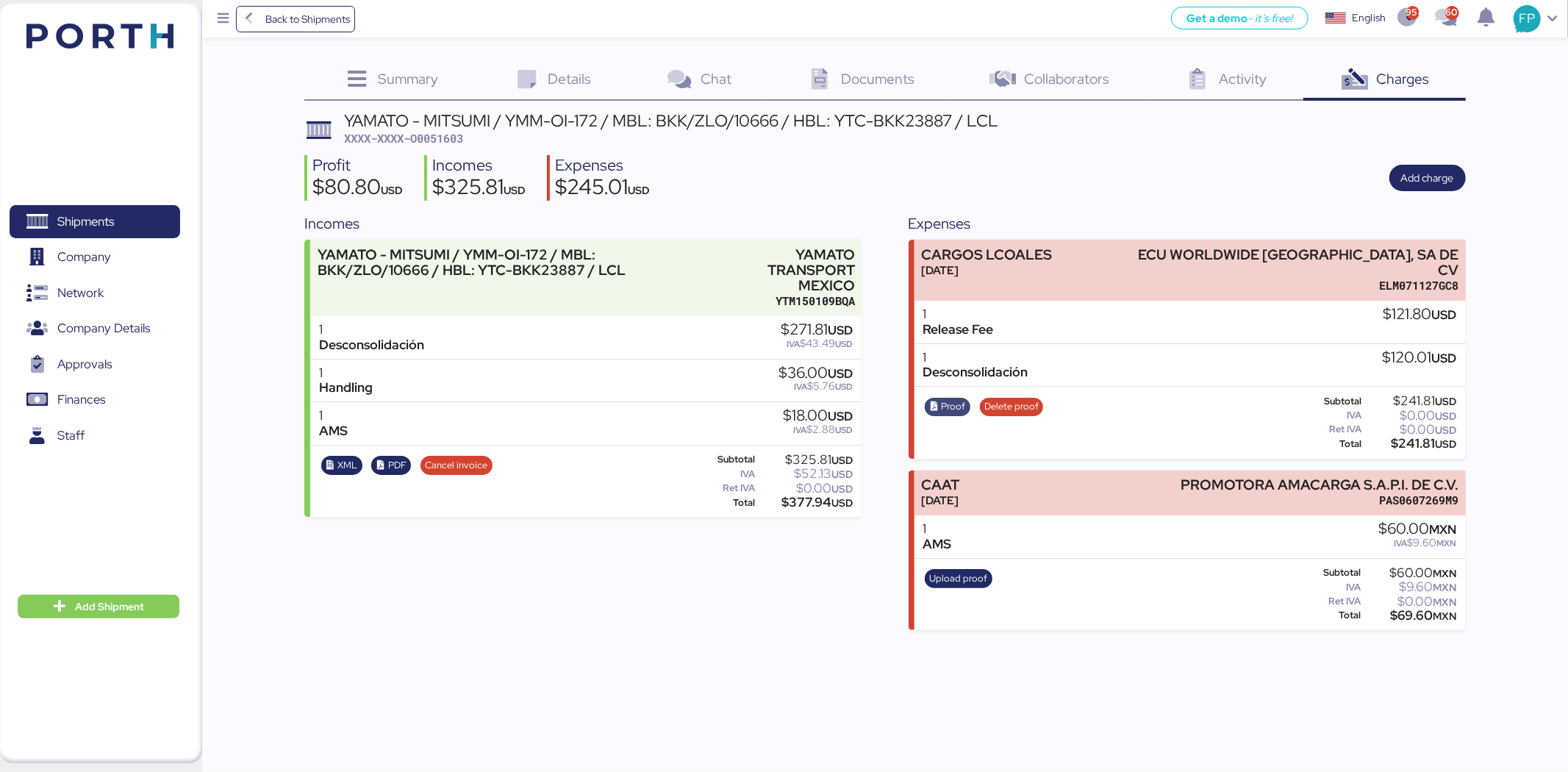
click at [951, 398] on span "Proof" at bounding box center [953, 406] width 24 height 16
